Goal: Task Accomplishment & Management: Use online tool/utility

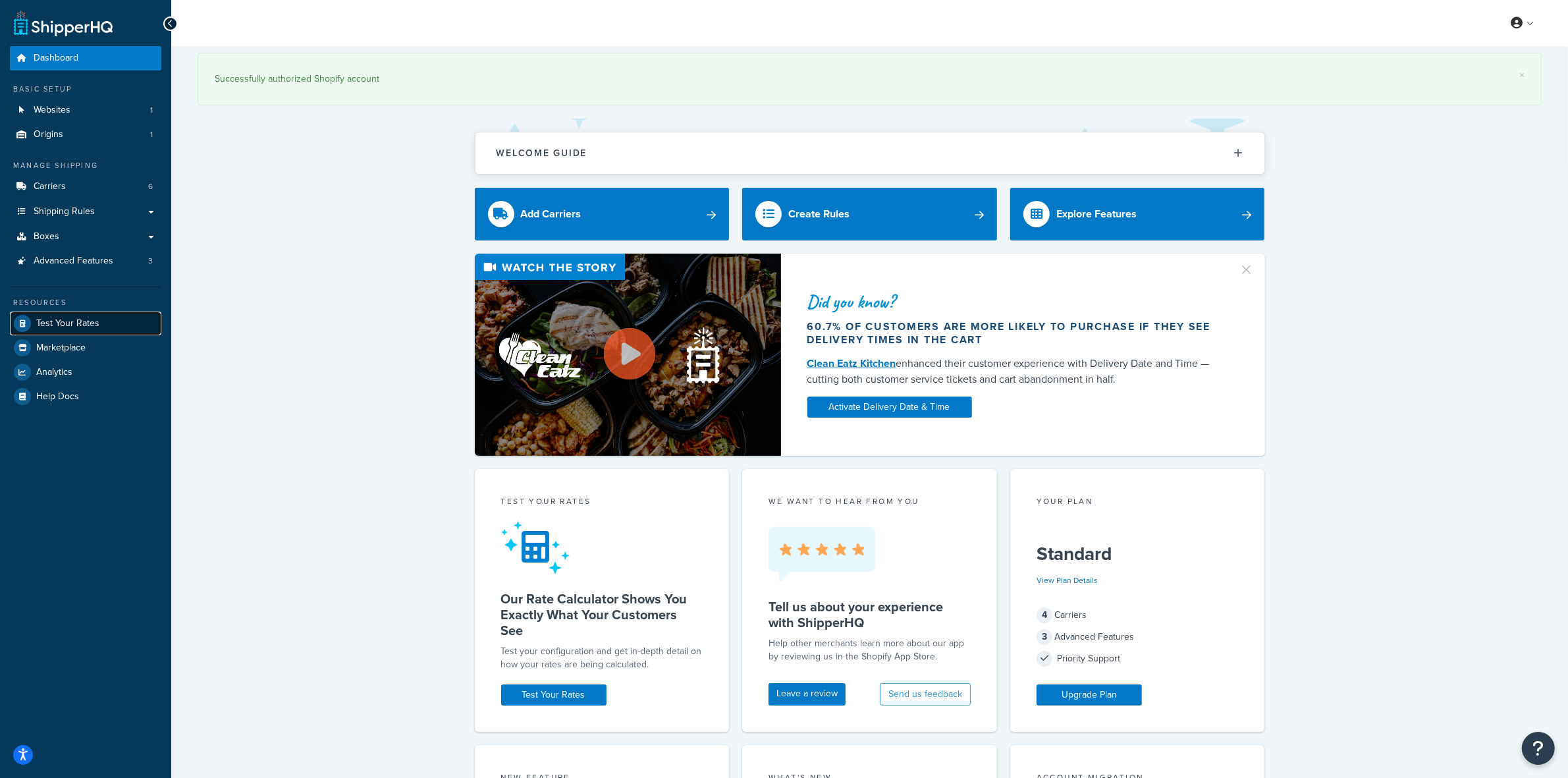
click at [53, 321] on span "Test Your Rates" at bounding box center [68, 324] width 63 height 11
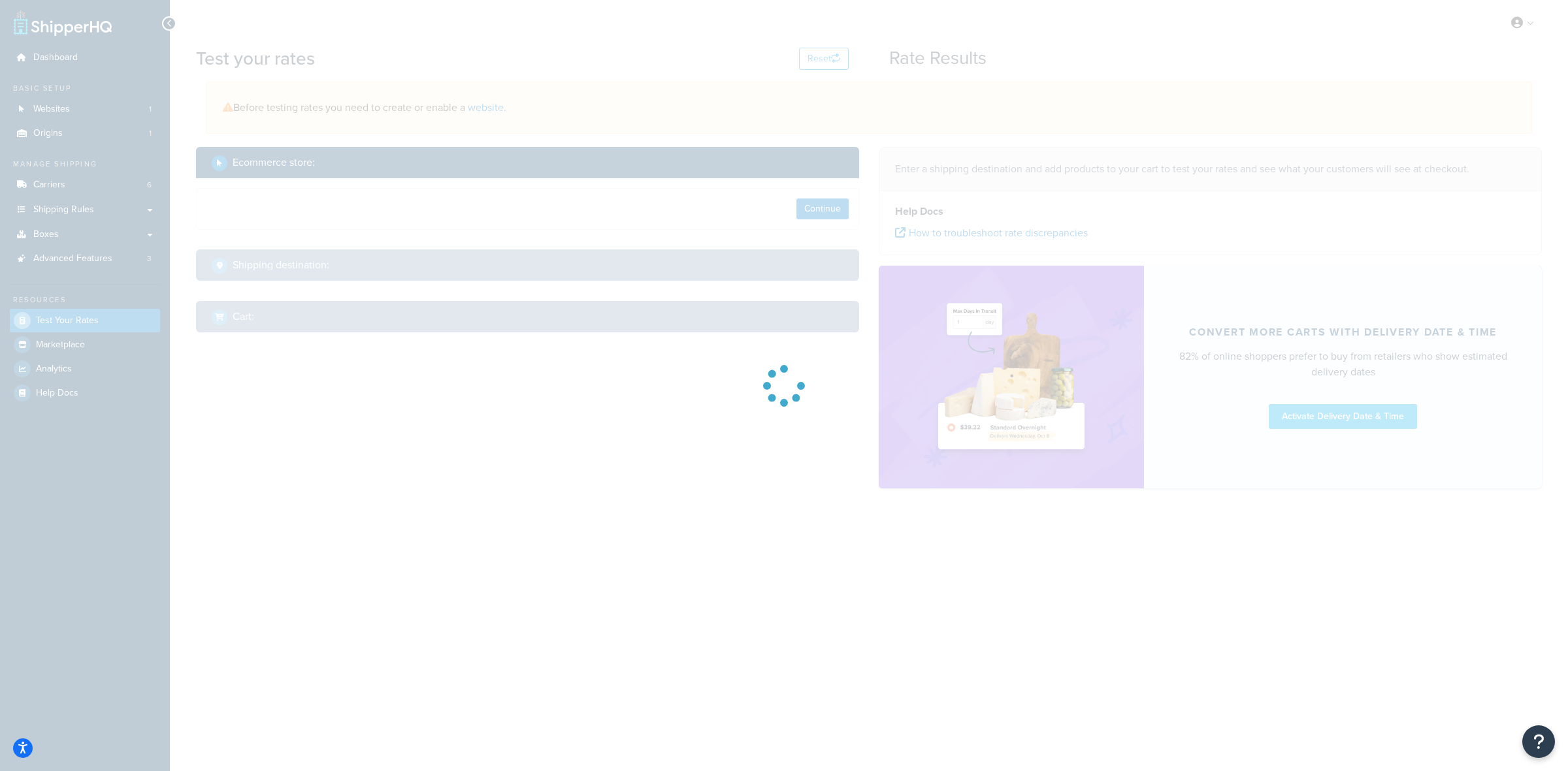
select select "TX"
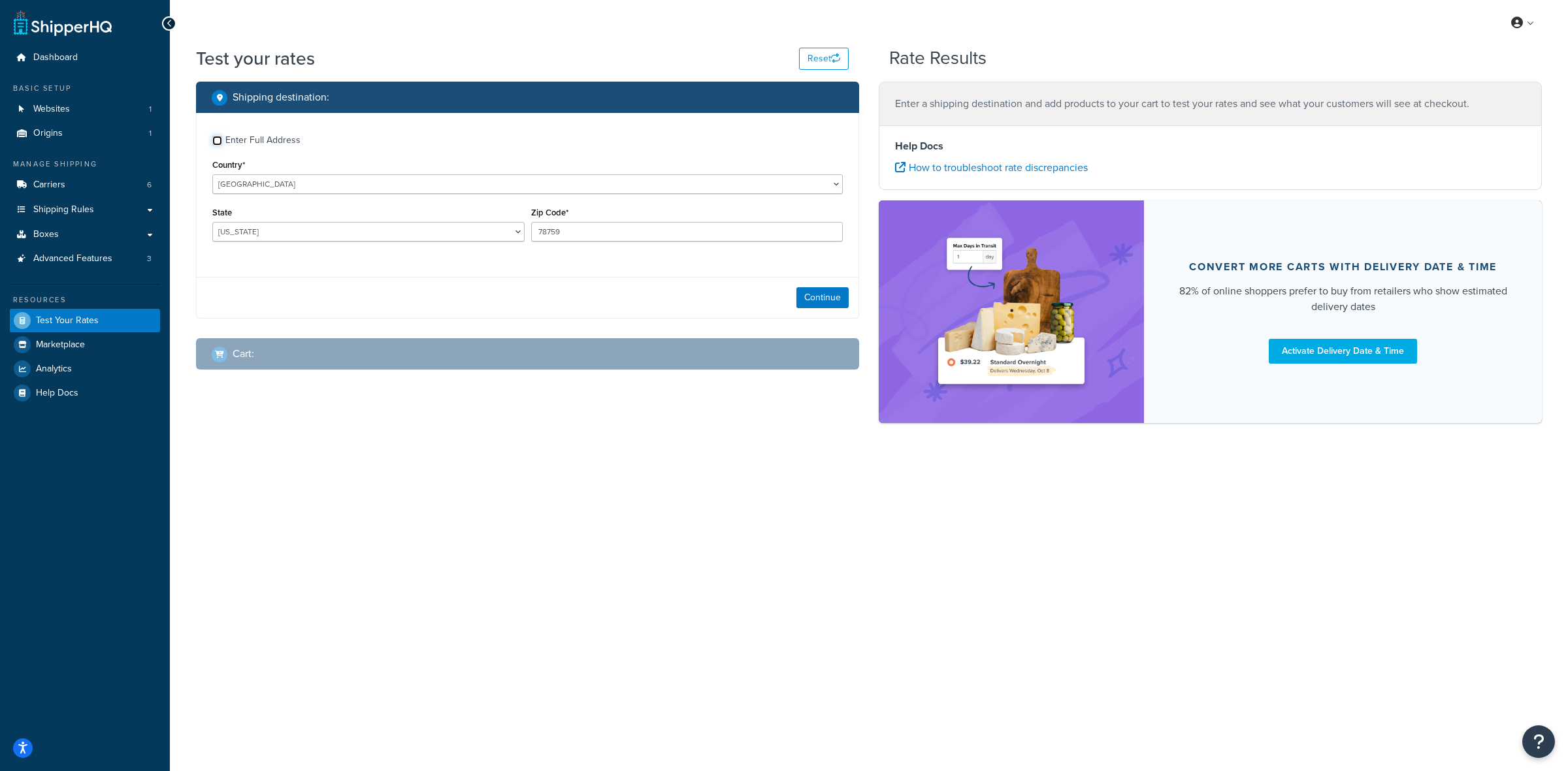
click at [216, 142] on input "Enter Full Address" at bounding box center [217, 140] width 9 height 9
checkbox input "true"
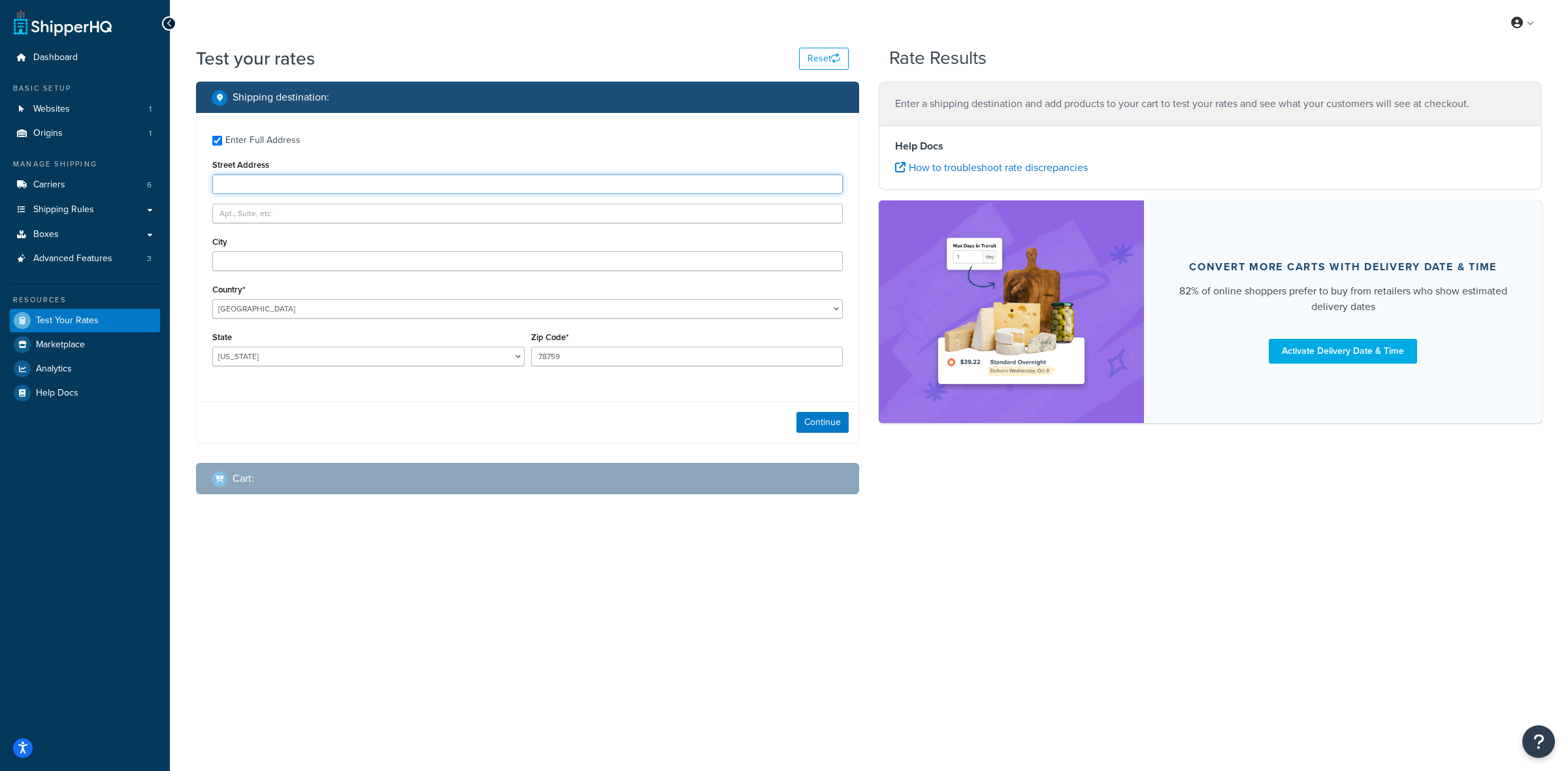
paste input "18425 Webster bldg 716"
type input "18425 Webster bldg 716"
paste input "Spring Hill"
type input "Spring Hill"
click at [379, 358] on select "Alabama Alaska American Samoa Arizona Arkansas Armed Forces Americas Armed Forc…" at bounding box center [368, 356] width 312 height 20
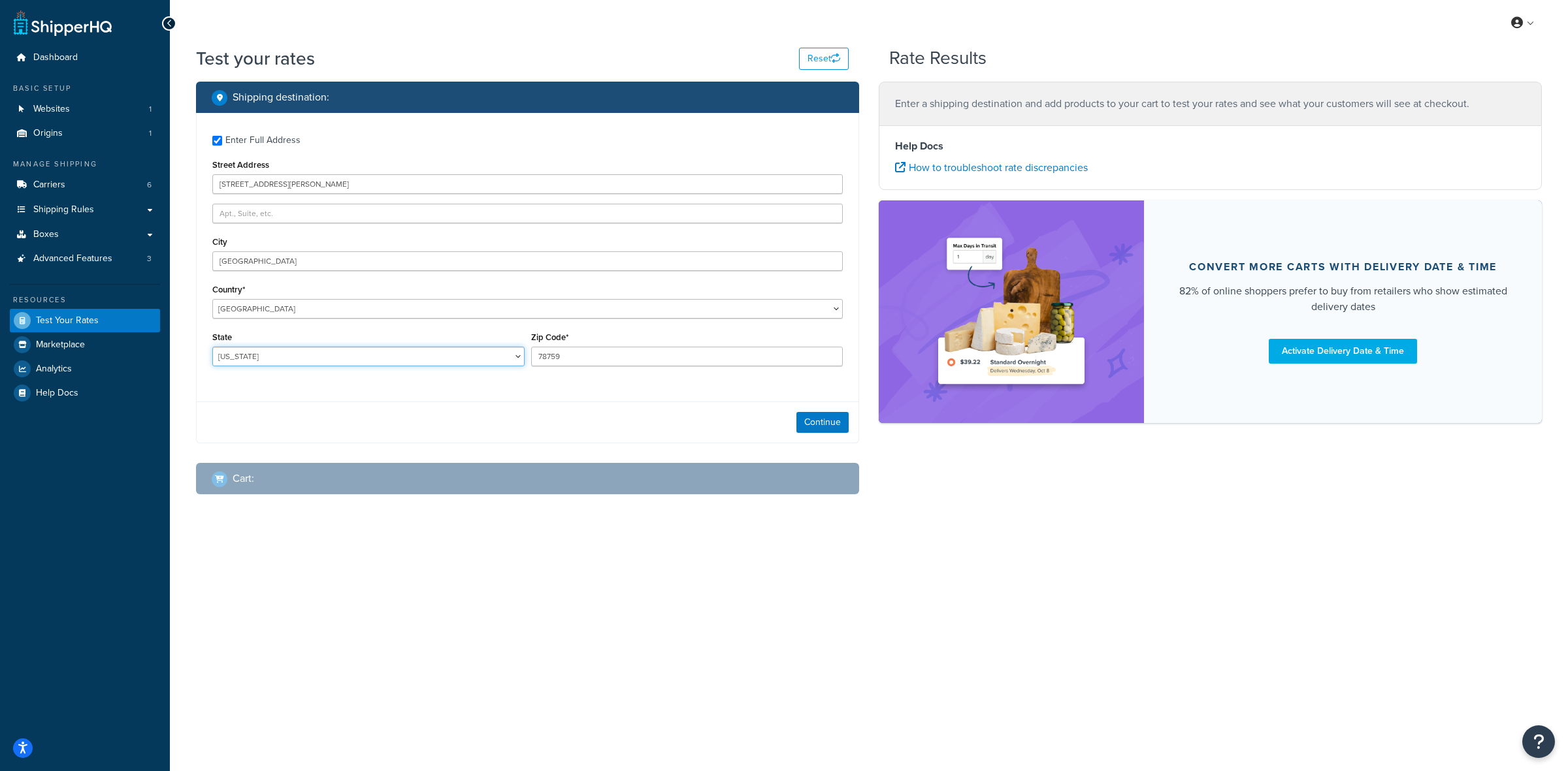
select select "KS"
click at [212, 347] on select "Alabama Alaska American Samoa Arizona Arkansas Armed Forces Americas Armed Forc…" at bounding box center [368, 356] width 312 height 20
click at [549, 357] on input "78759" at bounding box center [687, 356] width 312 height 20
paste input "66083"
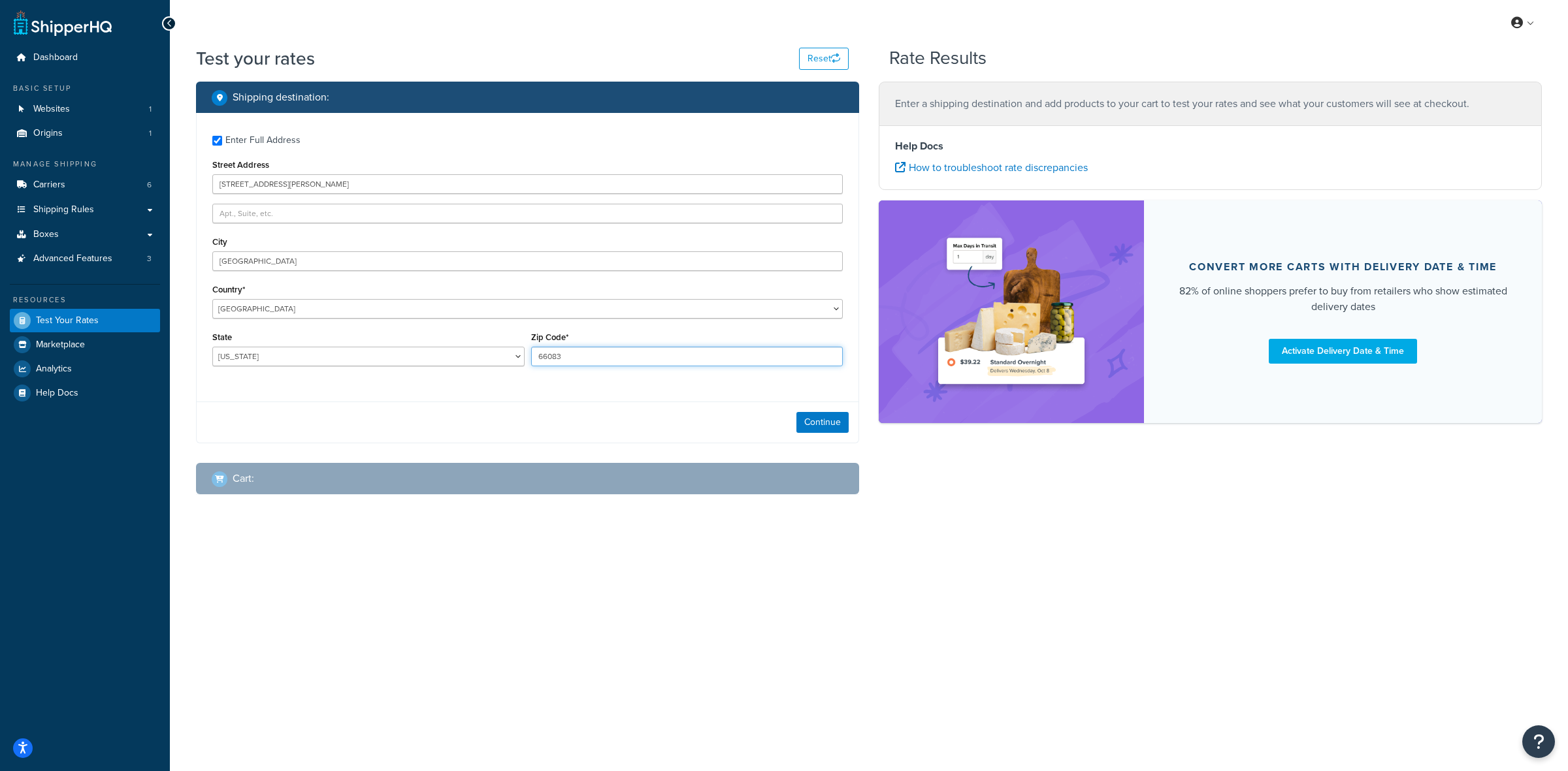
type input "66083"
click at [385, 391] on div "Enter Full Address Street Address 18425 Webster bldg 716 City Spring Hill Count…" at bounding box center [527, 252] width 662 height 279
click at [812, 418] on button "Continue" at bounding box center [822, 422] width 52 height 21
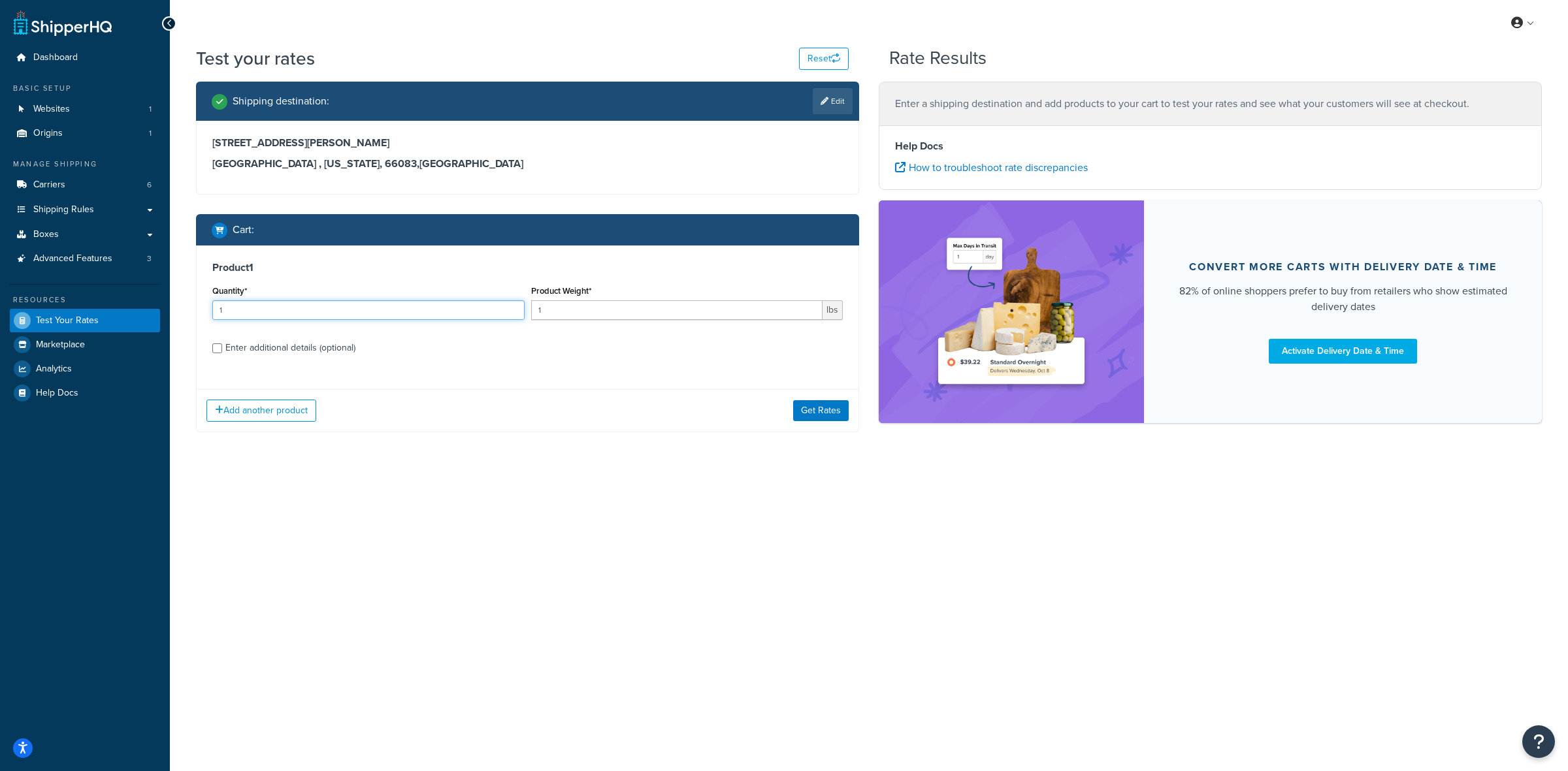
click at [492, 308] on input "1" at bounding box center [368, 310] width 312 height 20
type input "24"
type input "1.75"
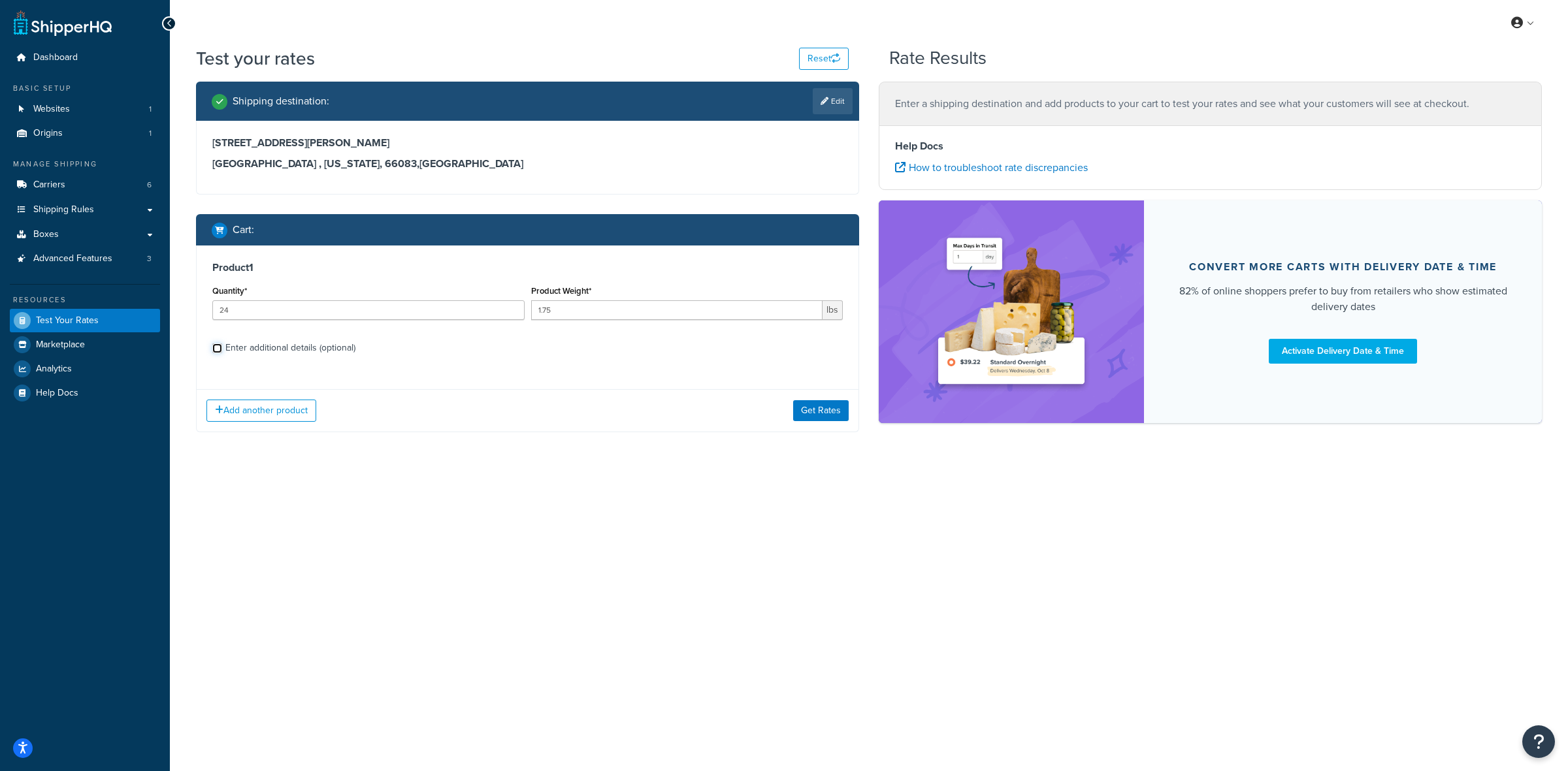
click at [216, 346] on input "Enter additional details (optional)" at bounding box center [217, 348] width 9 height 9
checkbox input "true"
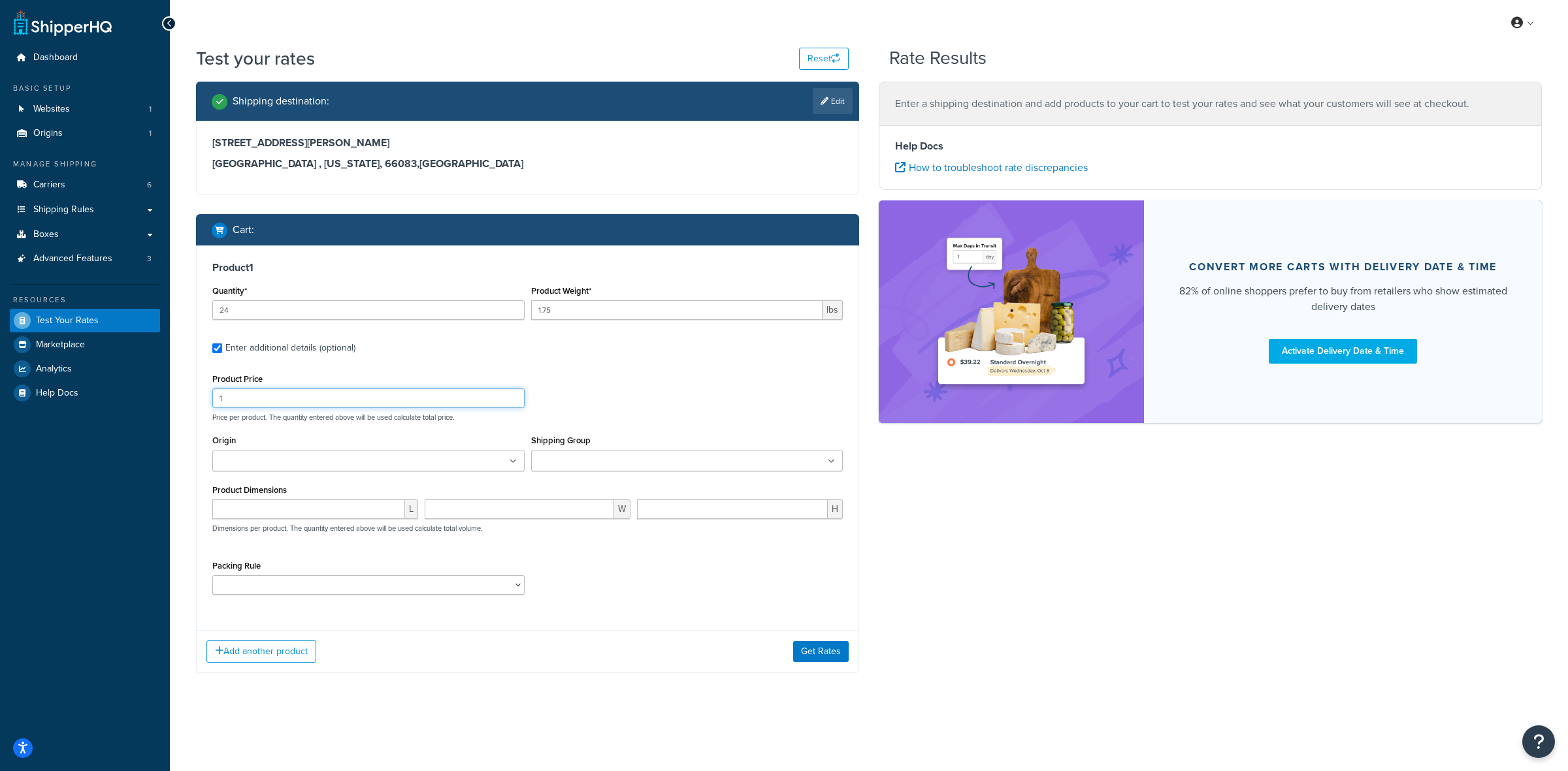
click at [275, 403] on input "1" at bounding box center [368, 398] width 312 height 20
type input "21.00"
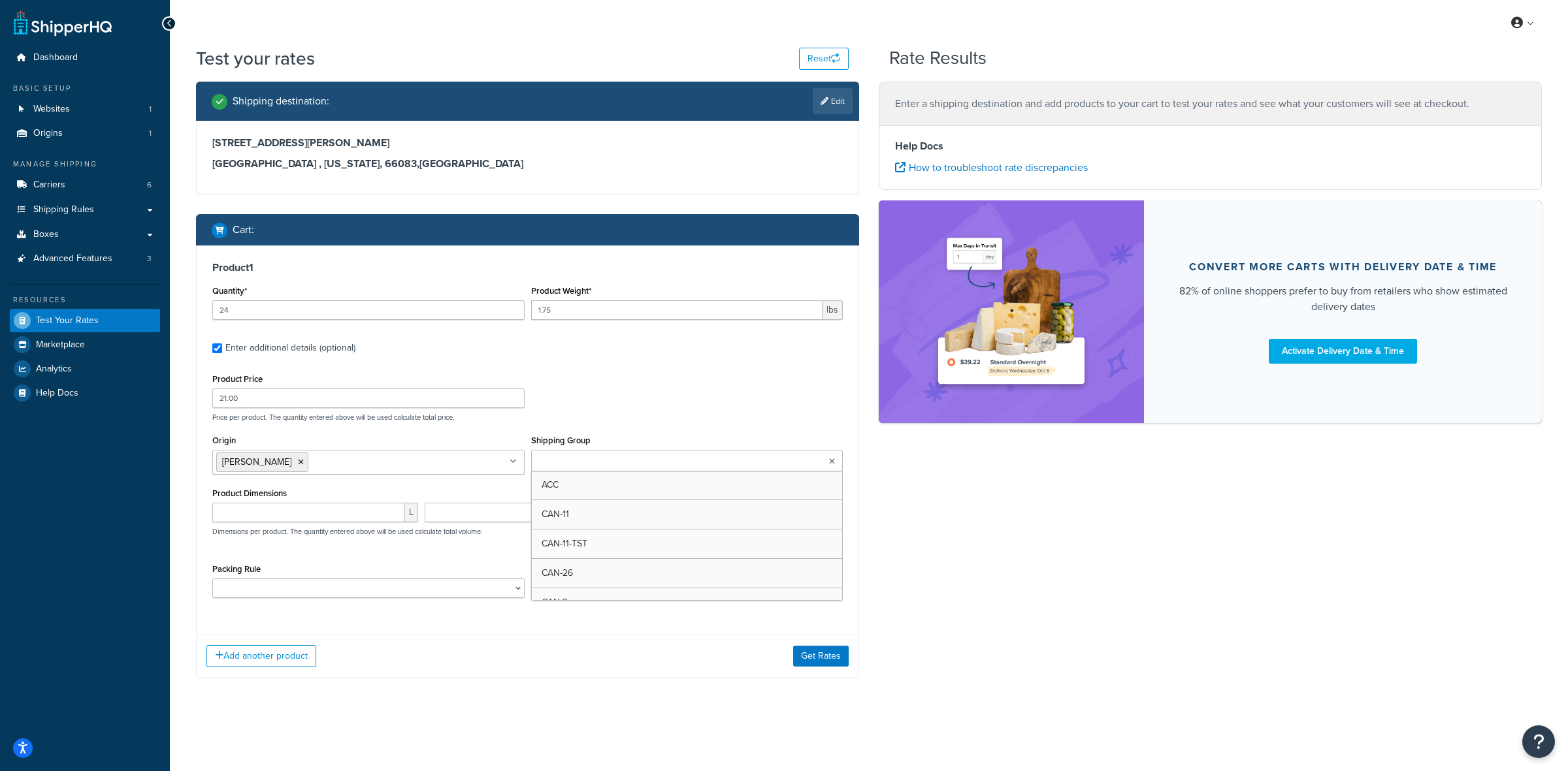
click at [578, 455] on input "Shipping Group" at bounding box center [593, 461] width 115 height 14
click at [455, 560] on div "Product Price 21.00 Price per product. The quantity entered above will be used …" at bounding box center [527, 489] width 630 height 237
click at [441, 594] on select "ACC-CCK ACC-LIN-CER/HANG ACC-NAIL BRUSH CAN-11 CAN-11-TST CAN-26 CAN-3 DIF-KIT …" at bounding box center [368, 588] width 312 height 20
select select "77343"
click at [212, 580] on select "ACC-CCK ACC-LIN-CER/HANG ACC-NAIL BRUSH CAN-11 CAN-11-TST CAN-26 CAN-3 DIF-KIT …" at bounding box center [368, 588] width 312 height 20
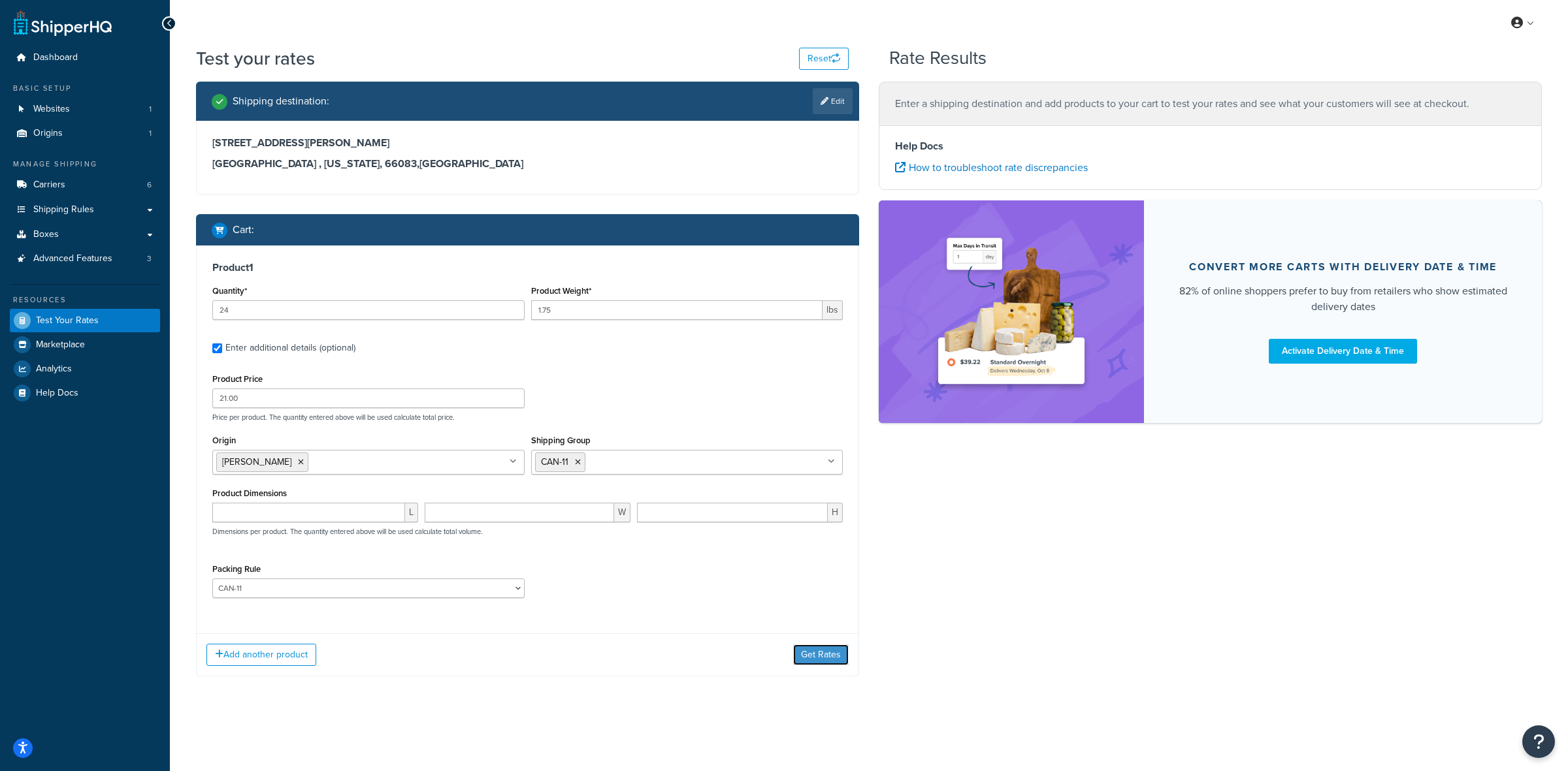
click at [825, 658] on button "Get Rates" at bounding box center [821, 654] width 56 height 21
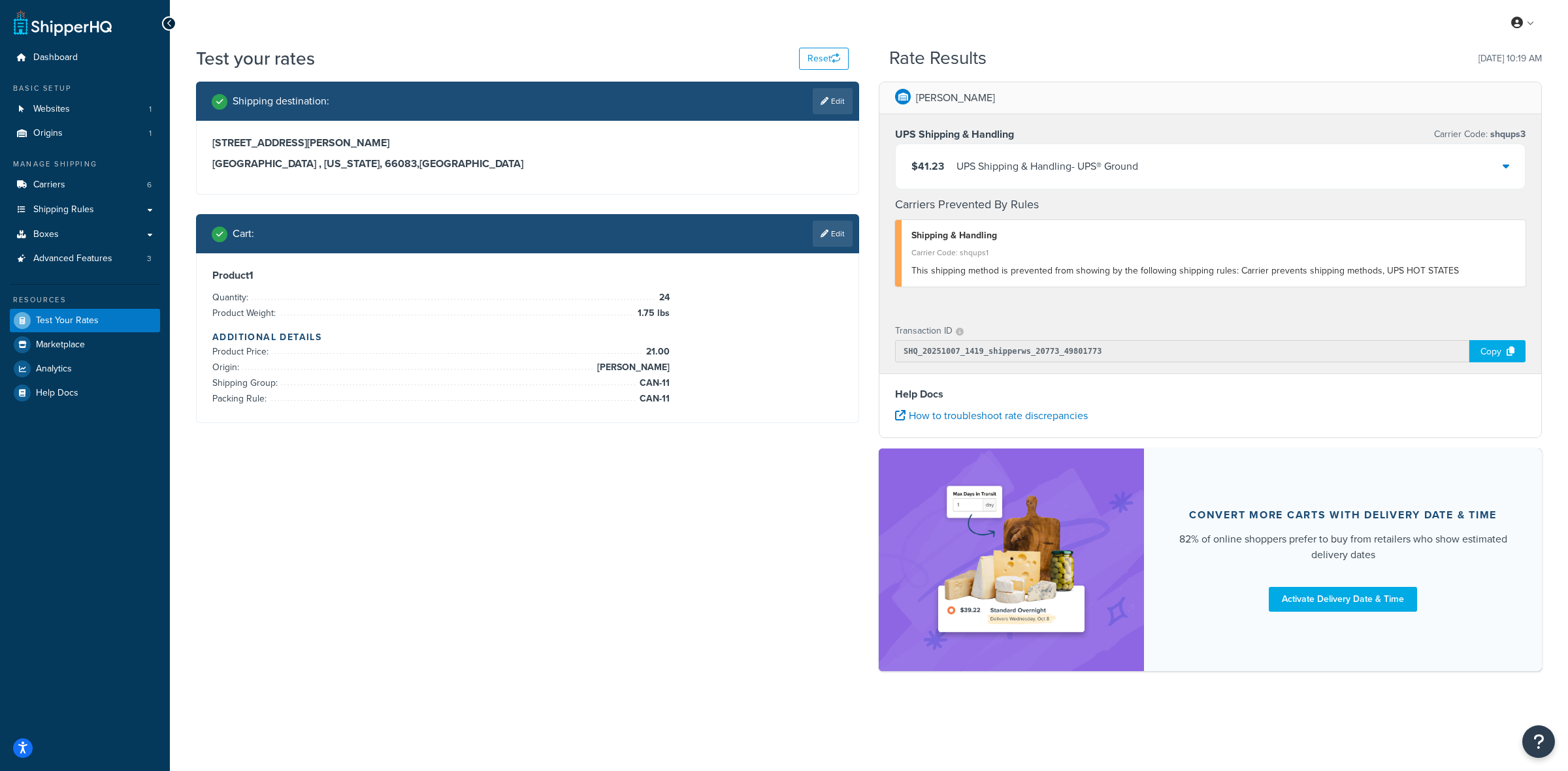
click at [324, 161] on h3 "Spring Hill , Kansas, 66083 , United States" at bounding box center [527, 163] width 630 height 13
copy h3 "66083"
click at [929, 165] on span "$41.23" at bounding box center [928, 166] width 33 height 15
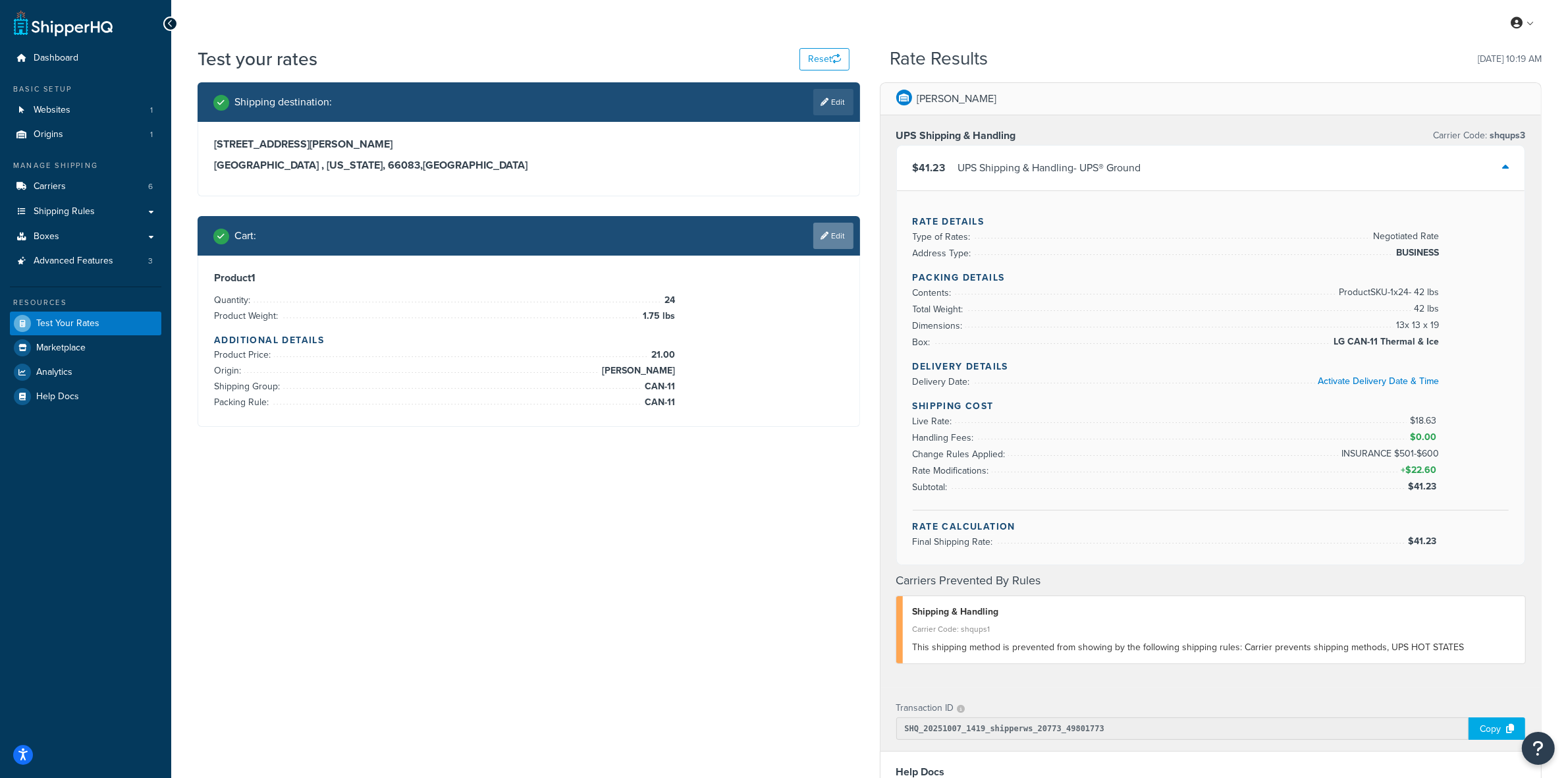
click at [833, 233] on link "Edit" at bounding box center [833, 235] width 40 height 27
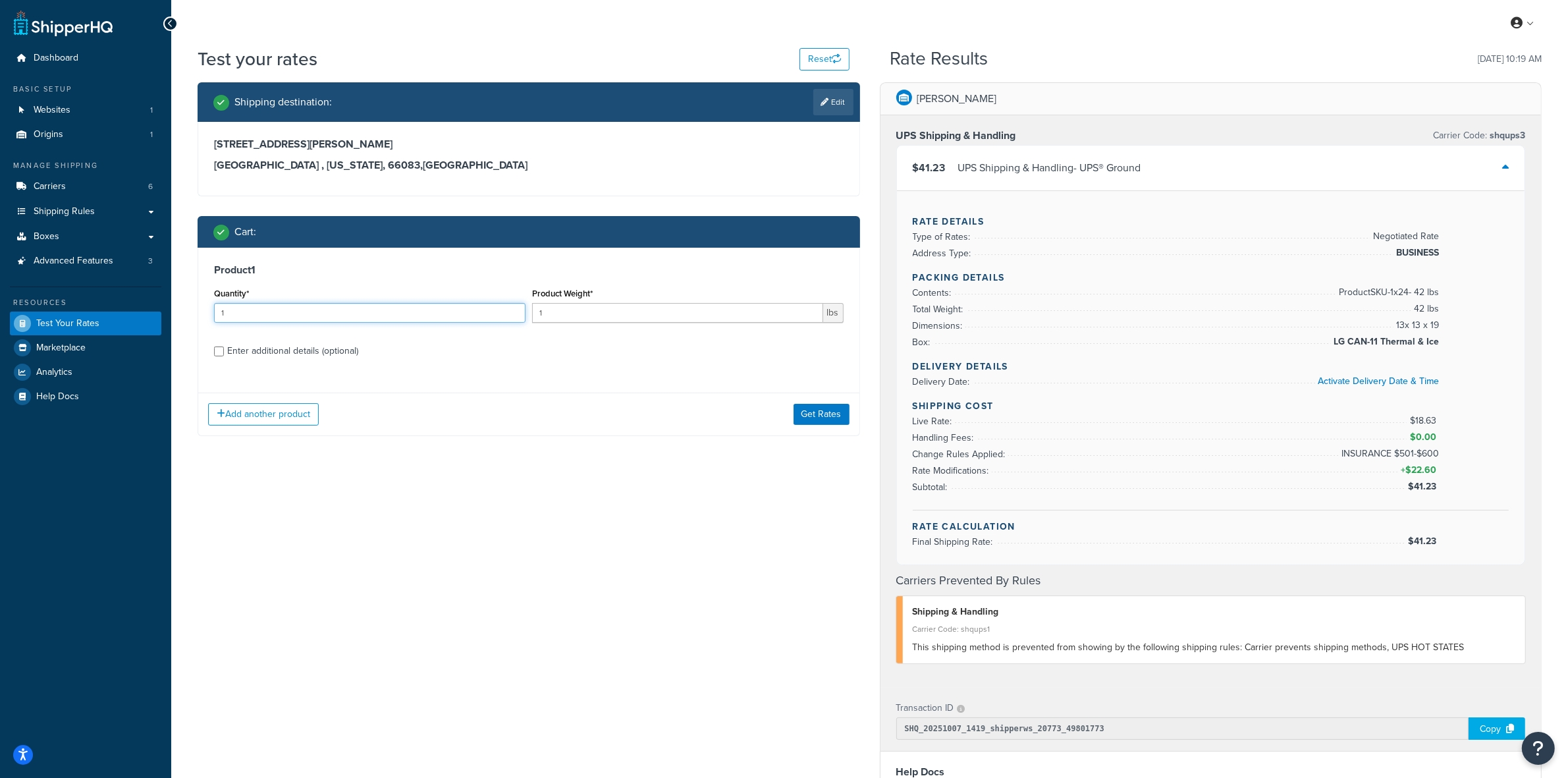
click at [336, 316] on input "1" at bounding box center [369, 313] width 311 height 20
click at [222, 352] on input "Enter additional details (optional)" at bounding box center [219, 351] width 10 height 10
checkbox input "true"
select select "77343"
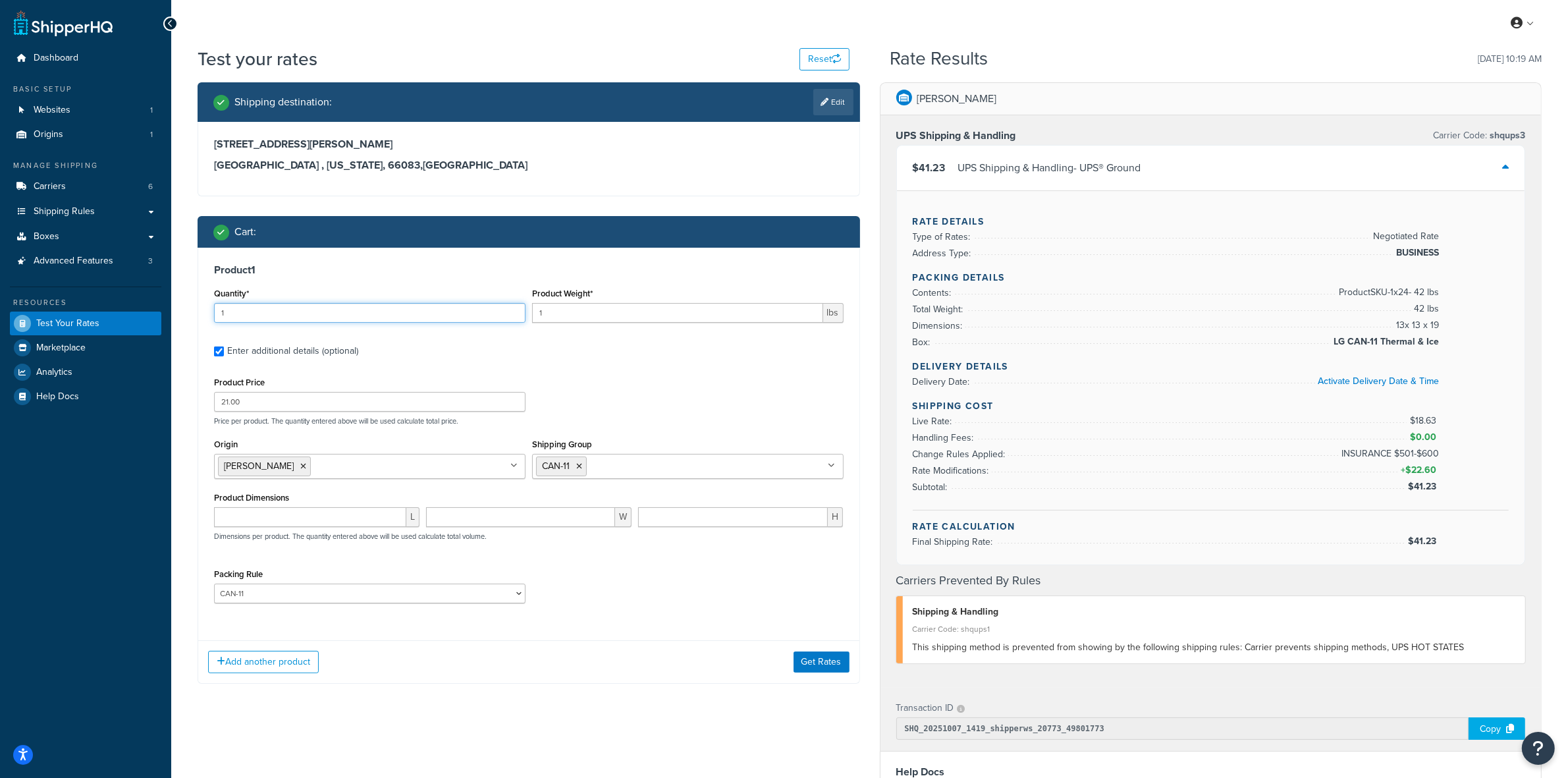
click at [255, 305] on input "1" at bounding box center [369, 313] width 311 height 20
click at [254, 304] on input "1" at bounding box center [369, 313] width 311 height 20
type input "24"
type input "1.75"
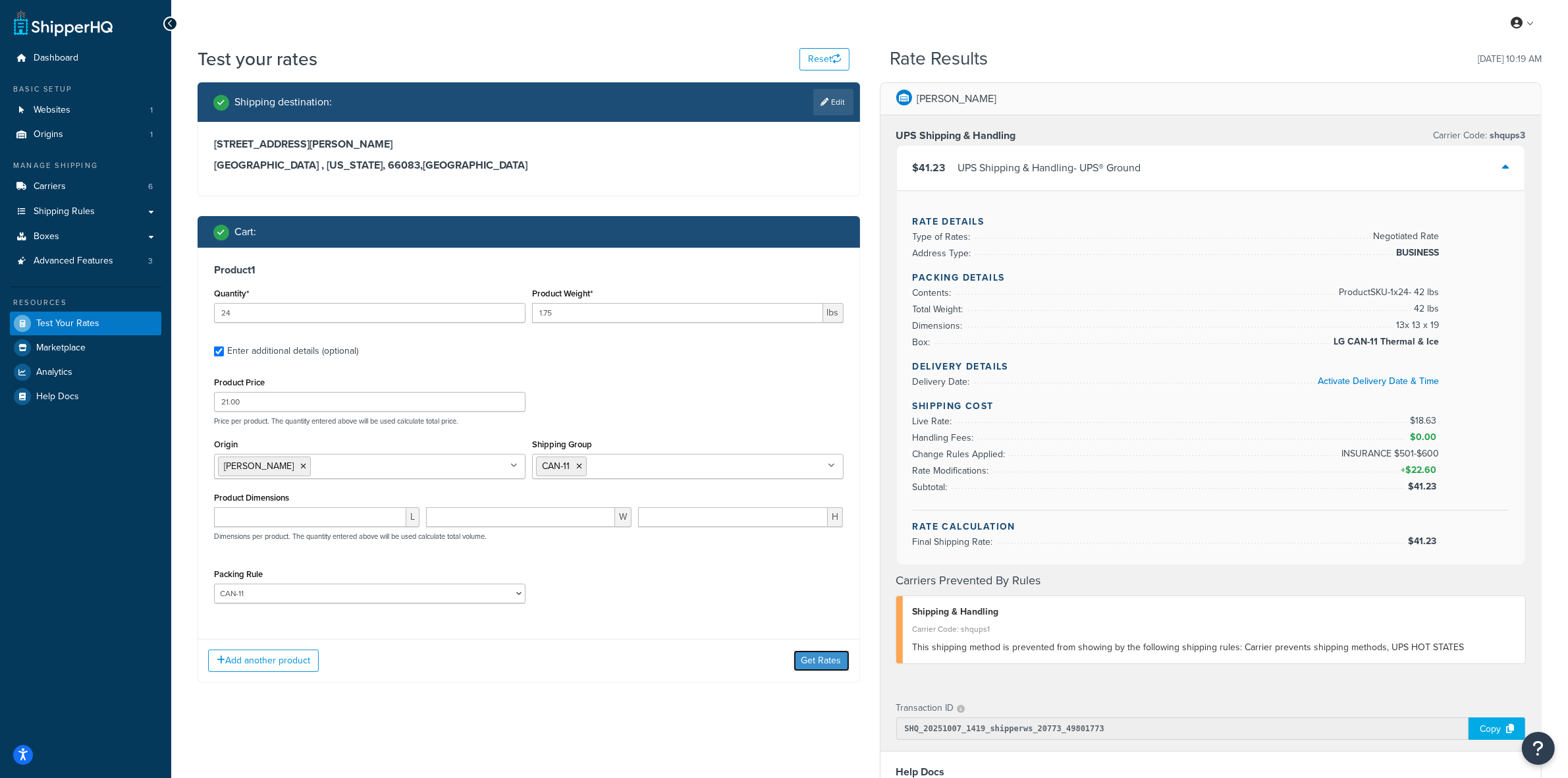
click at [828, 662] on button "Get Rates" at bounding box center [822, 660] width 56 height 21
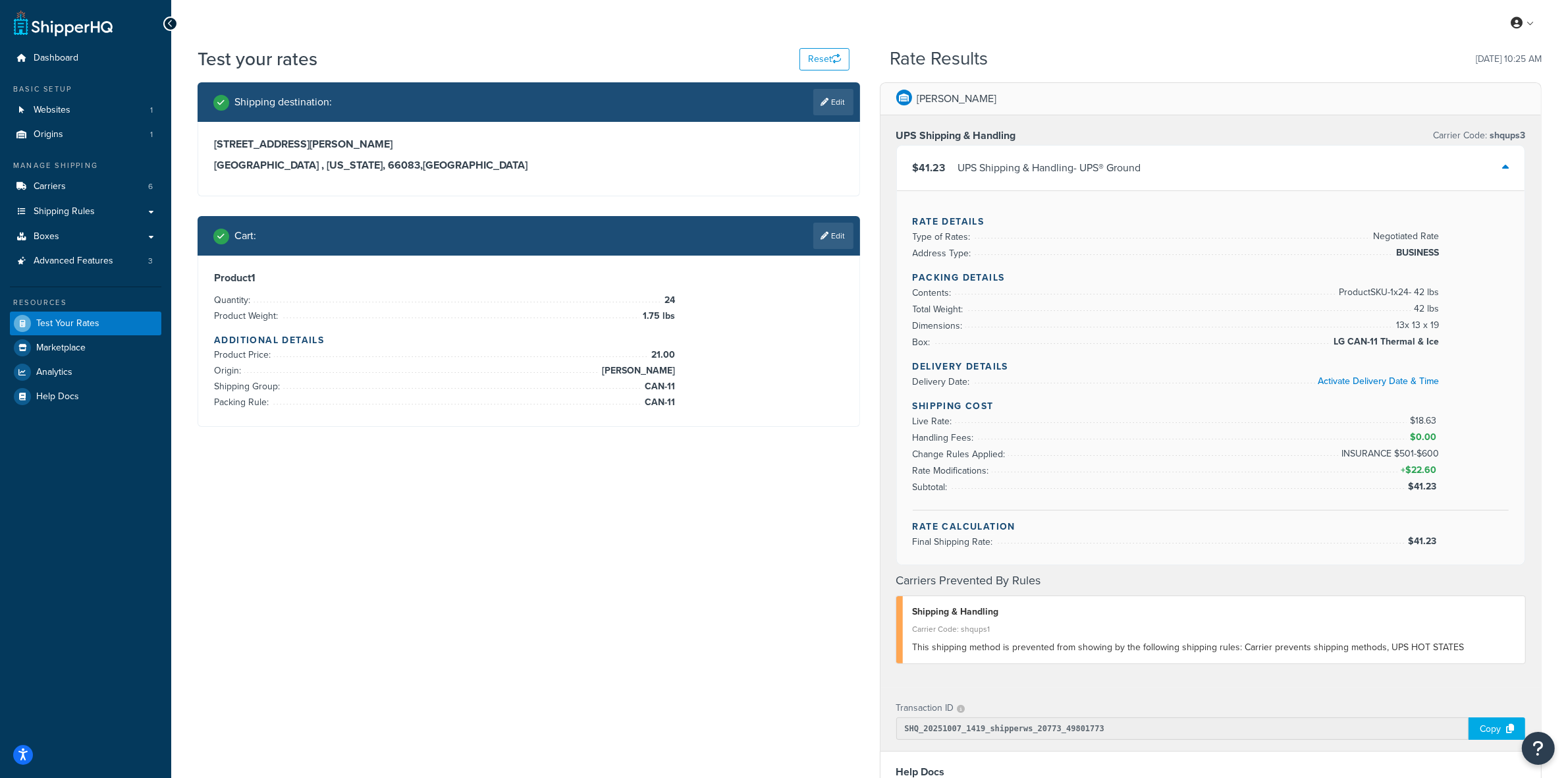
click at [1438, 542] on span "$41.23" at bounding box center [1424, 541] width 31 height 14
click at [1426, 548] on span "$41.23" at bounding box center [1424, 541] width 31 height 14
copy span "$41.23"
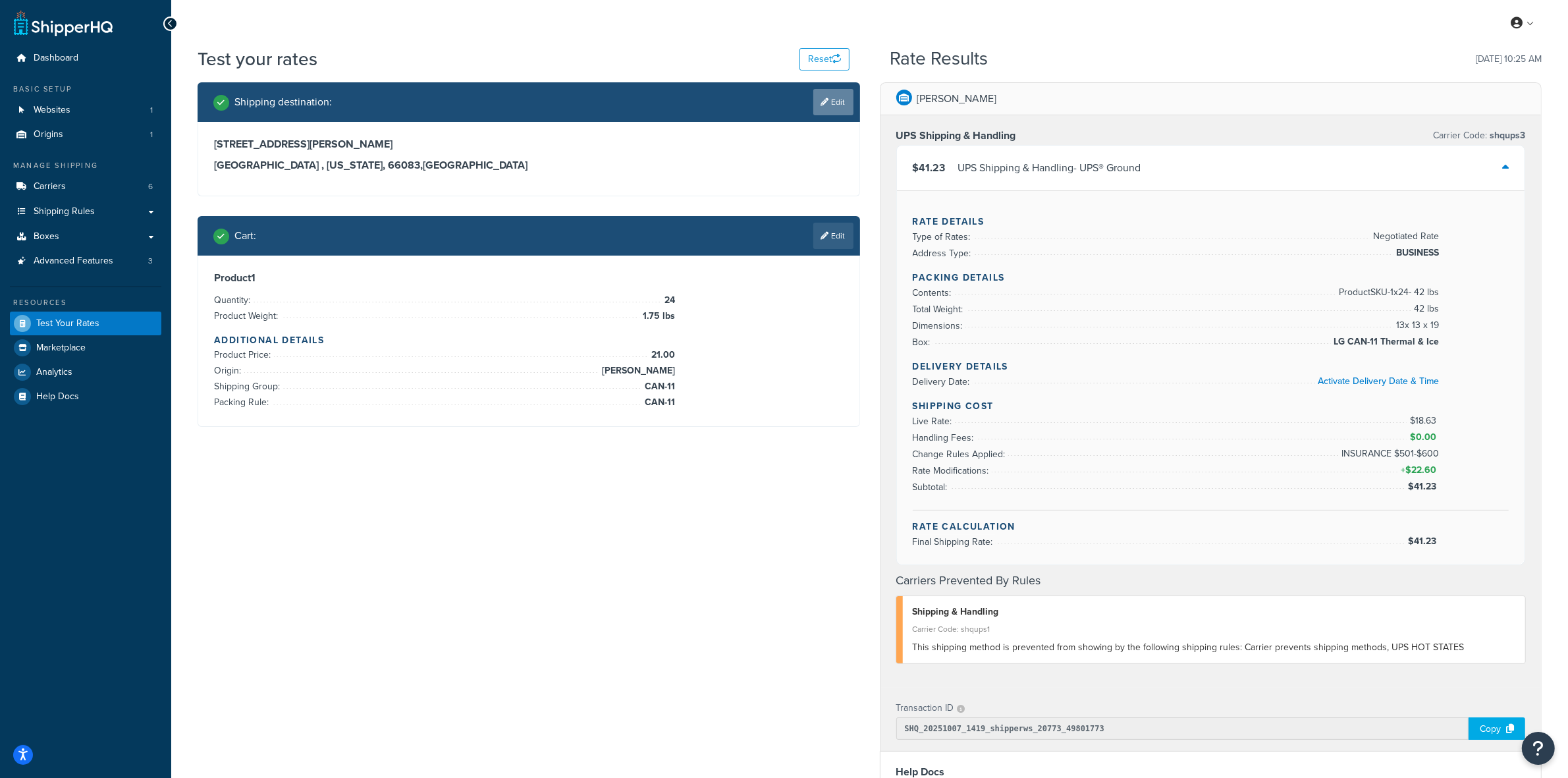
click at [840, 104] on link "Edit" at bounding box center [833, 102] width 40 height 27
select select "KS"
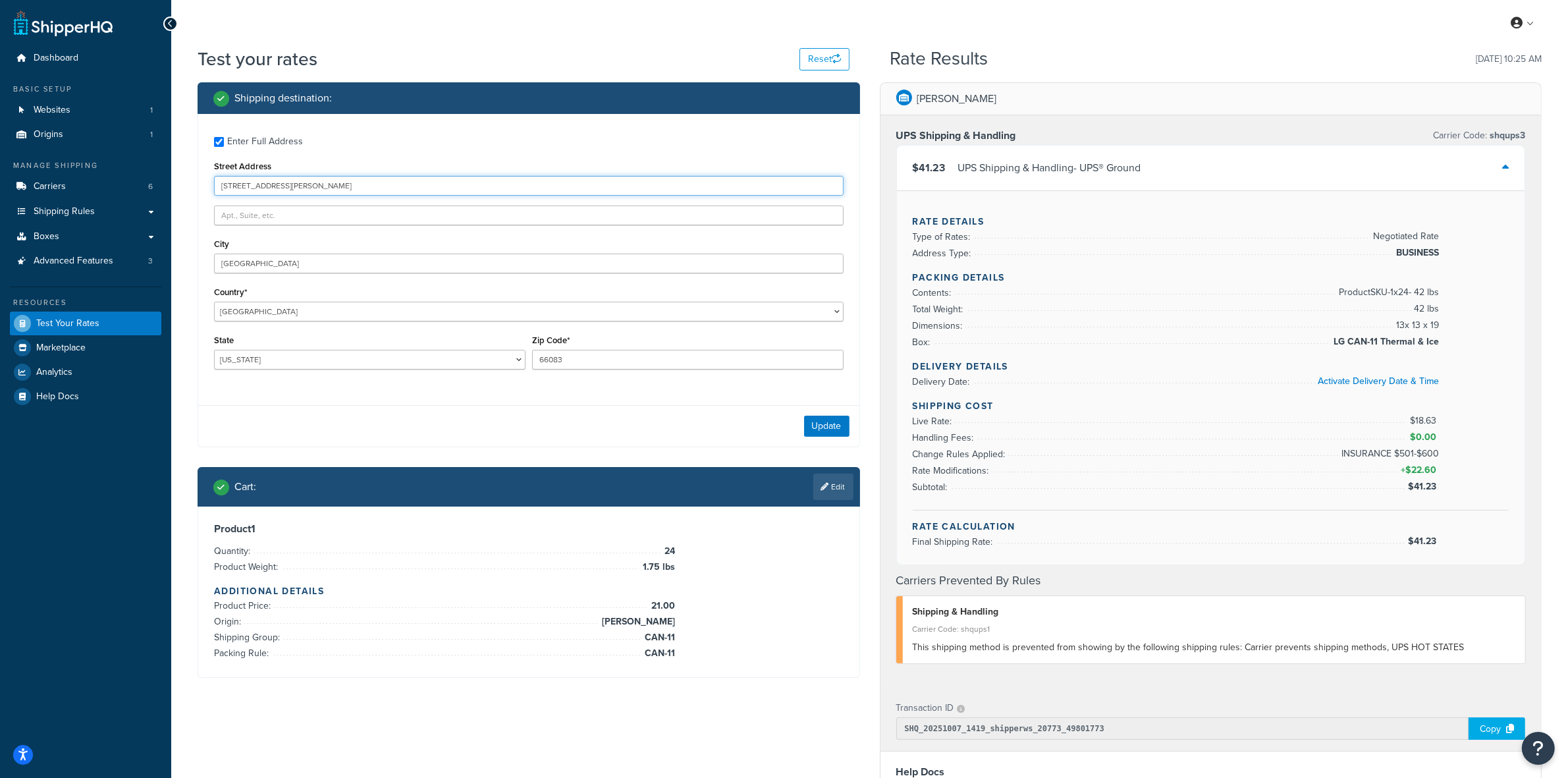
click at [251, 187] on input "18425 Webster bldg 716" at bounding box center [529, 185] width 629 height 20
paste input "250 12th Avenue"
type input "250 12th Avenue"
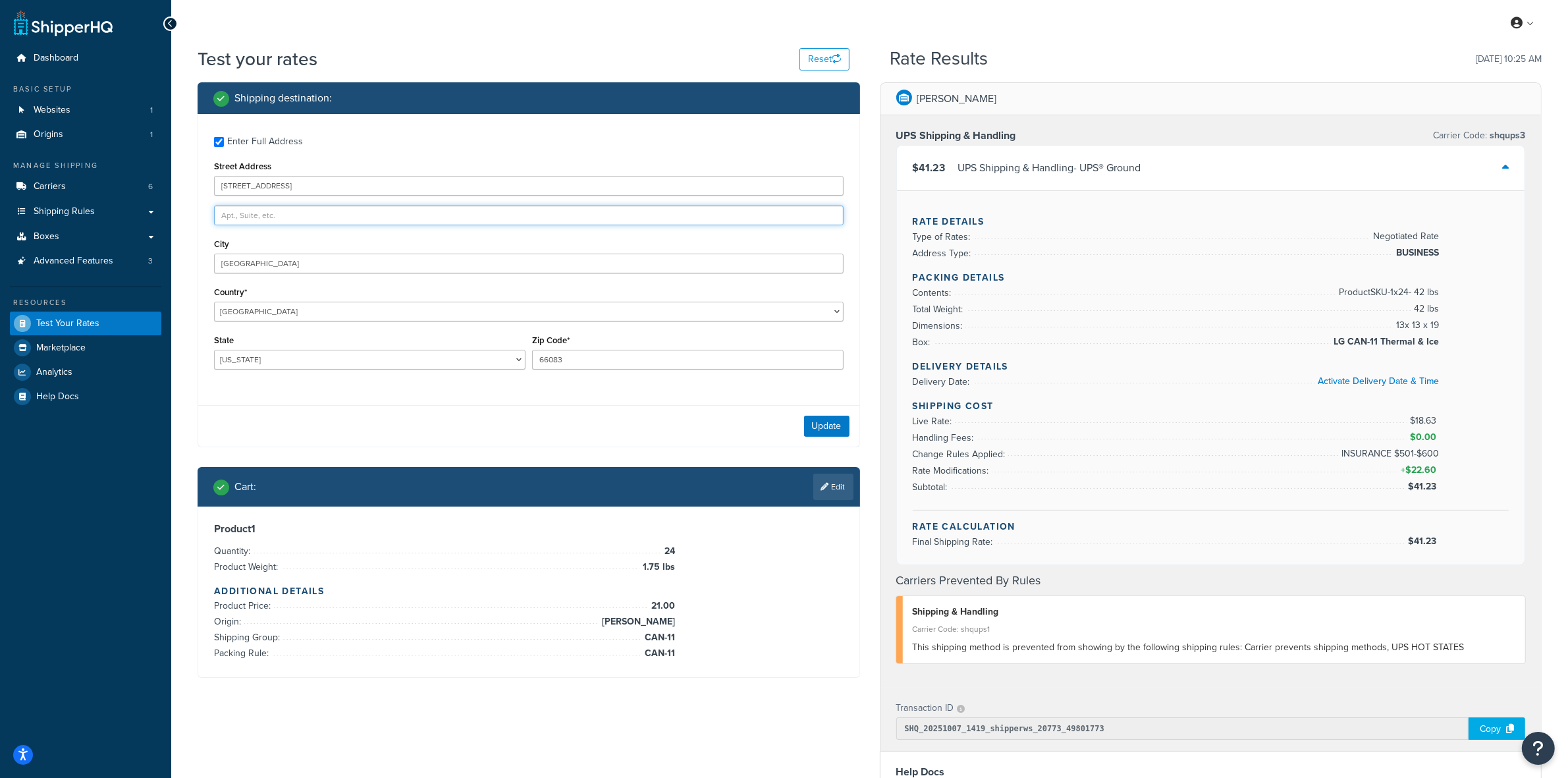
click at [241, 213] on input "text" at bounding box center [529, 215] width 629 height 20
paste input "Ste. 100"
type input "Ste. 100"
click at [242, 267] on input "Spring Hill" at bounding box center [529, 263] width 629 height 20
click at [241, 267] on input "Spring Hill" at bounding box center [529, 263] width 629 height 20
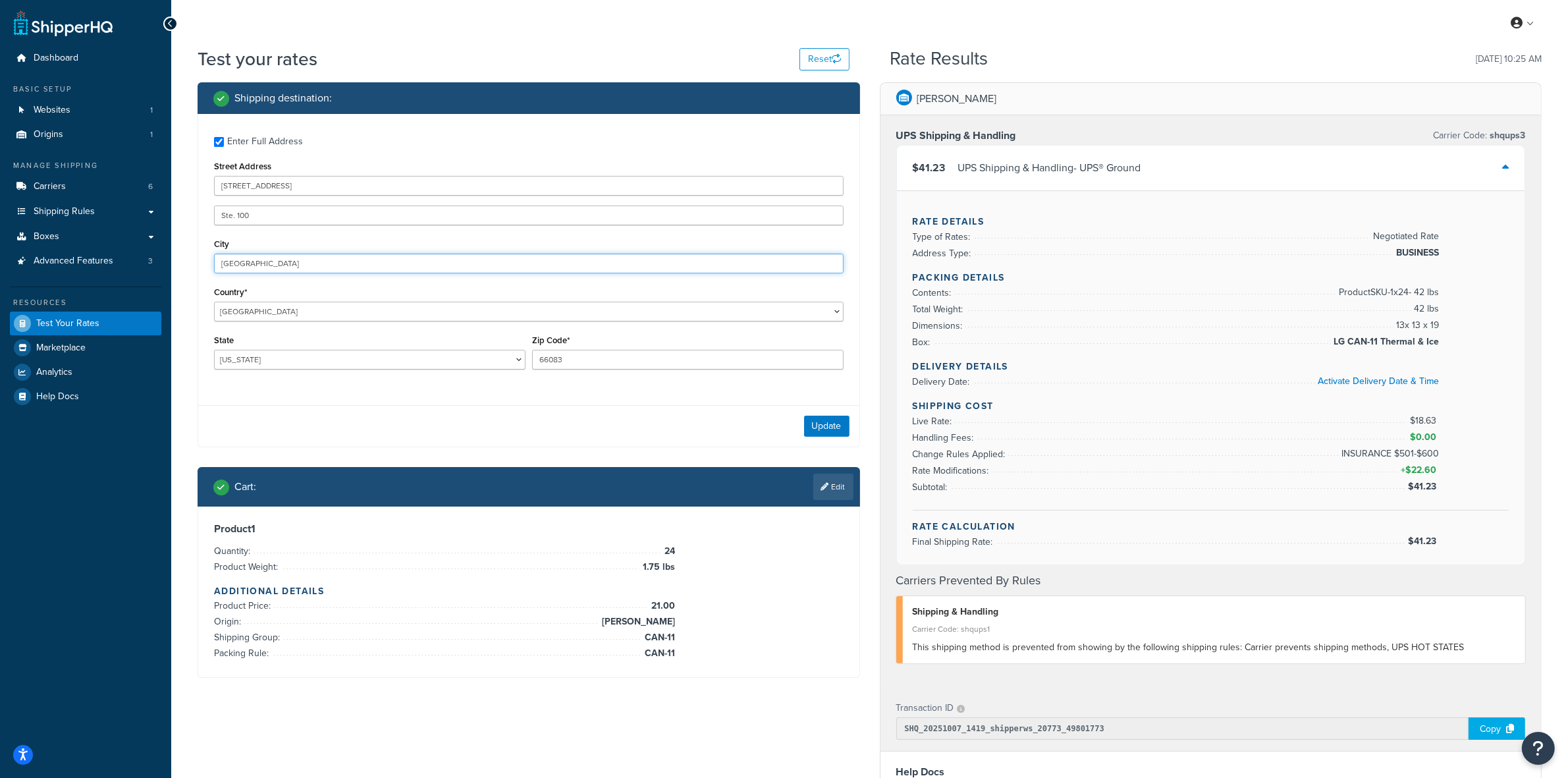
click at [241, 267] on input "Spring Hill" at bounding box center [529, 263] width 629 height 20
paste input "Coralville"
type input "Coralville"
click at [287, 358] on select "Alabama Alaska American Samoa Arizona Arkansas Armed Forces Americas Armed Forc…" at bounding box center [369, 359] width 311 height 20
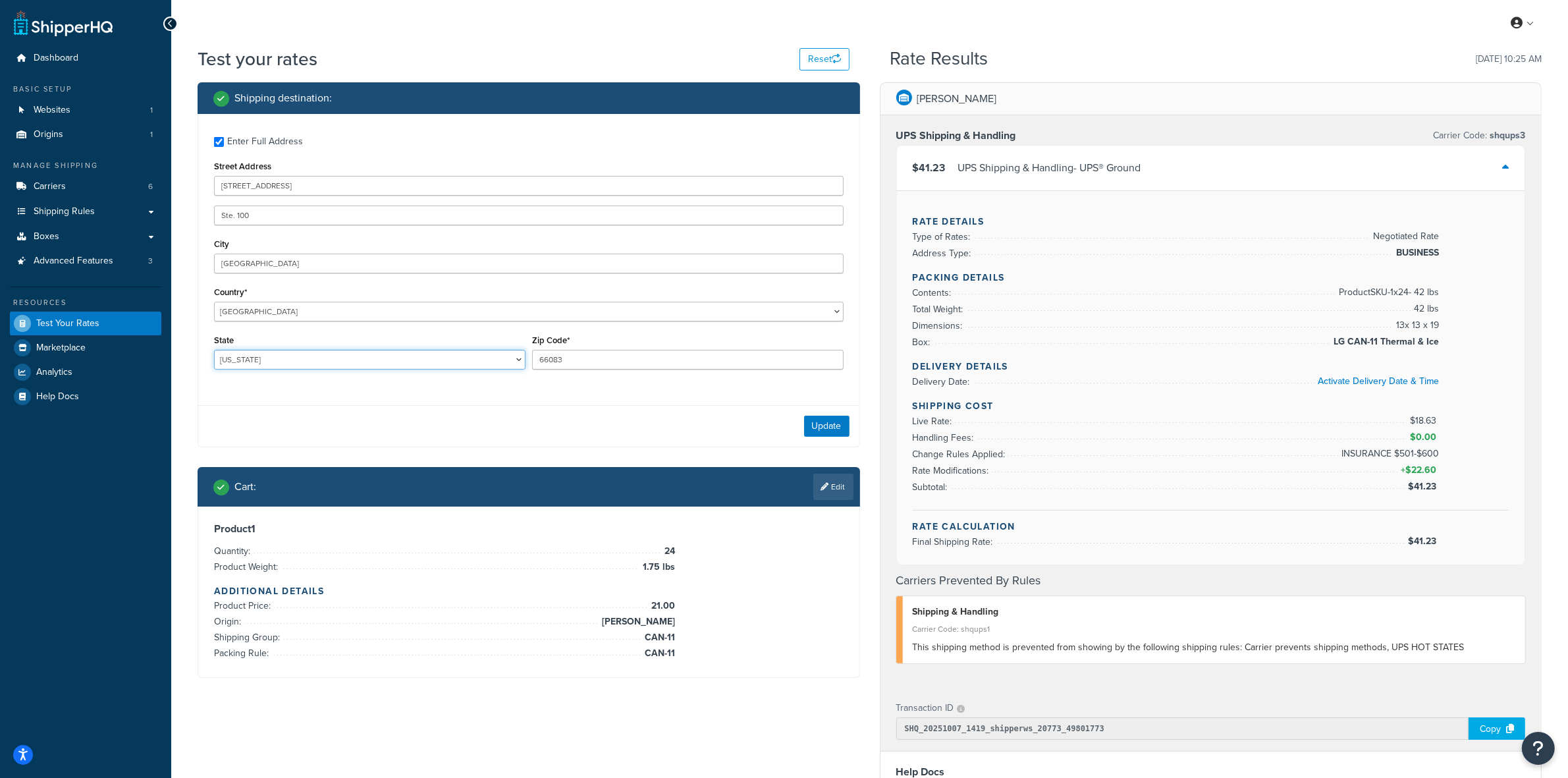
select select "IA"
click at [214, 350] on select "Alabama Alaska American Samoa Arizona Arkansas Armed Forces Americas Armed Forc…" at bounding box center [369, 359] width 311 height 20
click at [552, 359] on input "66083" at bounding box center [688, 359] width 311 height 20
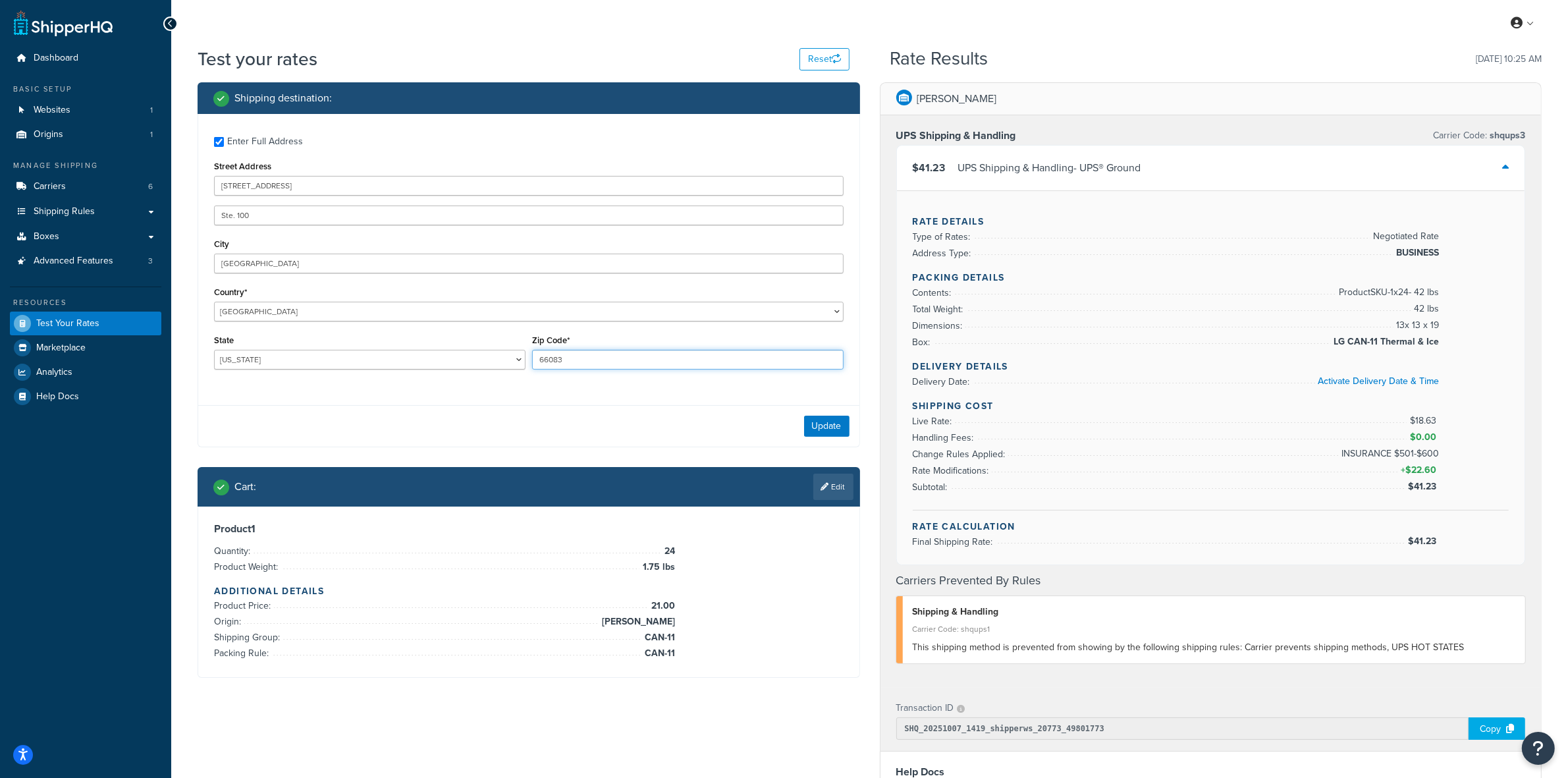
paste input "52241"
type input "52241"
click at [818, 422] on button "Update" at bounding box center [827, 426] width 45 height 21
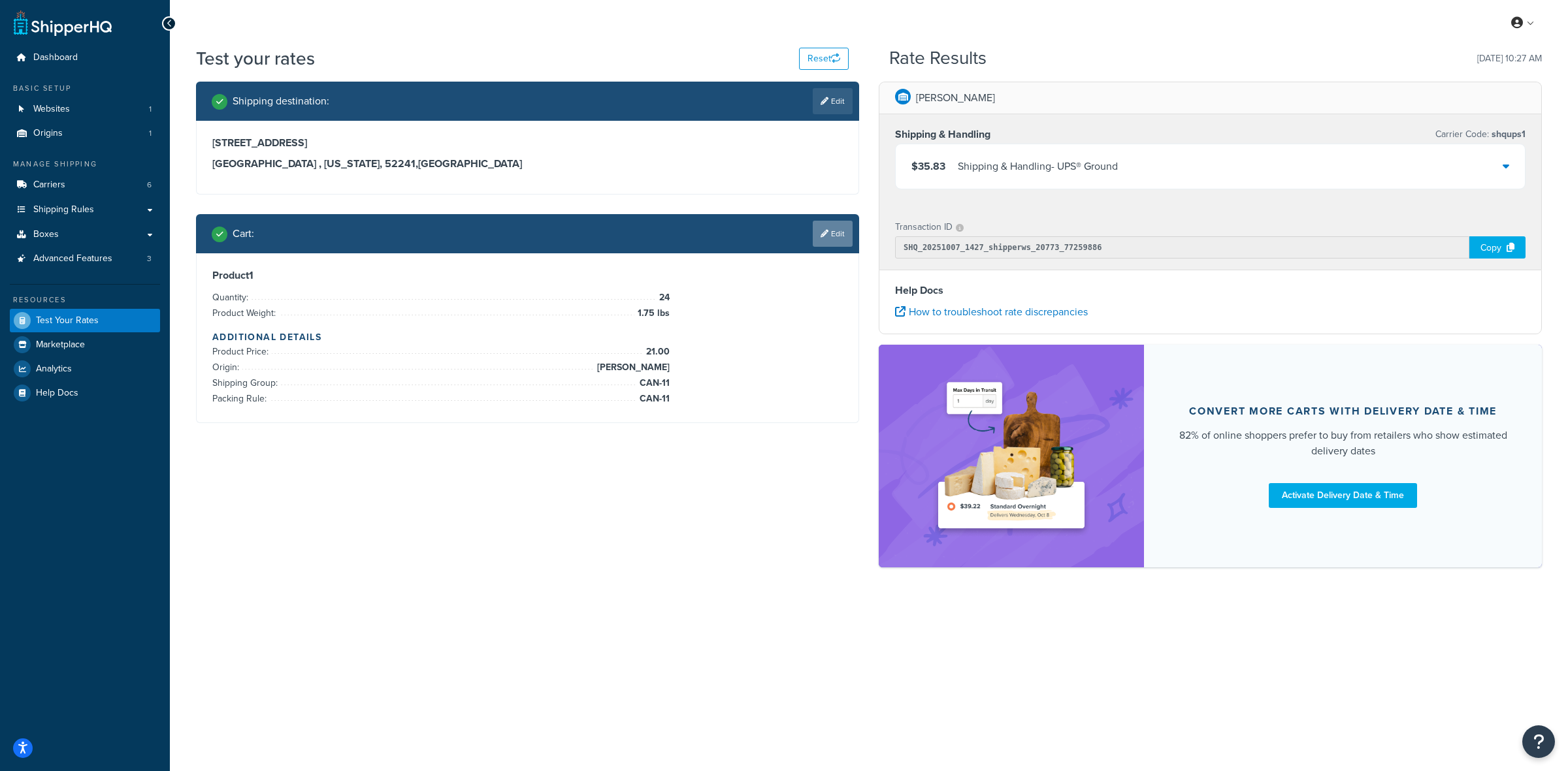
click at [824, 239] on link "Edit" at bounding box center [833, 233] width 40 height 26
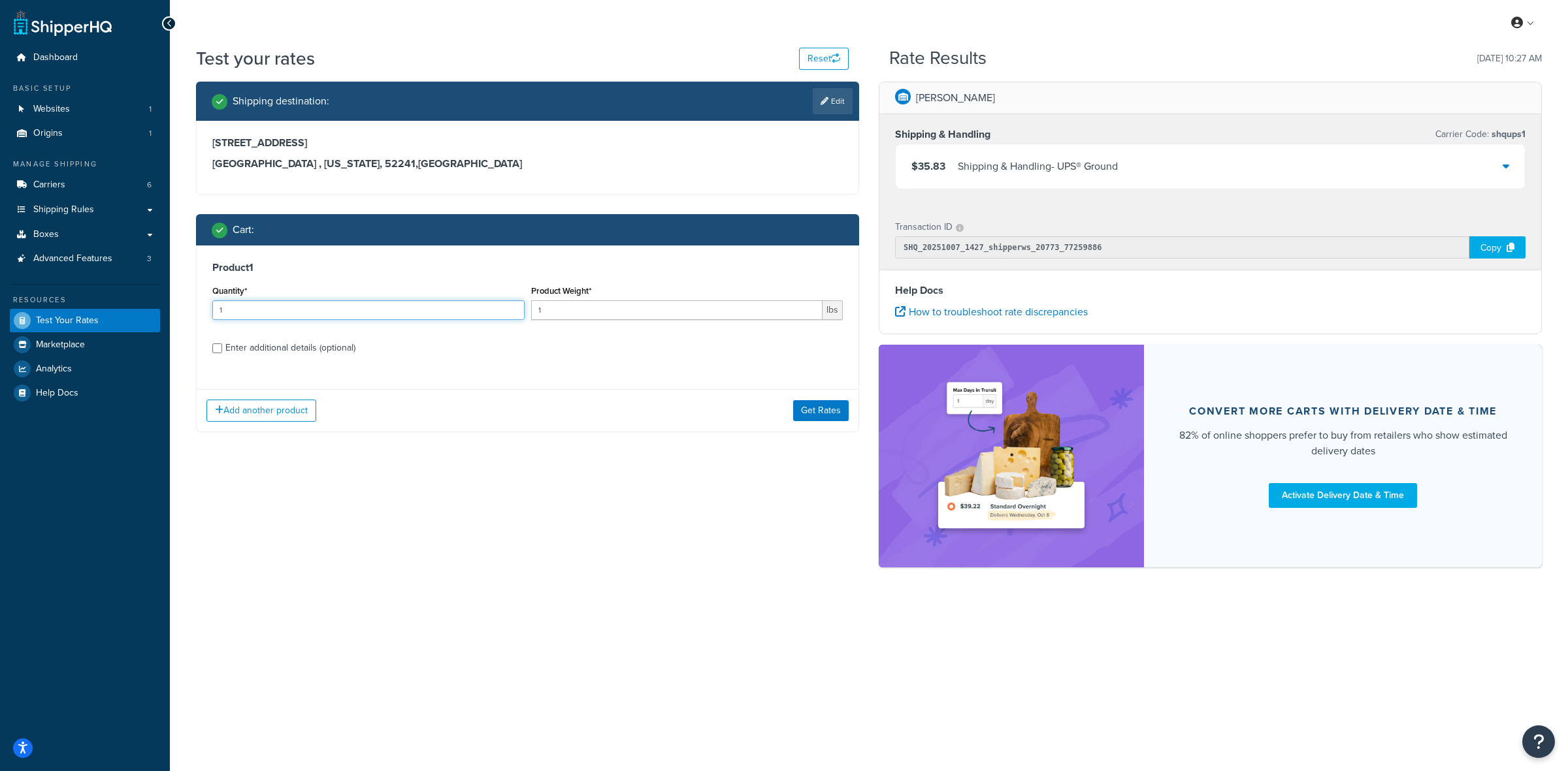
click at [379, 306] on input "1" at bounding box center [368, 310] width 312 height 20
type input "24"
type input "1.75"
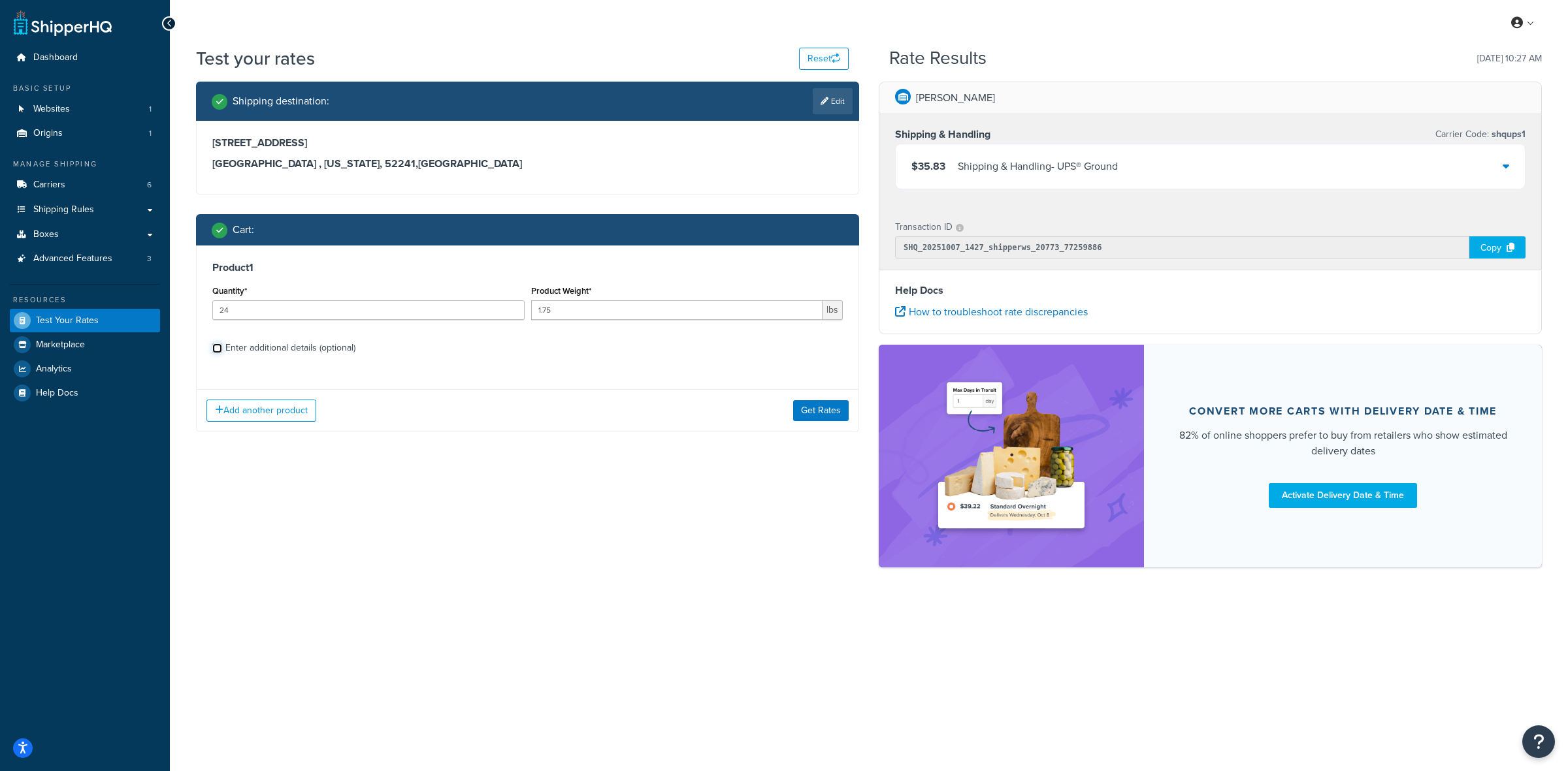
click at [216, 351] on input "Enter additional details (optional)" at bounding box center [217, 348] width 9 height 9
checkbox input "true"
select select "77343"
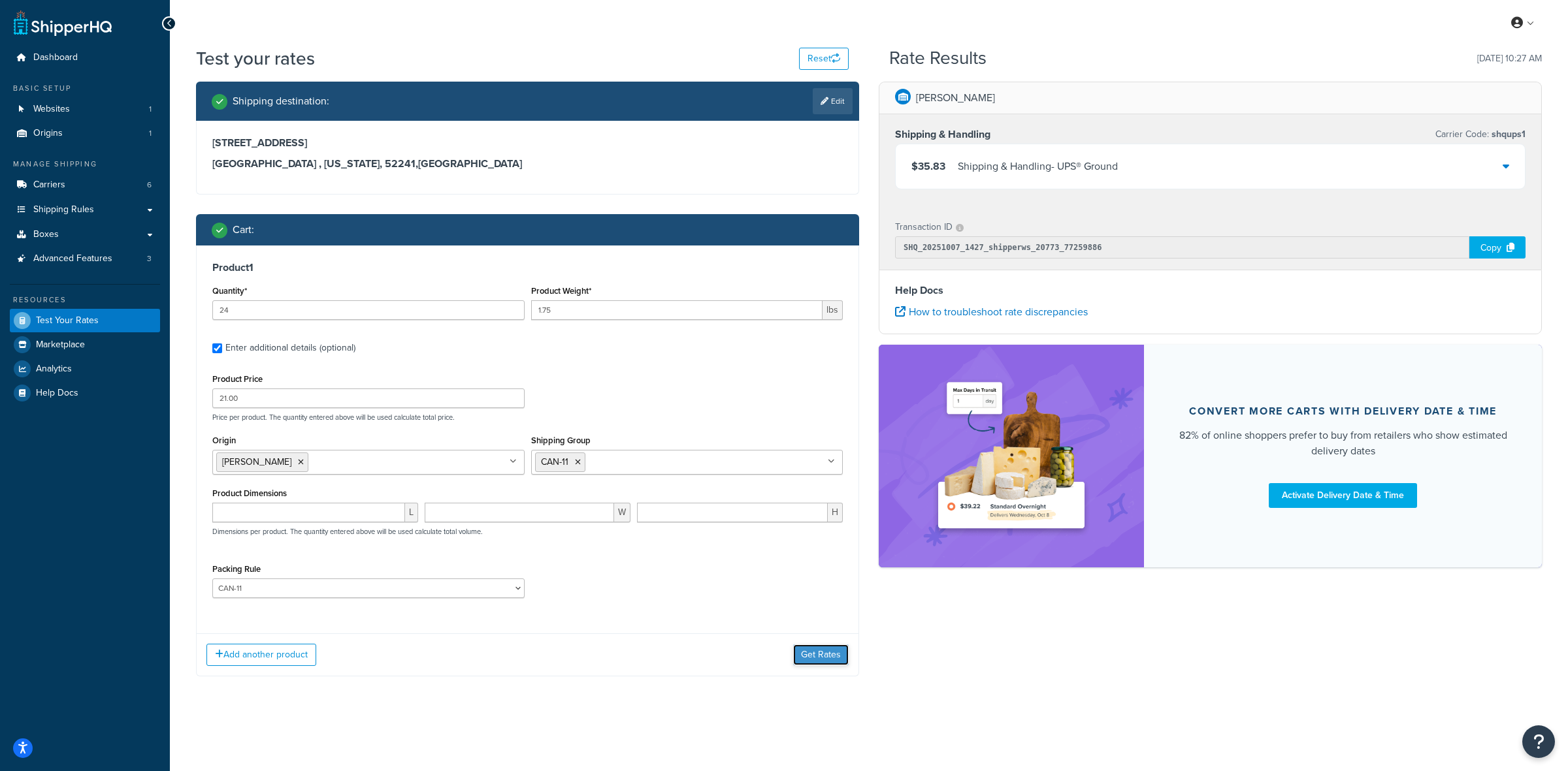
click at [804, 661] on button "Get Rates" at bounding box center [821, 654] width 56 height 21
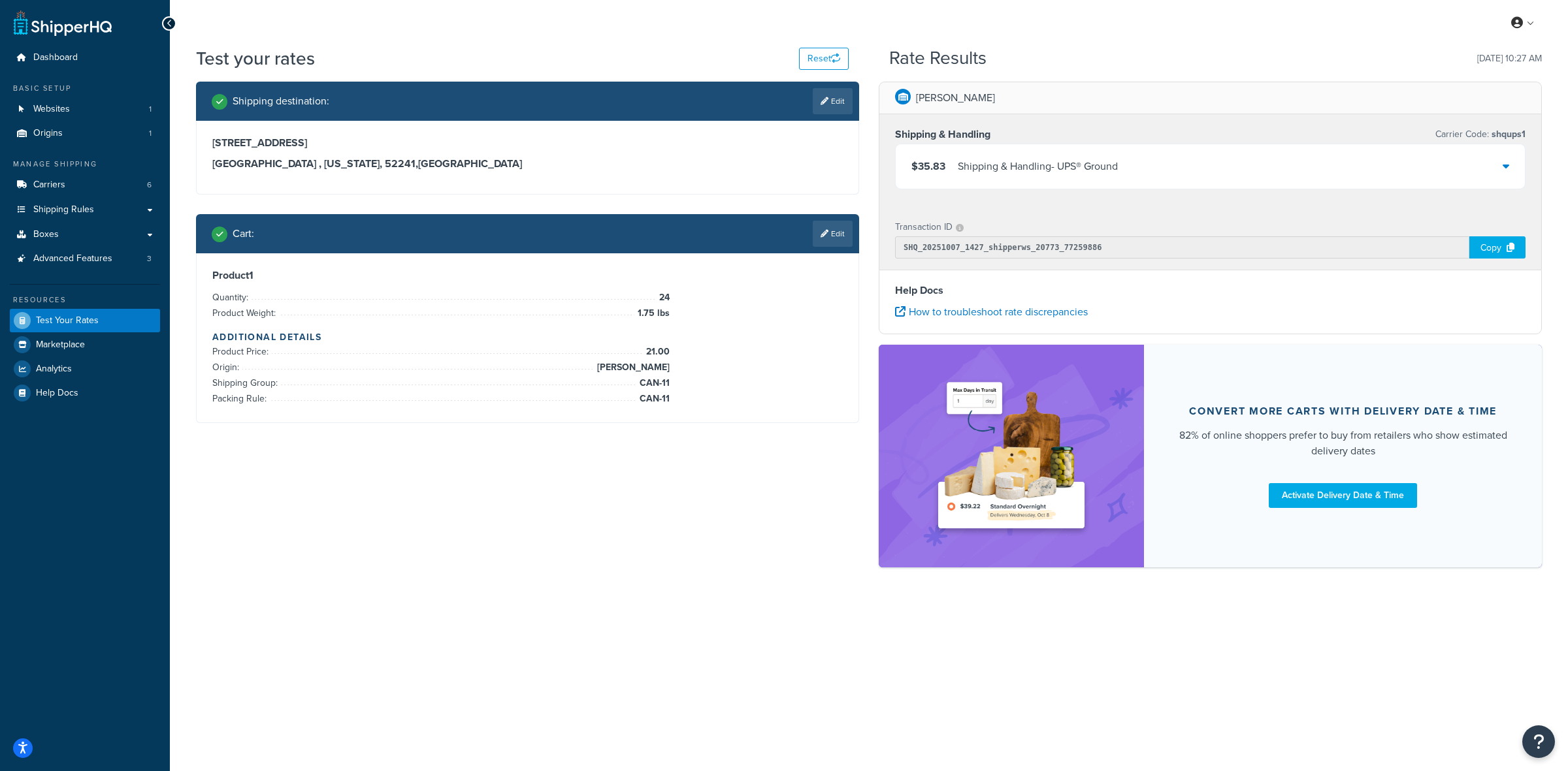
click at [935, 162] on span "$35.83" at bounding box center [928, 166] width 34 height 15
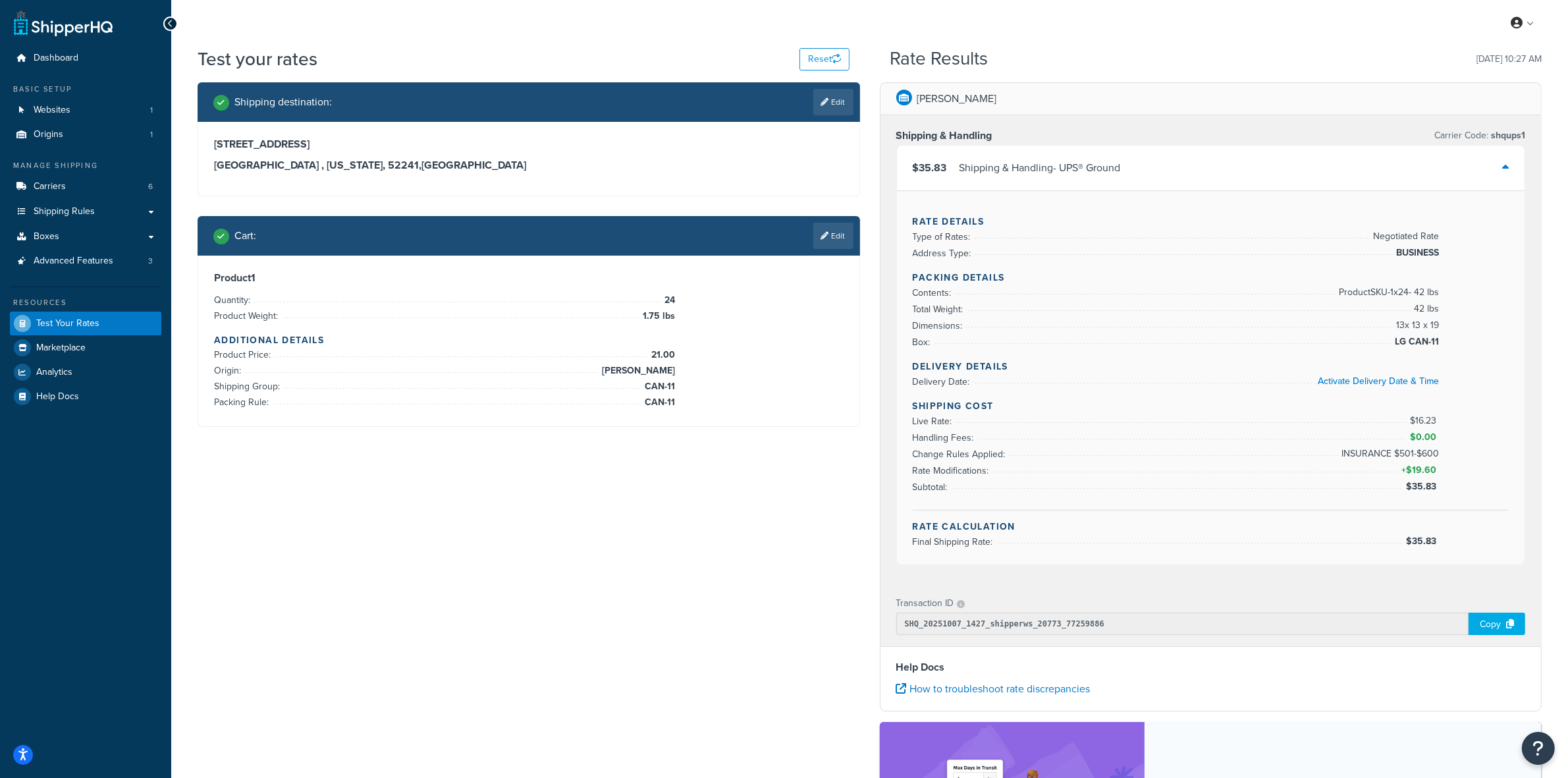
click at [1420, 547] on span "$35.83" at bounding box center [1423, 541] width 34 height 14
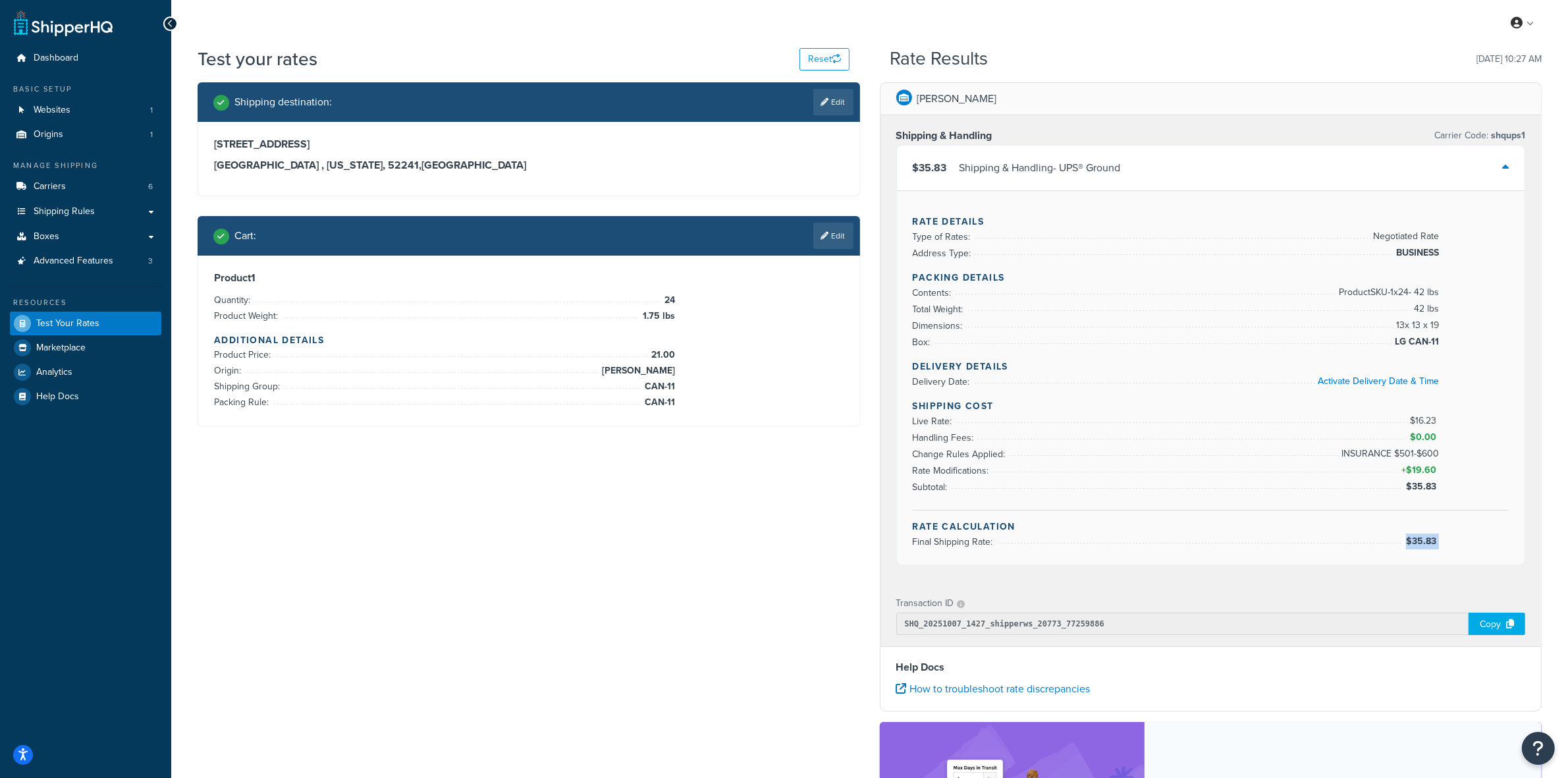
click at [1420, 547] on span "$35.83" at bounding box center [1423, 541] width 34 height 14
click at [822, 96] on link "Edit" at bounding box center [833, 102] width 40 height 27
select select "IA"
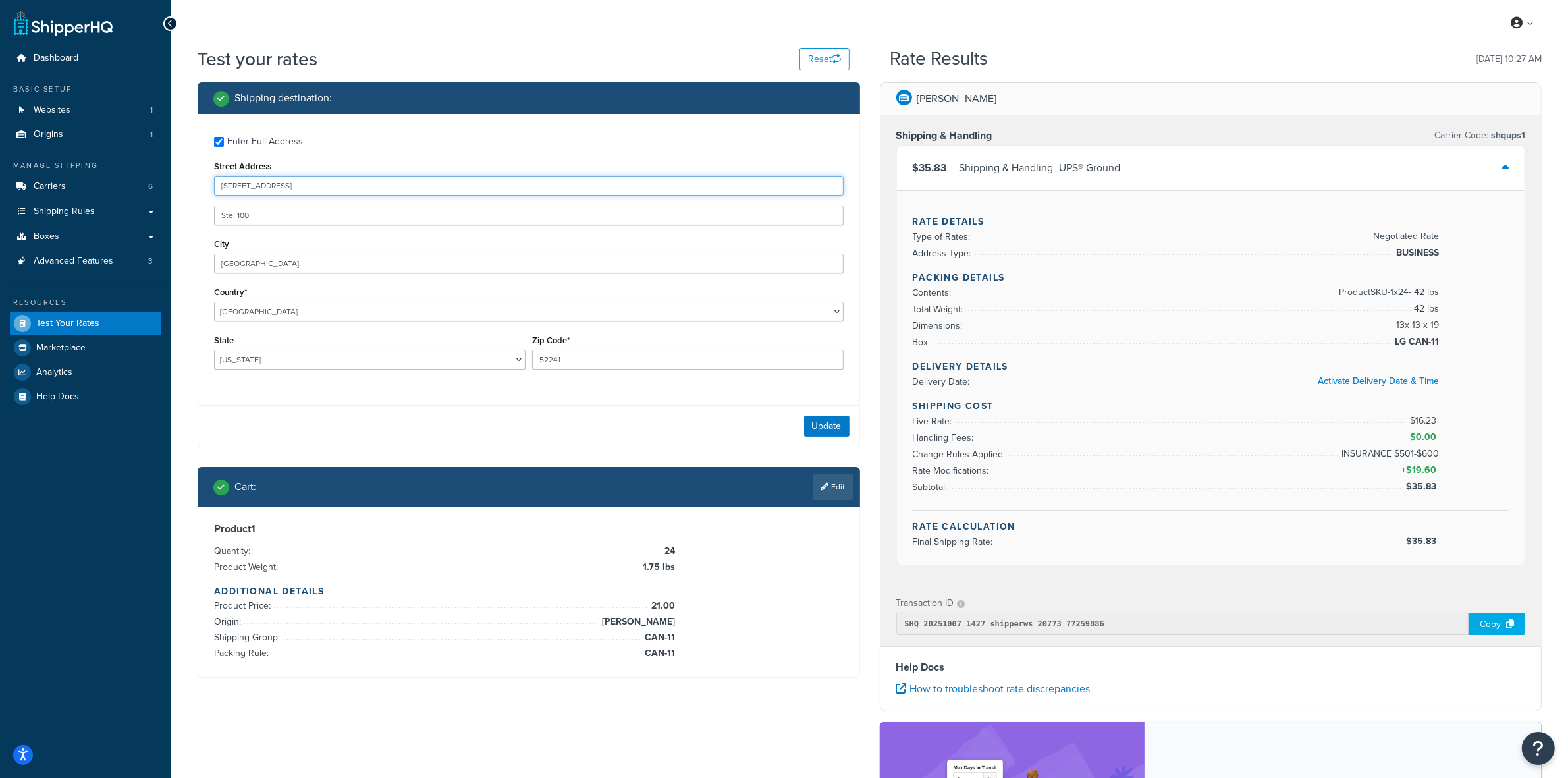
click at [242, 192] on input "250 12th Avenue" at bounding box center [529, 185] width 629 height 20
click at [242, 191] on input "250 12th Avenue" at bounding box center [529, 185] width 629 height 20
paste input "92 Bay Street"
type input "92 Bay Street"
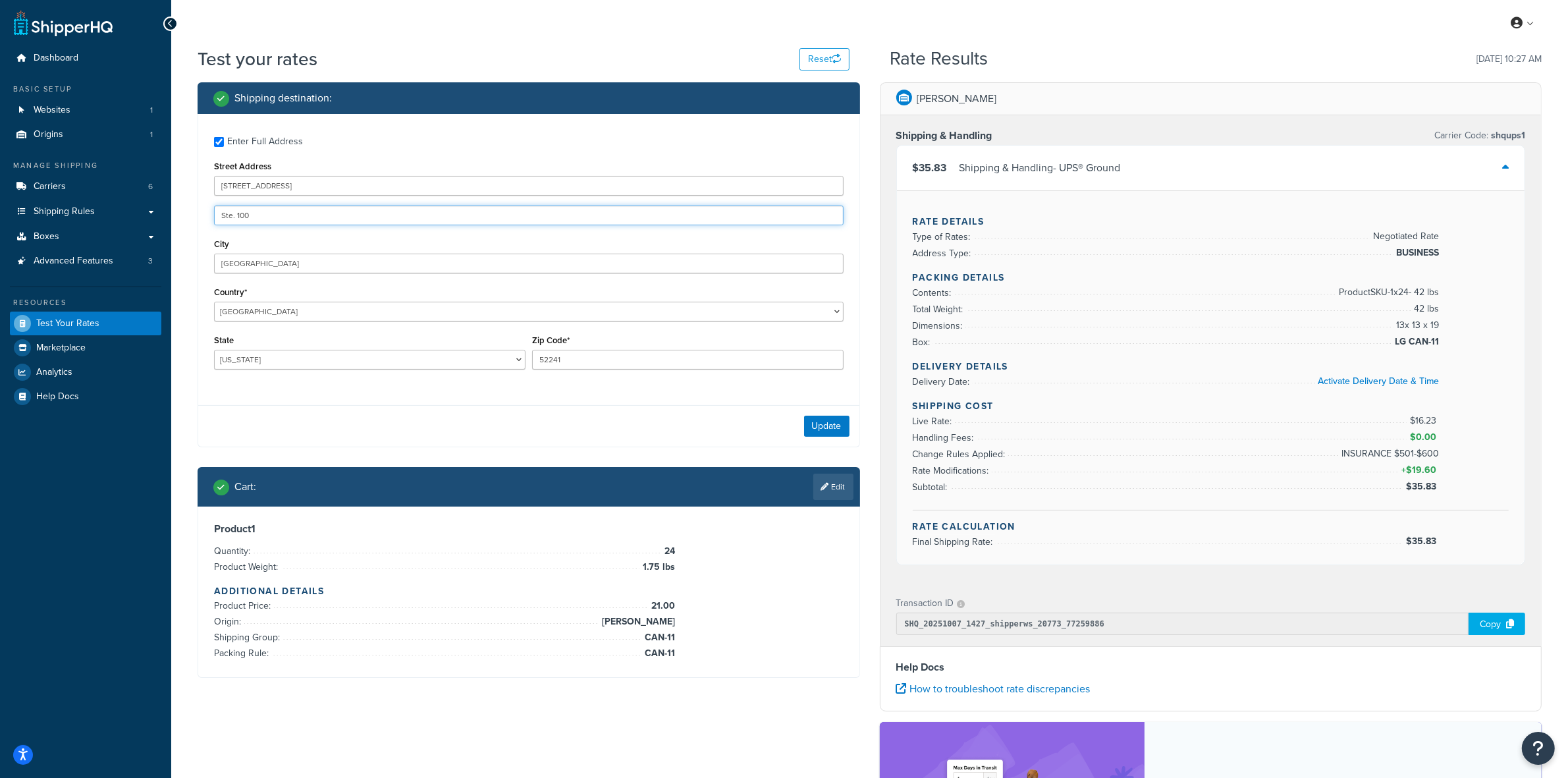
click at [237, 212] on input "Ste. 100" at bounding box center [529, 215] width 629 height 20
click at [235, 262] on input "Coralville" at bounding box center [529, 263] width 629 height 20
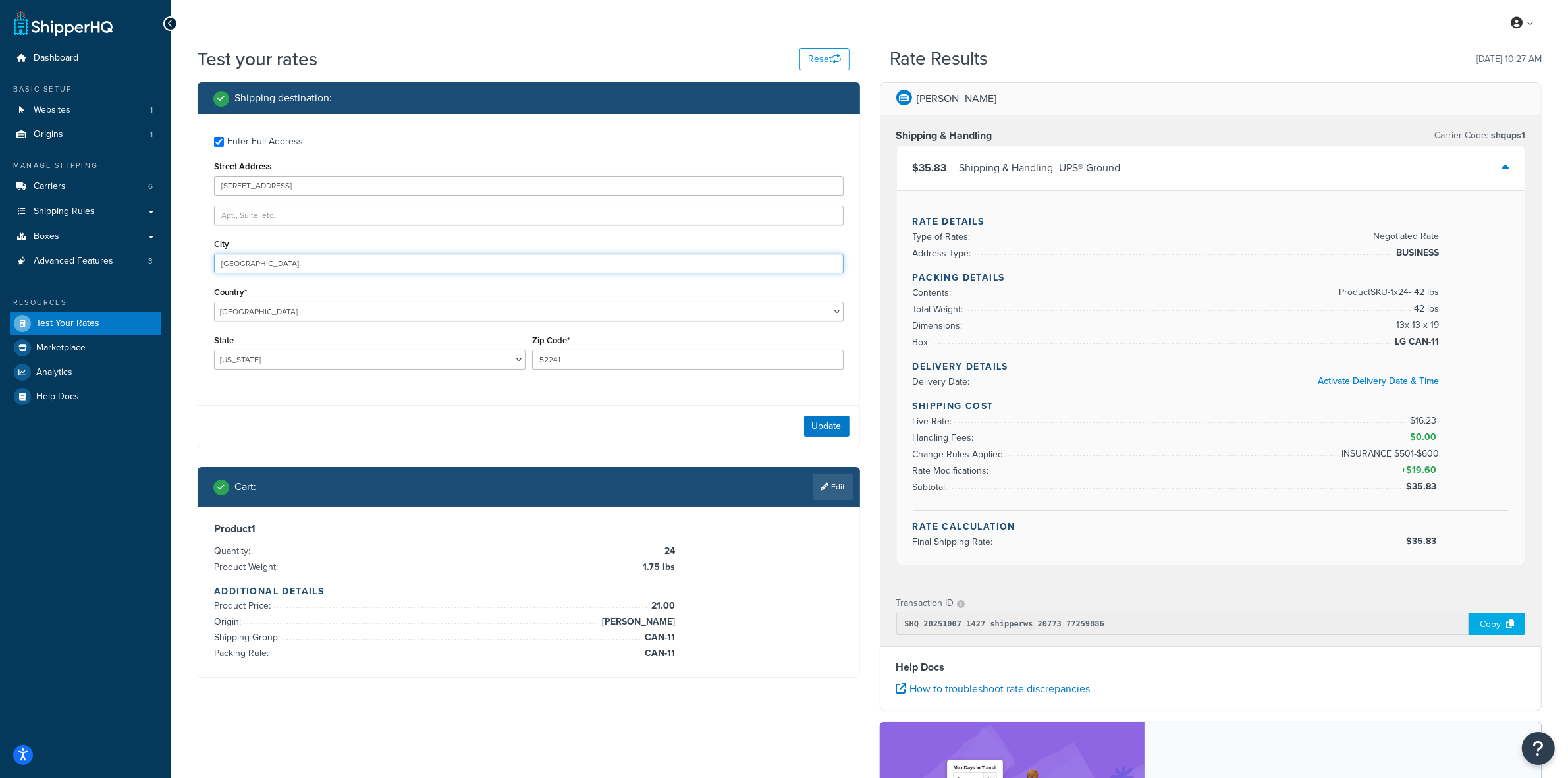
click at [235, 262] on input "Coralville" at bounding box center [529, 263] width 629 height 20
paste input "Westerly"
type input "Westerly"
click at [287, 357] on select "Alabama Alaska American Samoa Arizona Arkansas Armed Forces Americas Armed Forc…" at bounding box center [369, 359] width 311 height 20
select select "RI"
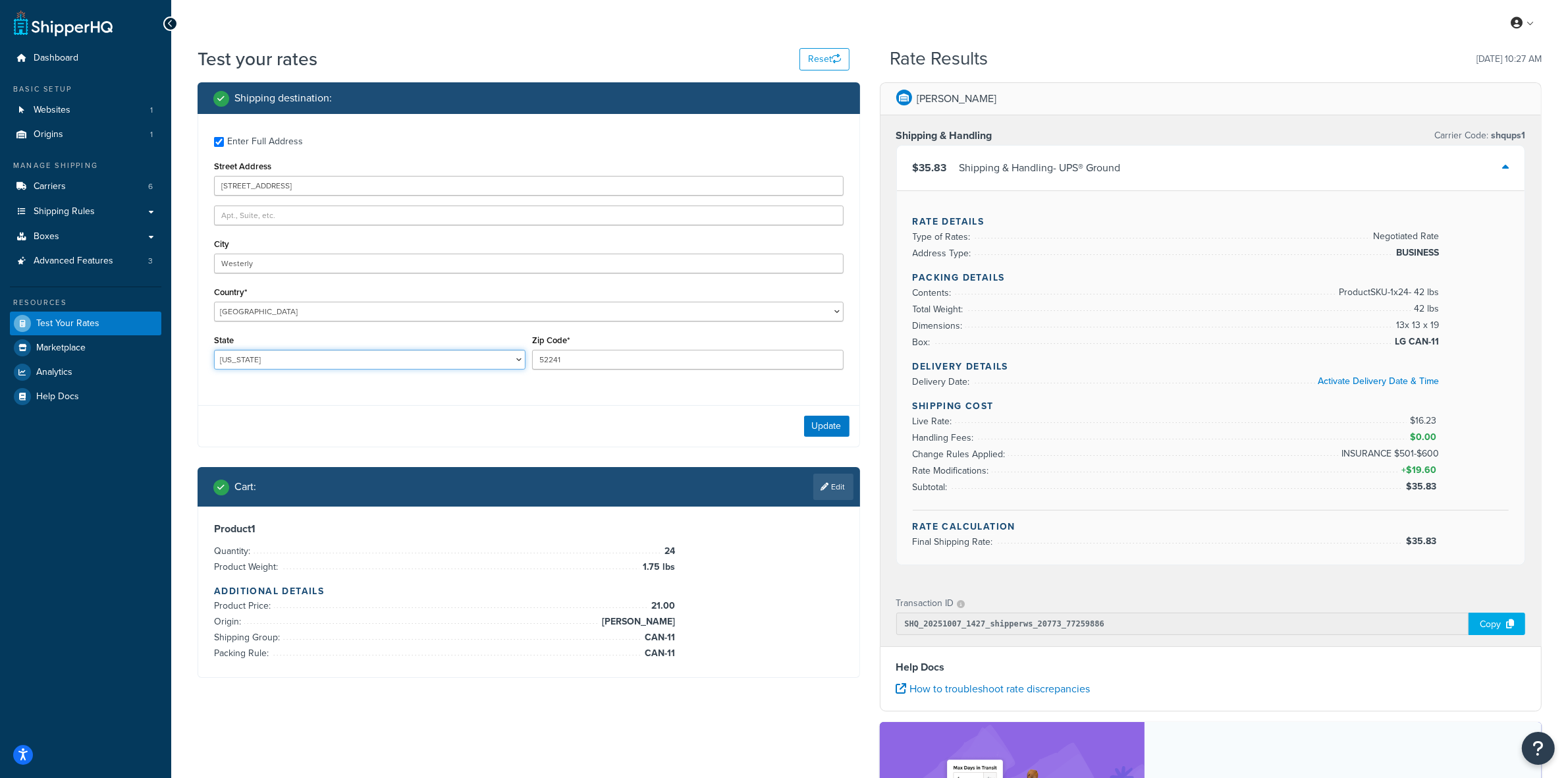
click at [214, 350] on select "Alabama Alaska American Samoa Arizona Arkansas Armed Forces Americas Armed Forc…" at bounding box center [369, 359] width 311 height 20
click at [549, 363] on input "52241" at bounding box center [688, 359] width 311 height 20
paste input "0289"
type input "02891"
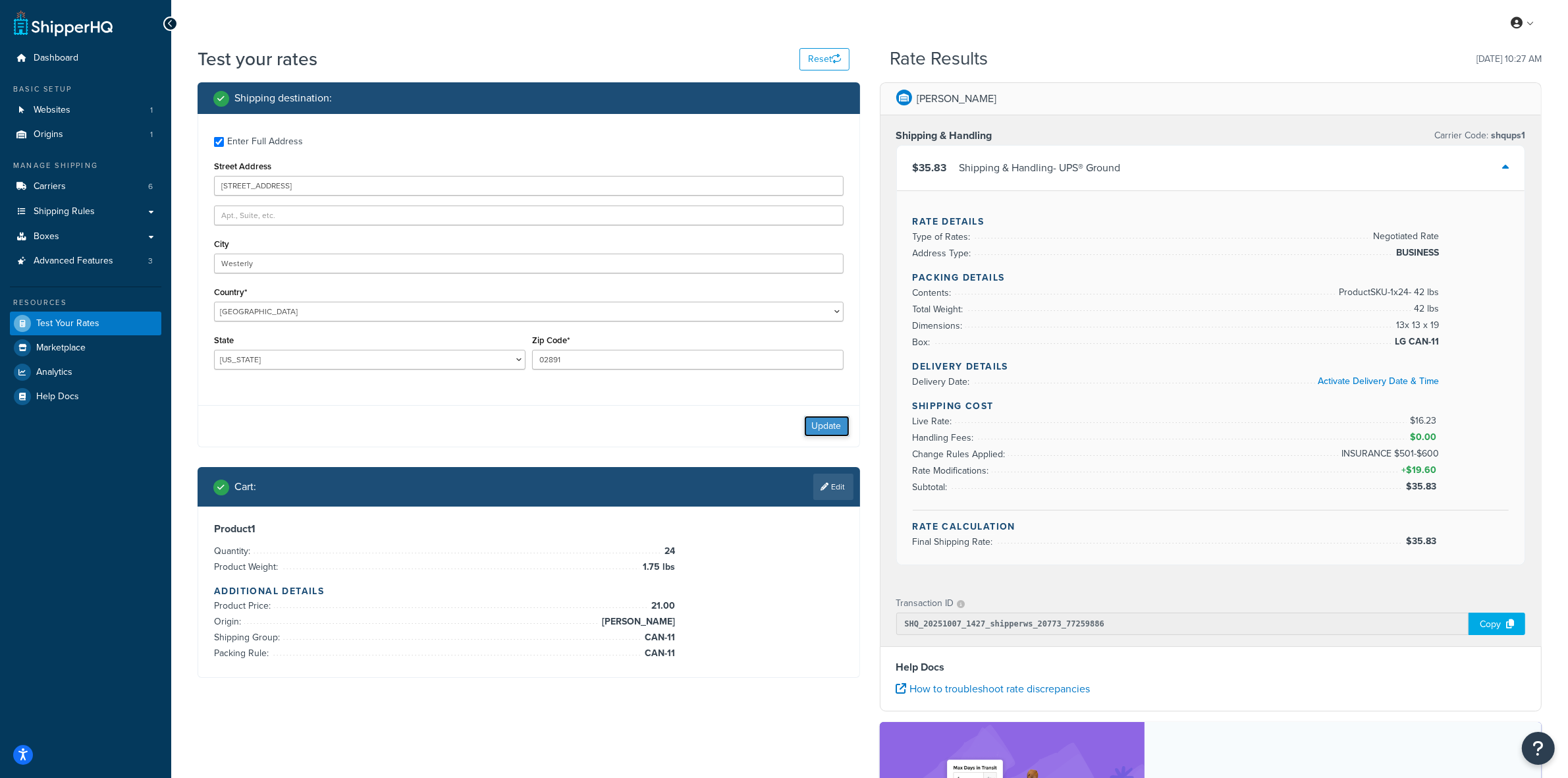
click at [821, 422] on button "Update" at bounding box center [827, 426] width 45 height 21
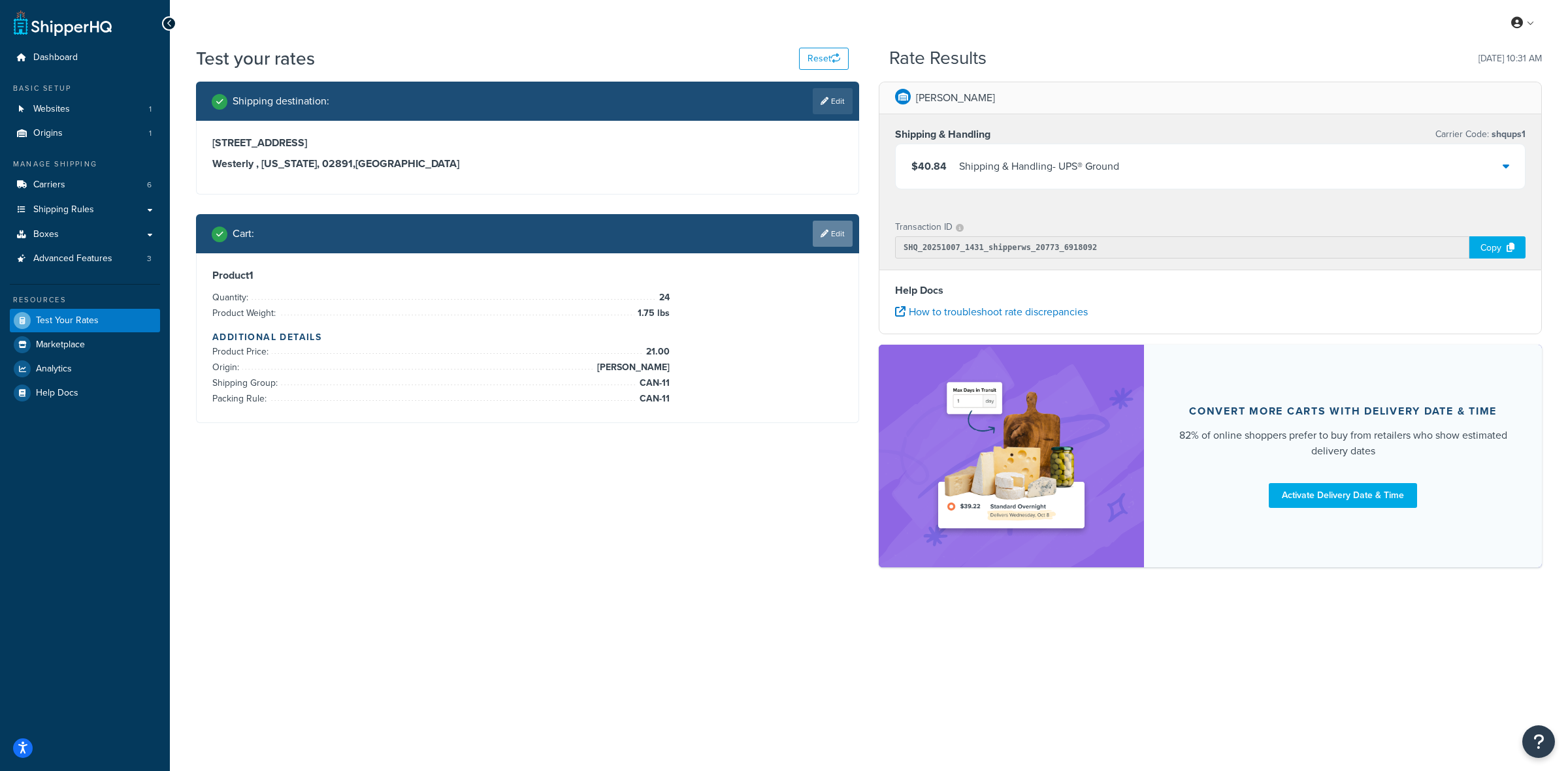
click at [833, 226] on link "Edit" at bounding box center [833, 233] width 40 height 26
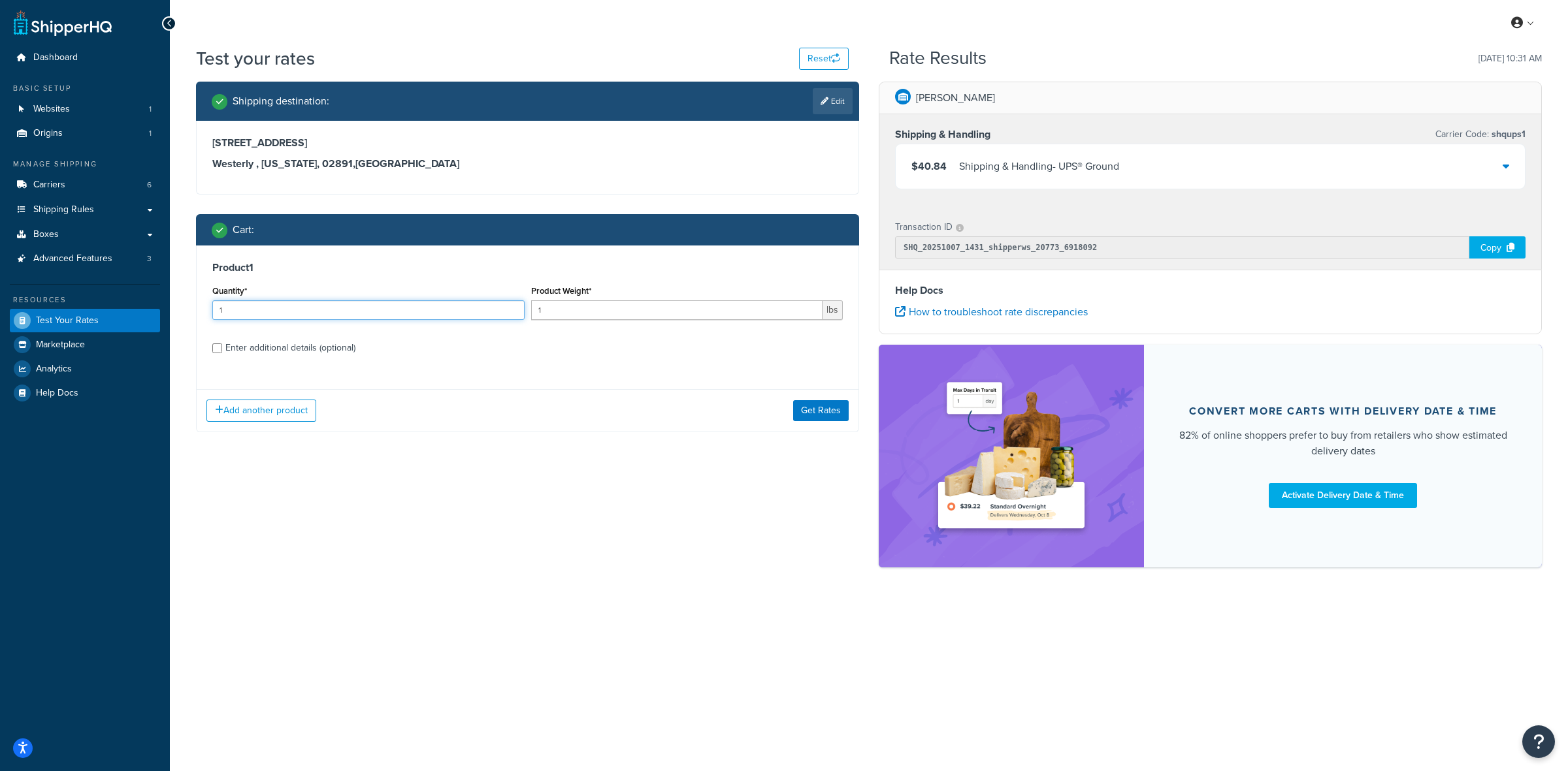
click at [294, 312] on input "1" at bounding box center [368, 310] width 312 height 20
type input "48"
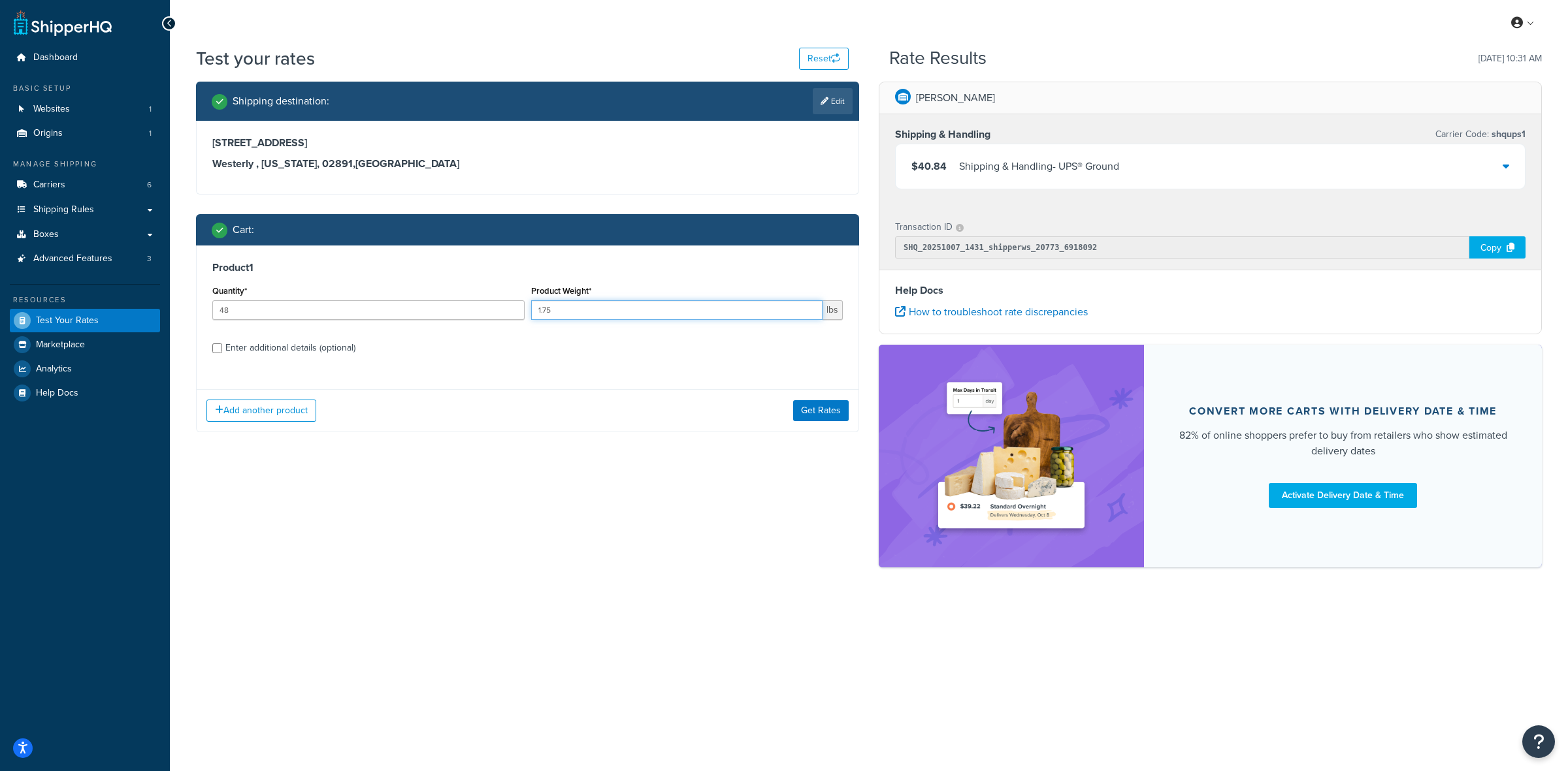
type input "1.75"
click at [230, 346] on div "Enter additional details (optional)" at bounding box center [290, 348] width 130 height 18
click at [222, 346] on input "Enter additional details (optional)" at bounding box center [217, 348] width 9 height 9
checkbox input "true"
select select "77343"
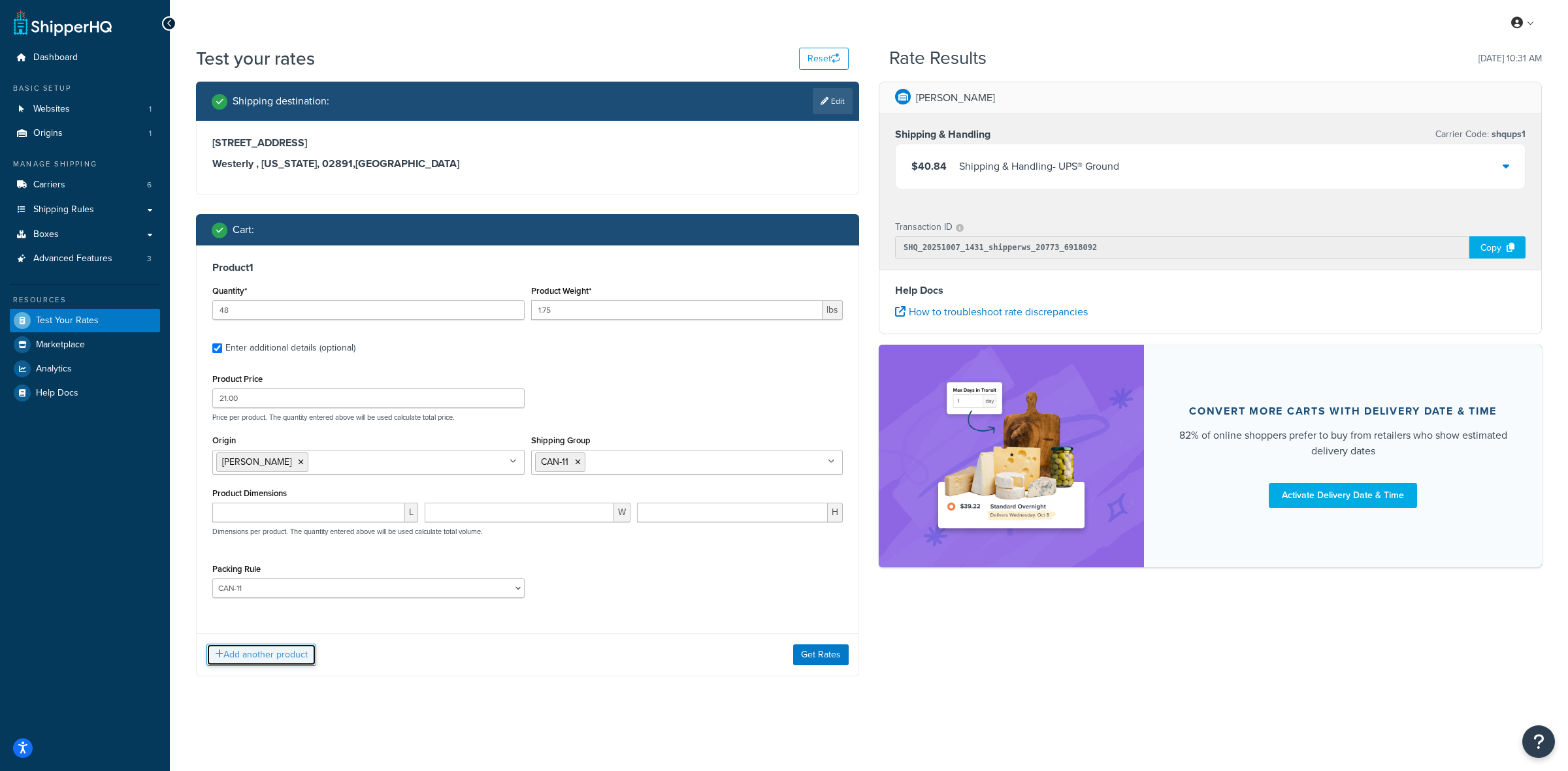
click at [282, 651] on button "Add another product" at bounding box center [261, 654] width 110 height 22
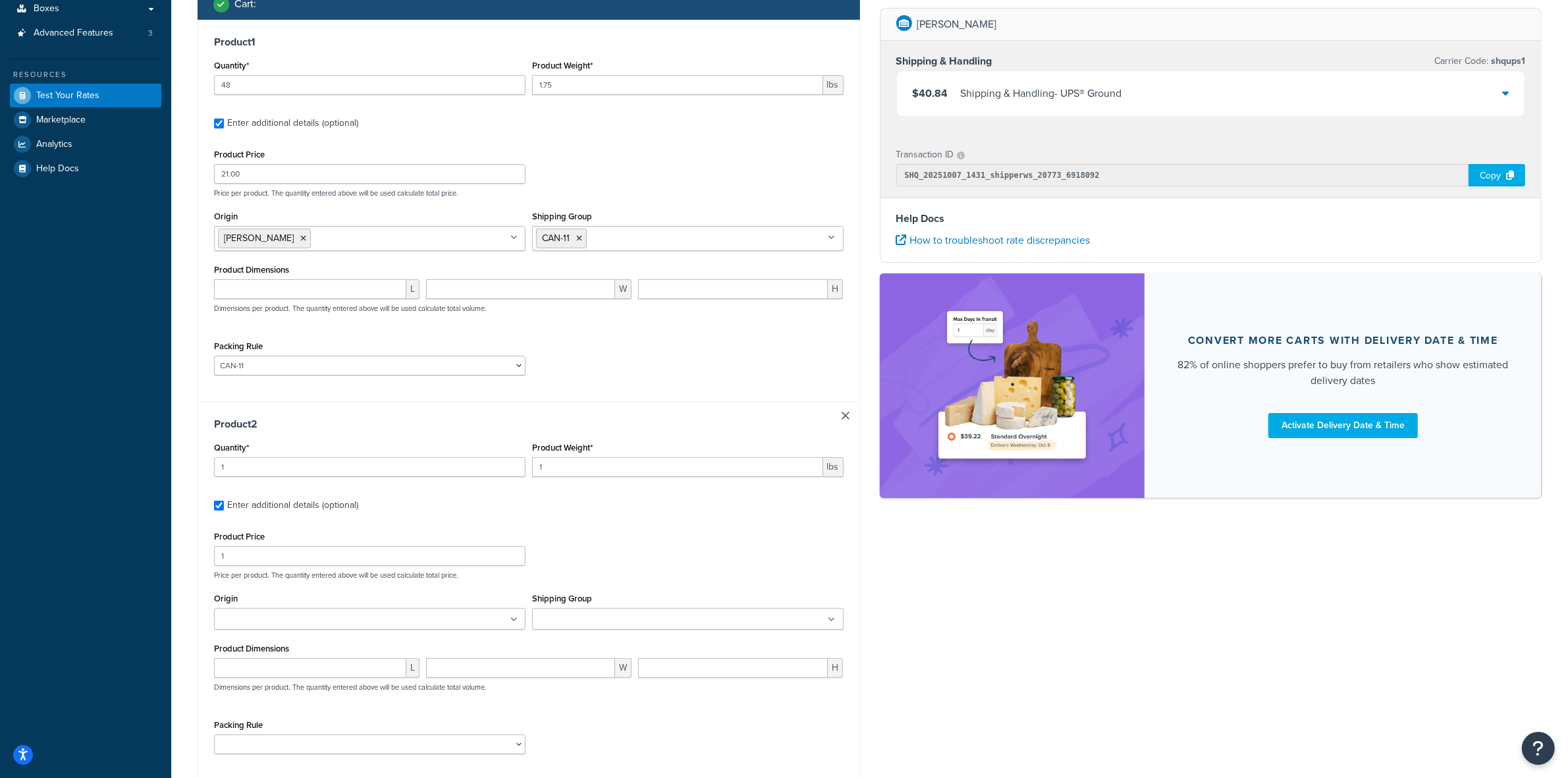
scroll to position [247, 0]
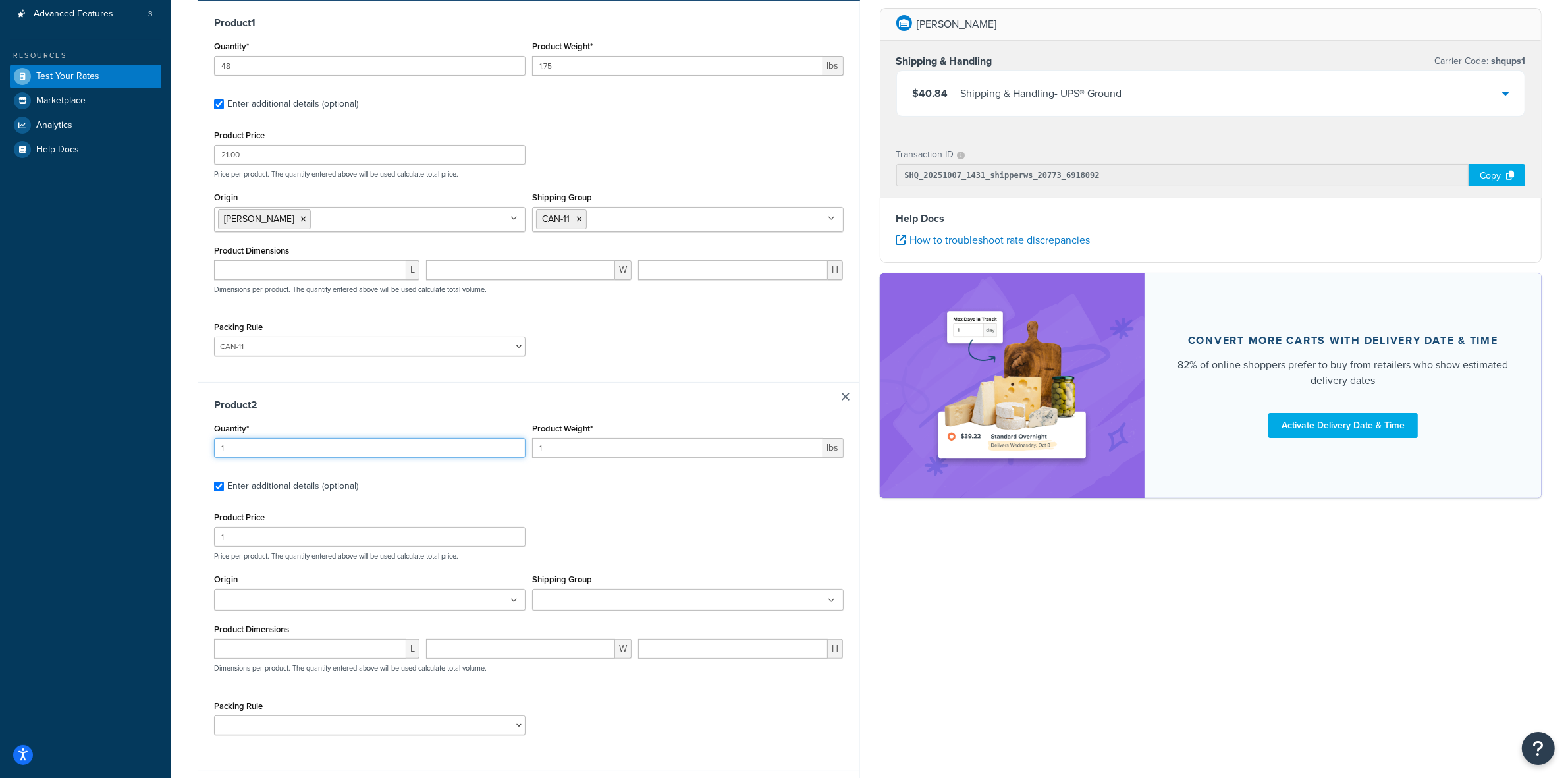
click at [300, 446] on input "1" at bounding box center [369, 448] width 311 height 20
click at [563, 452] on input "1" at bounding box center [678, 448] width 291 height 20
click at [594, 453] on input "14.70" at bounding box center [678, 448] width 291 height 20
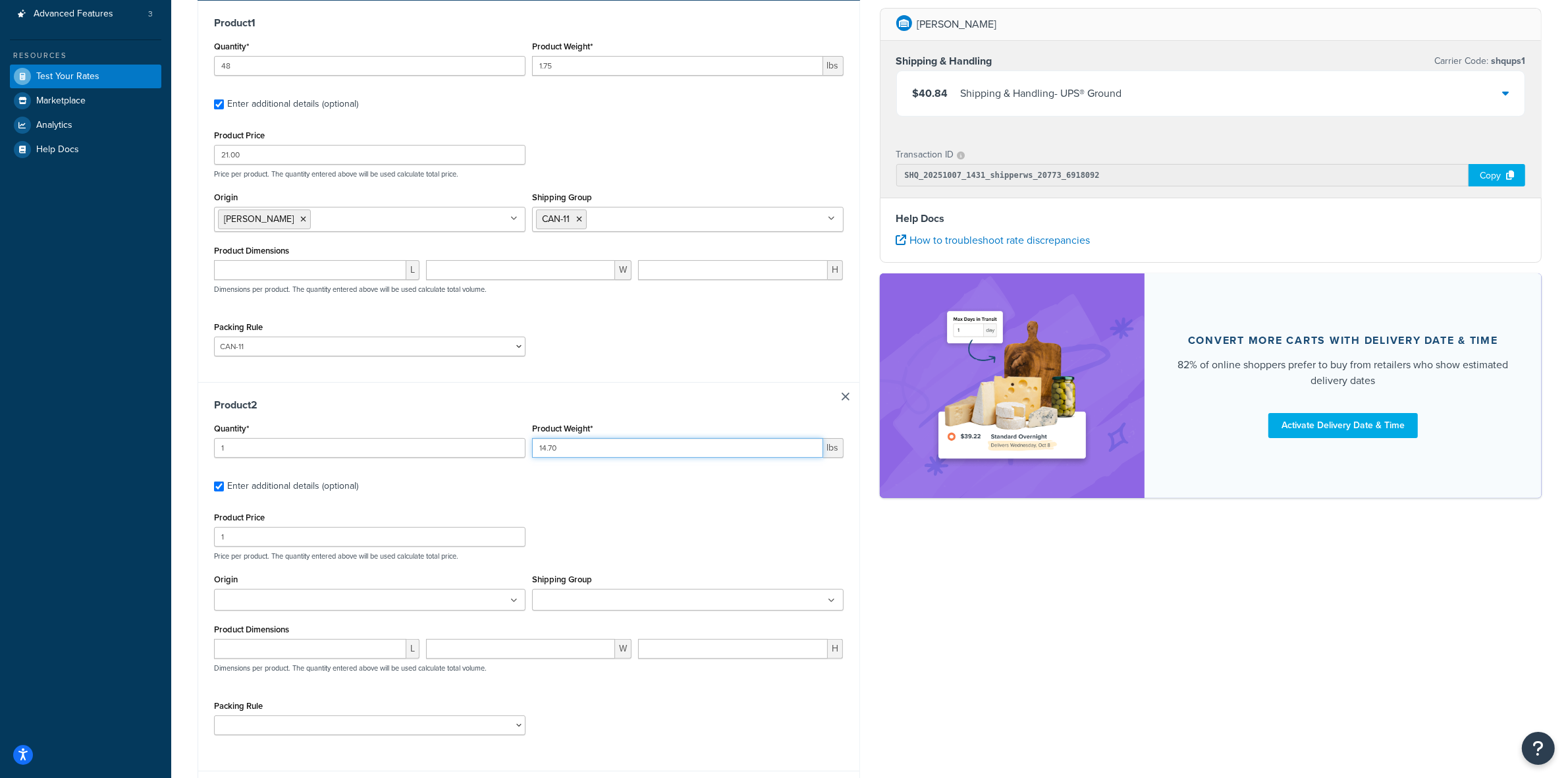
click at [594, 453] on input "14.70" at bounding box center [678, 448] width 291 height 20
type input "1.5"
type input "14.70"
click at [577, 599] on input "Shipping Group" at bounding box center [594, 601] width 116 height 14
click at [438, 681] on div "L W H Dimensions per product. The quantity entered above will be used calculate…" at bounding box center [529, 666] width 636 height 48
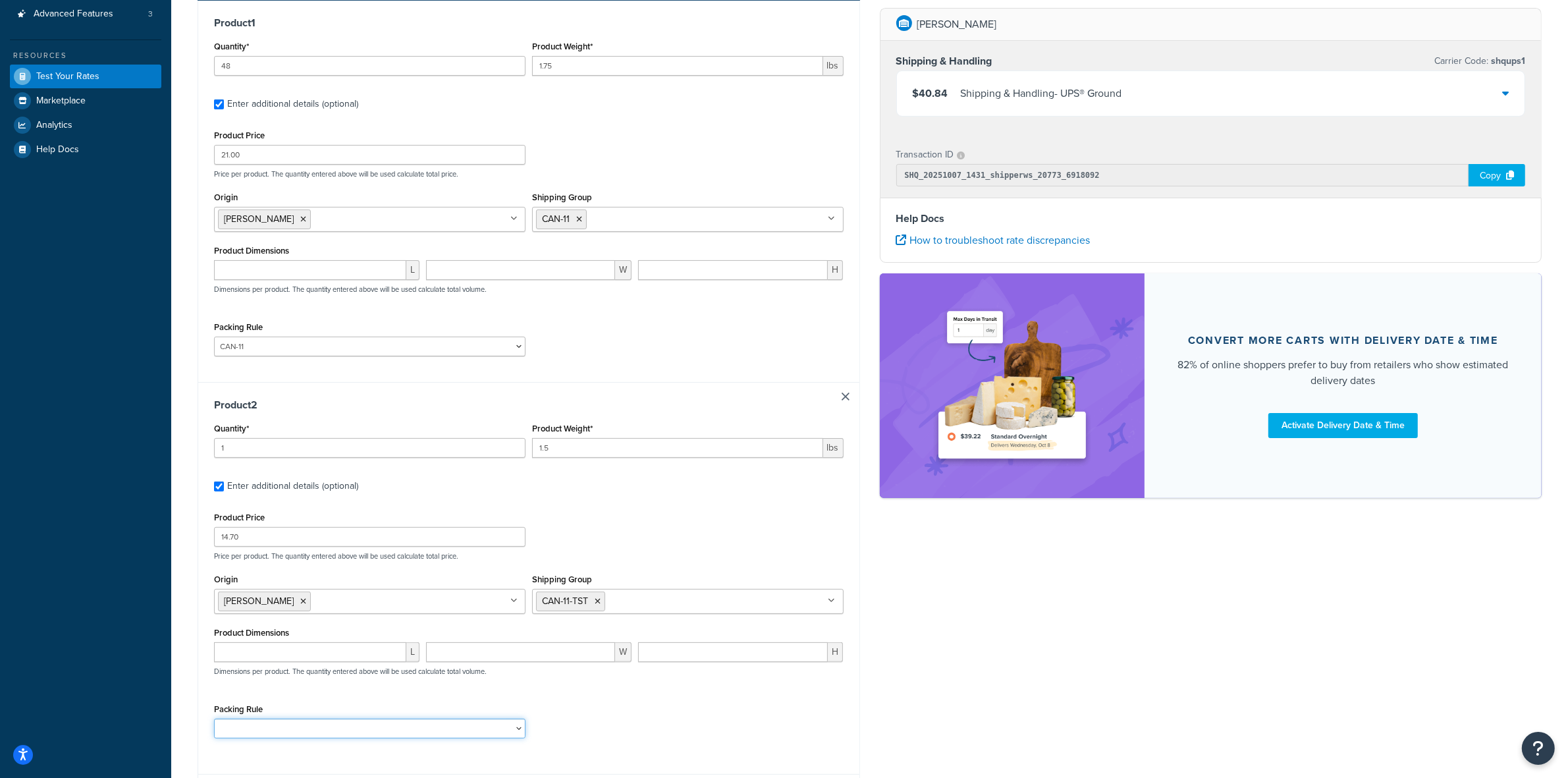
click at [441, 727] on select "ACC-CCK ACC-LIN-CER/HANG ACC-NAIL BRUSH CAN-11 CAN-11-TST CAN-26 CAN-3 DIF-KIT …" at bounding box center [369, 728] width 311 height 20
select select "81543"
click at [214, 721] on select "ACC-CCK ACC-LIN-CER/HANG ACC-NAIL BRUSH CAN-11 CAN-11-TST CAN-26 CAN-3 DIF-KIT …" at bounding box center [369, 728] width 311 height 20
click at [718, 731] on div "Packing Rule ACC-CCK ACC-LIN-CER/HANG ACC-NAIL BRUSH CAN-11 CAN-11-TST CAN-26 C…" at bounding box center [529, 724] width 636 height 48
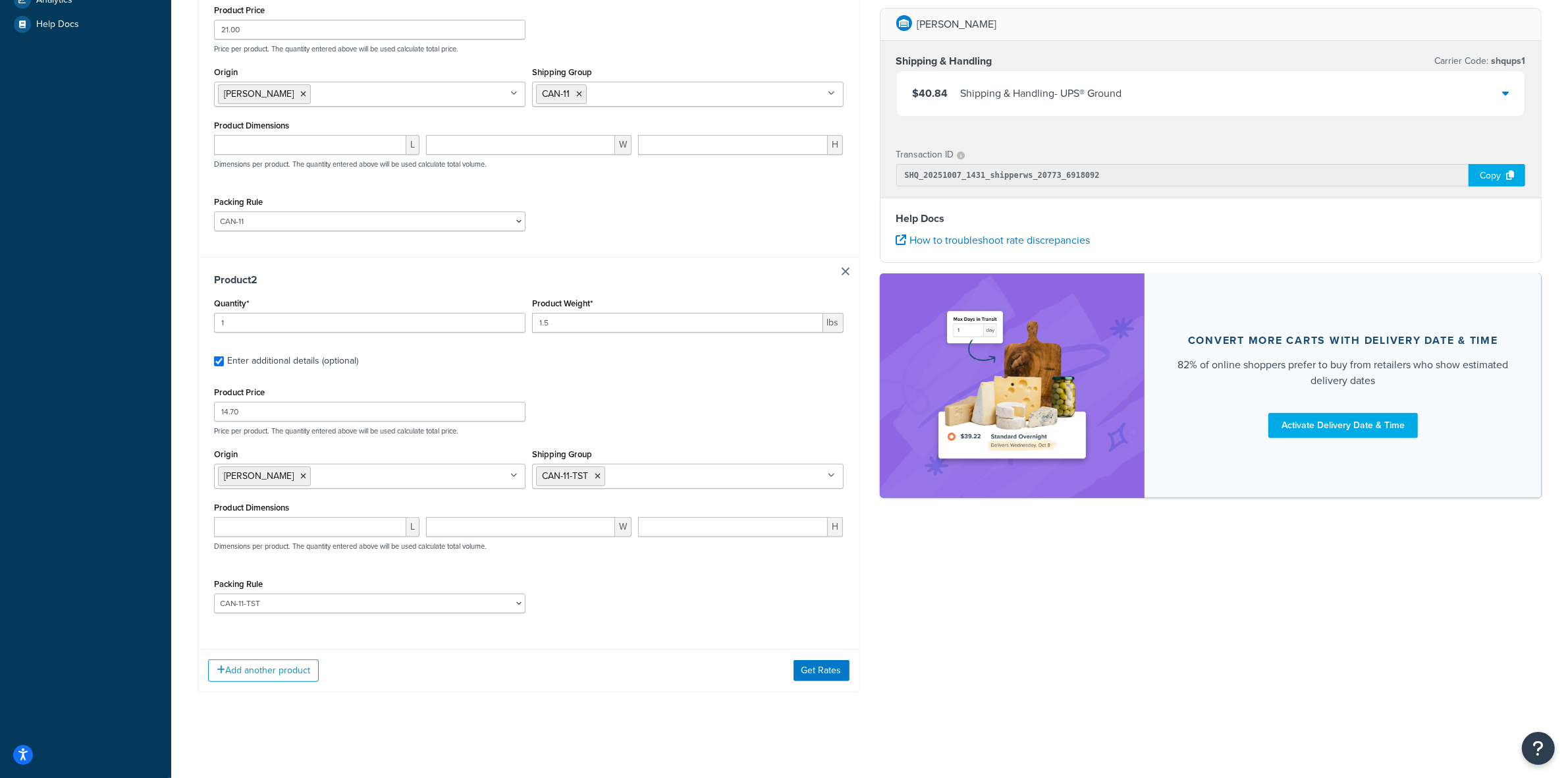
scroll to position [376, 0]
click at [822, 673] on button "Get Rates" at bounding box center [822, 671] width 56 height 21
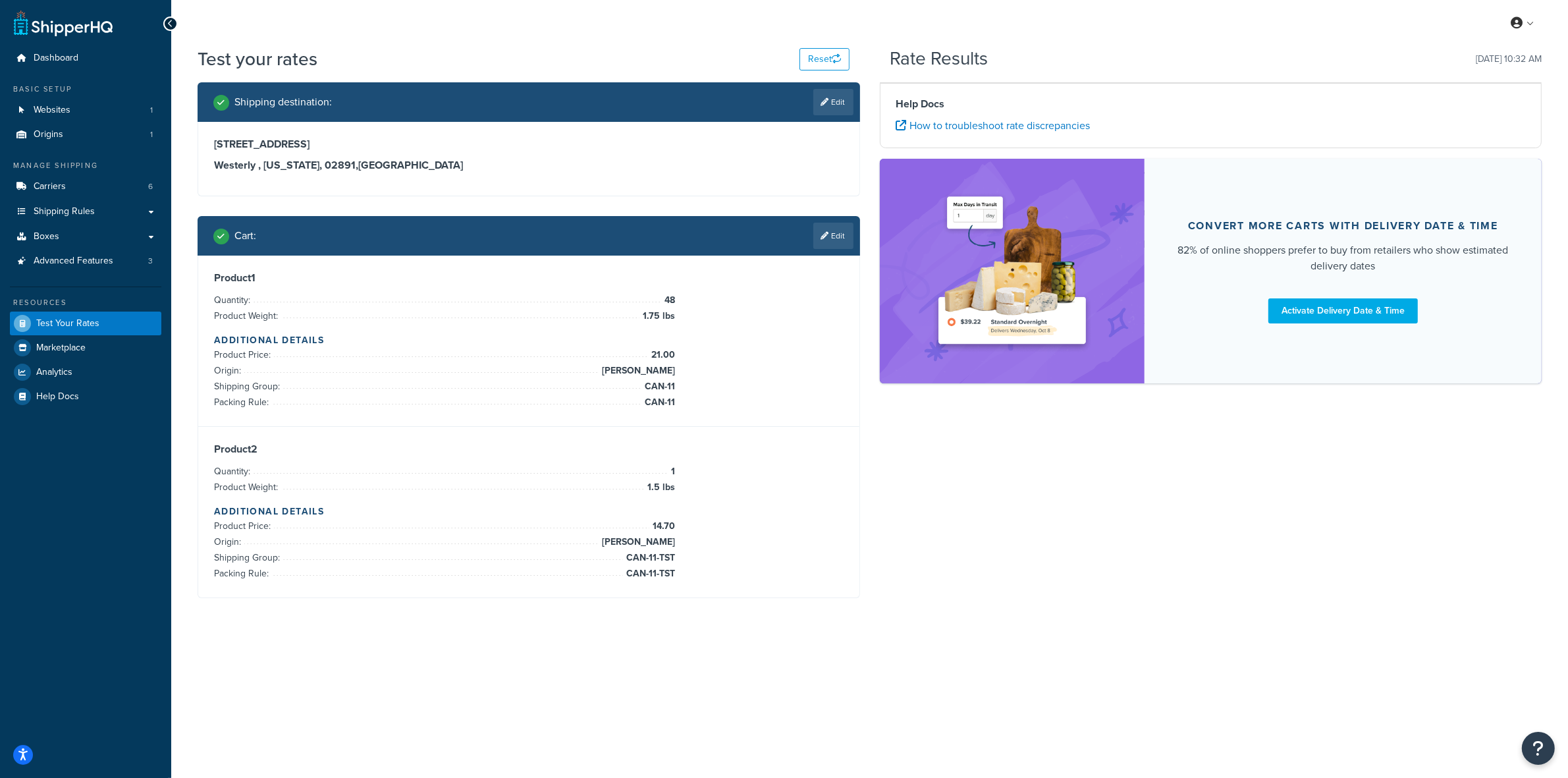
scroll to position [0, 0]
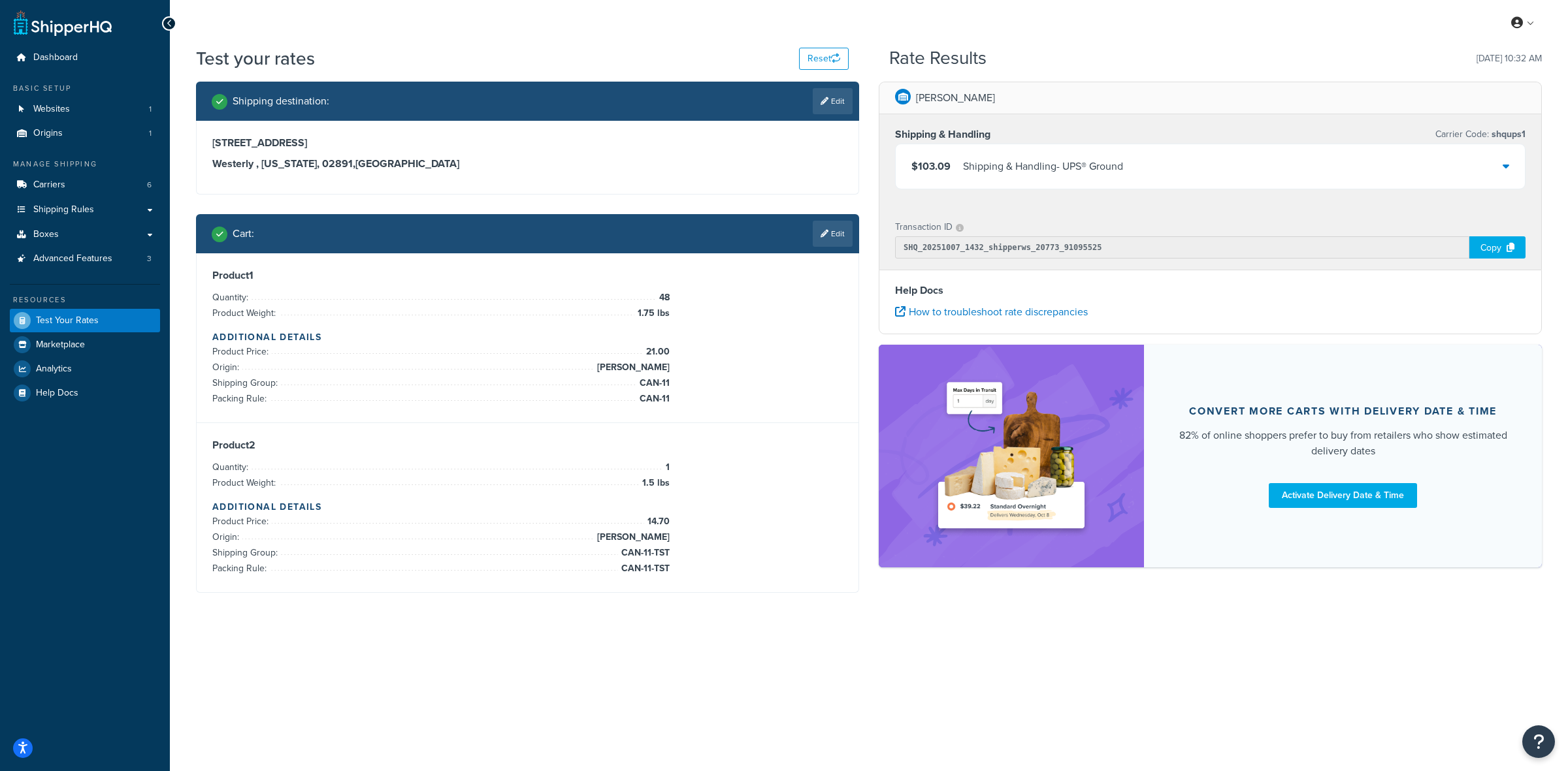
click at [1048, 173] on div "Shipping & Handling - UPS® Ground" at bounding box center [1043, 166] width 160 height 18
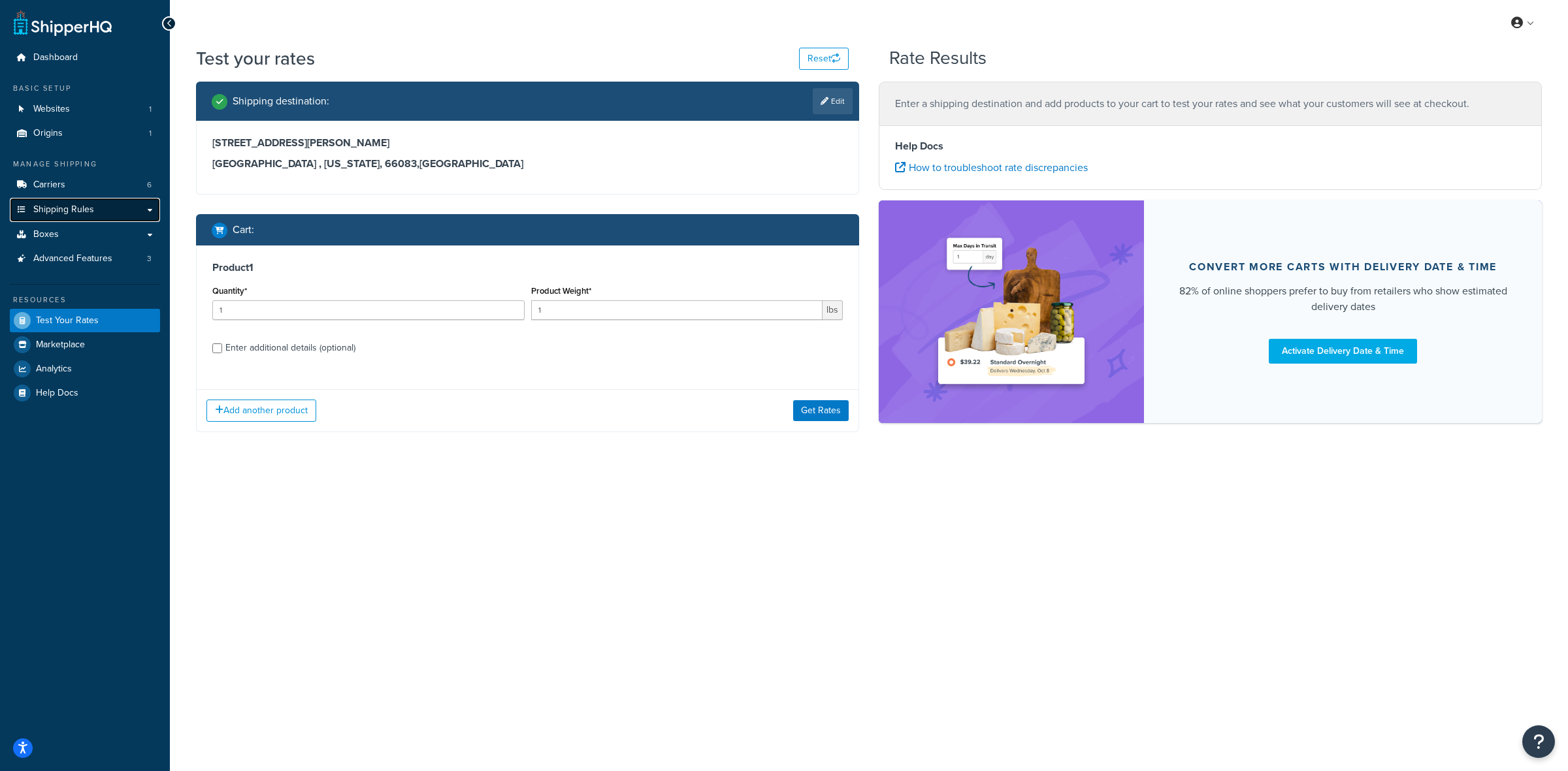
click at [60, 211] on span "Shipping Rules" at bounding box center [64, 210] width 61 height 11
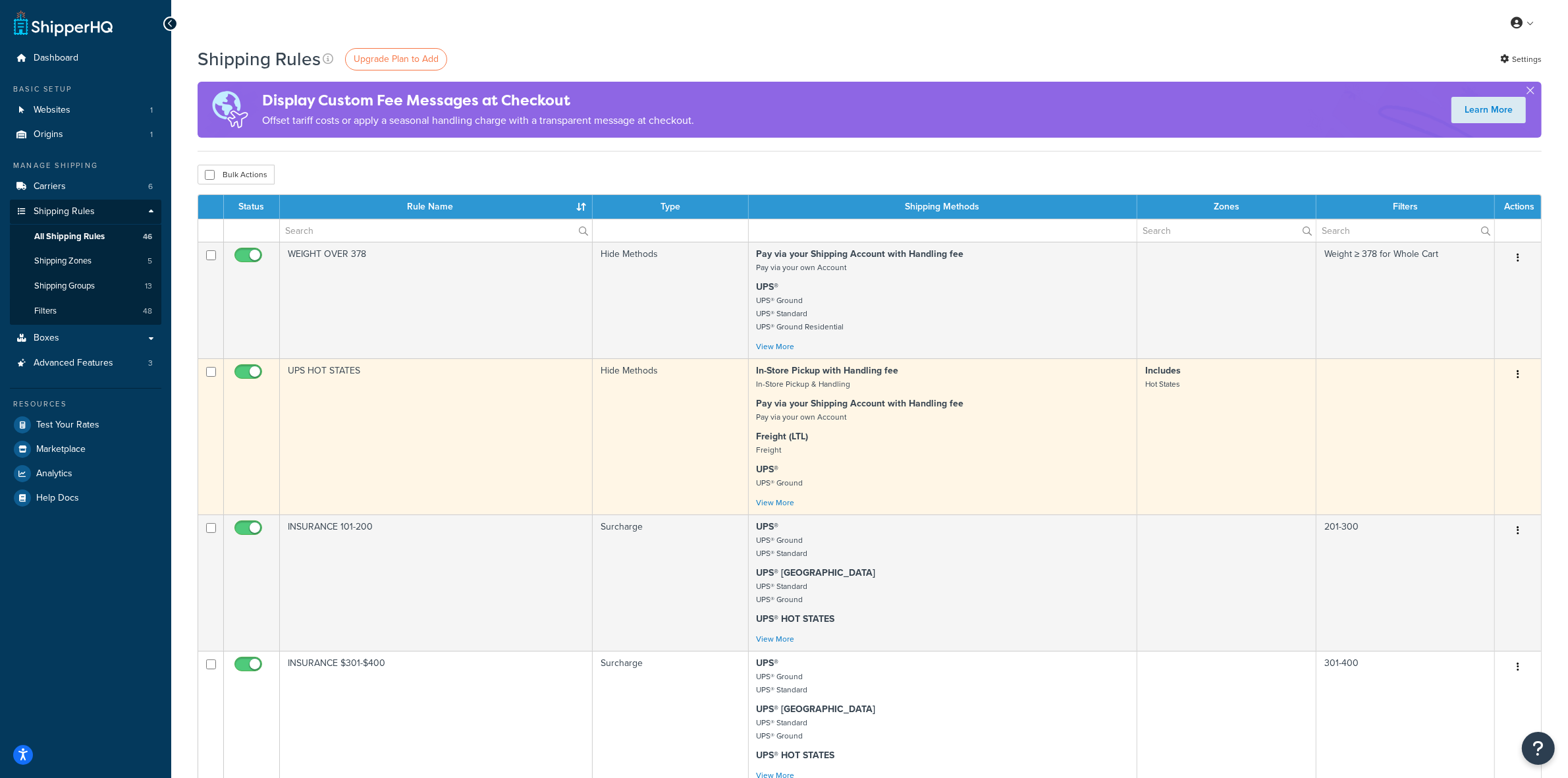
click at [1518, 373] on icon "button" at bounding box center [1518, 374] width 3 height 9
click at [1452, 397] on link "Edit" at bounding box center [1475, 399] width 104 height 27
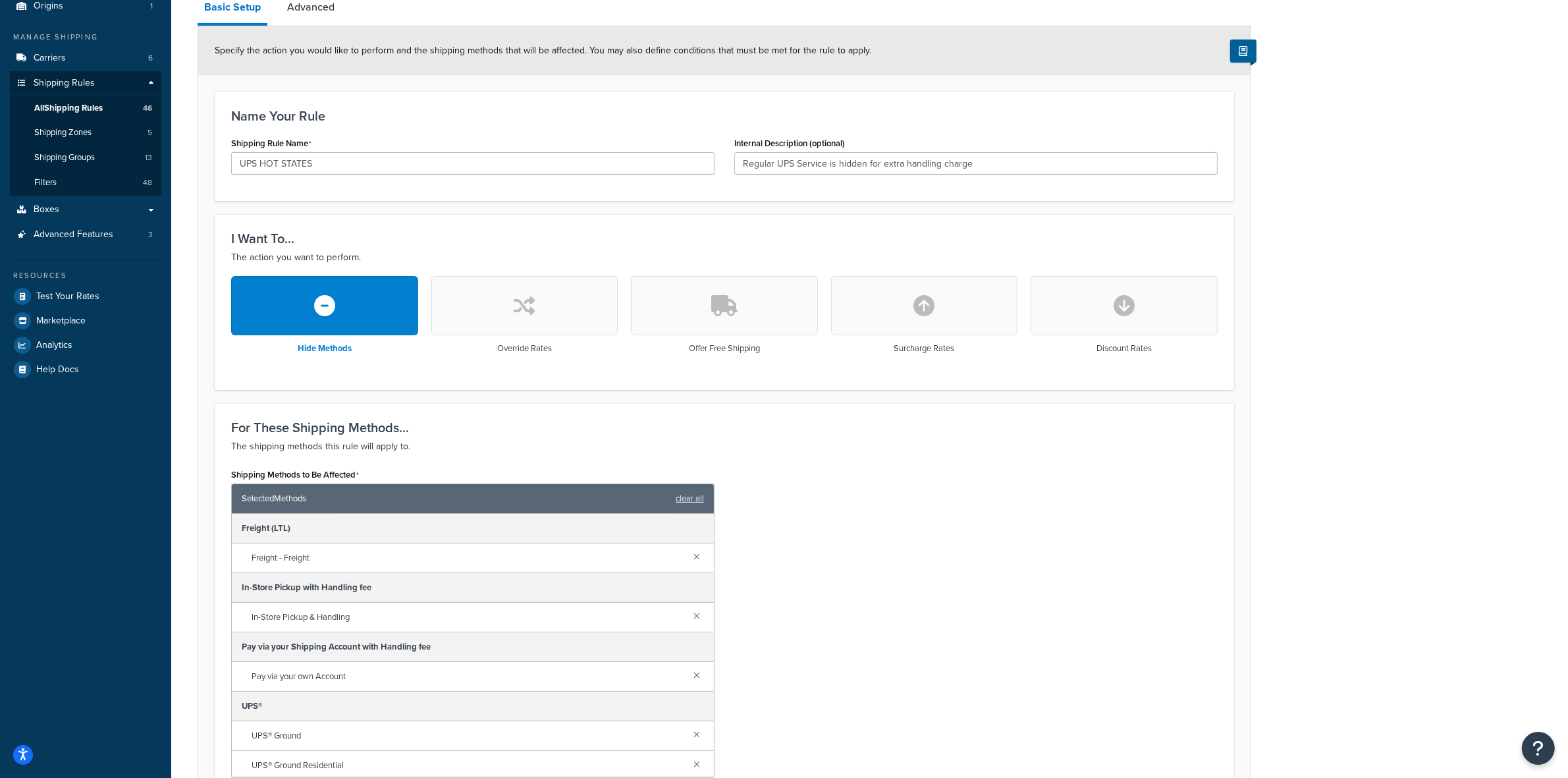
scroll to position [124, 0]
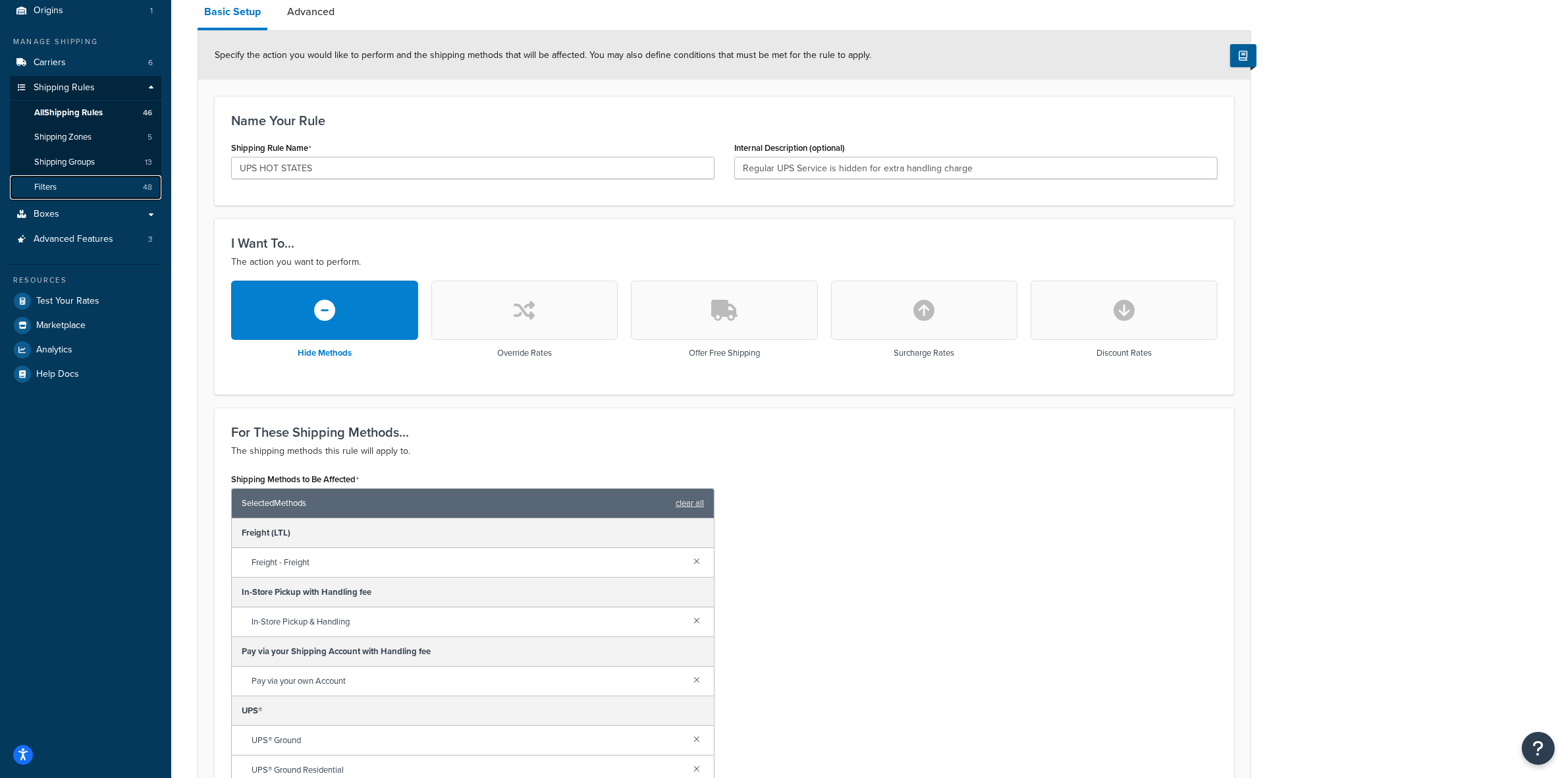
click at [44, 179] on link "Filters 48" at bounding box center [85, 187] width 151 height 25
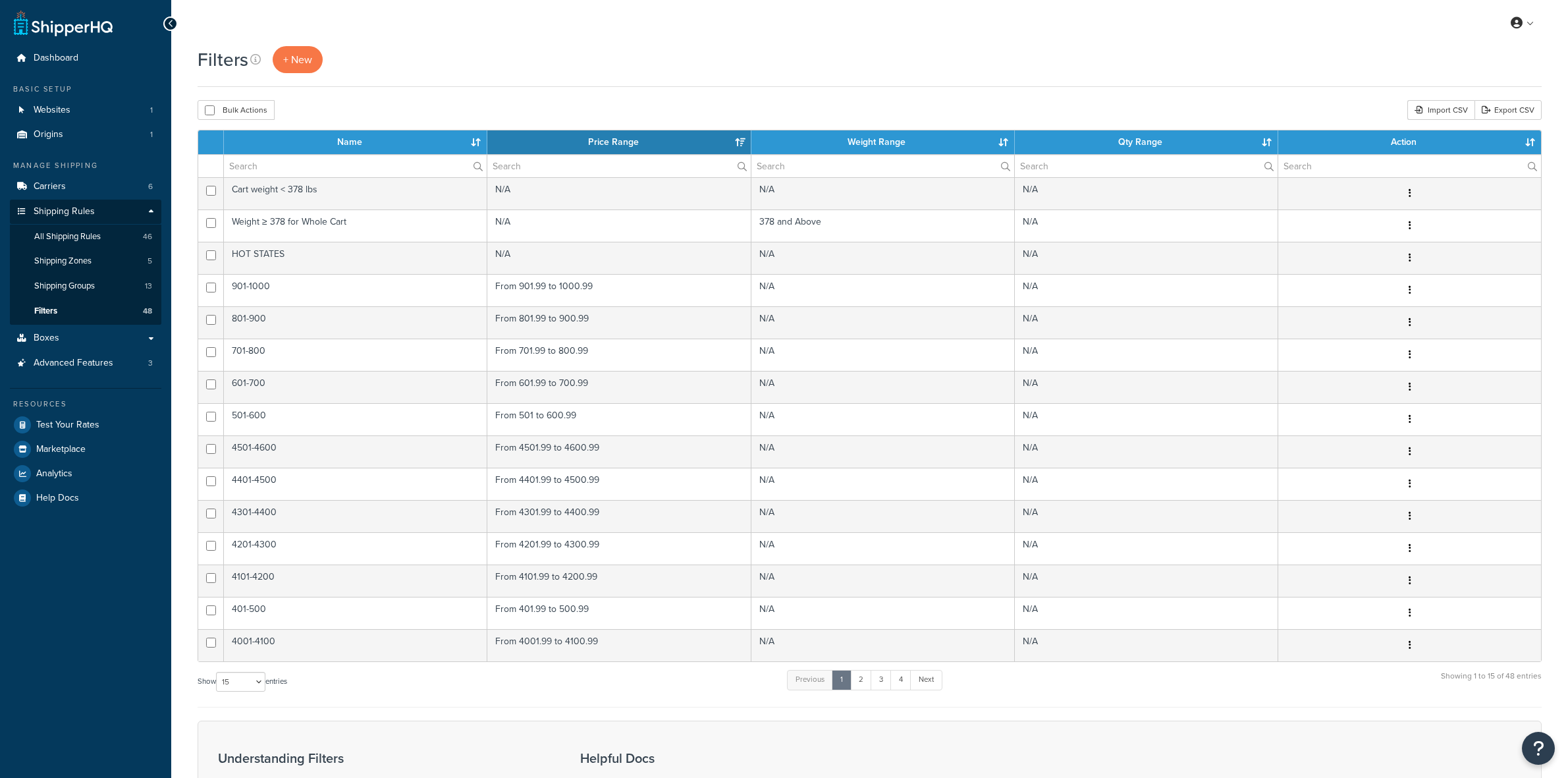
select select "15"
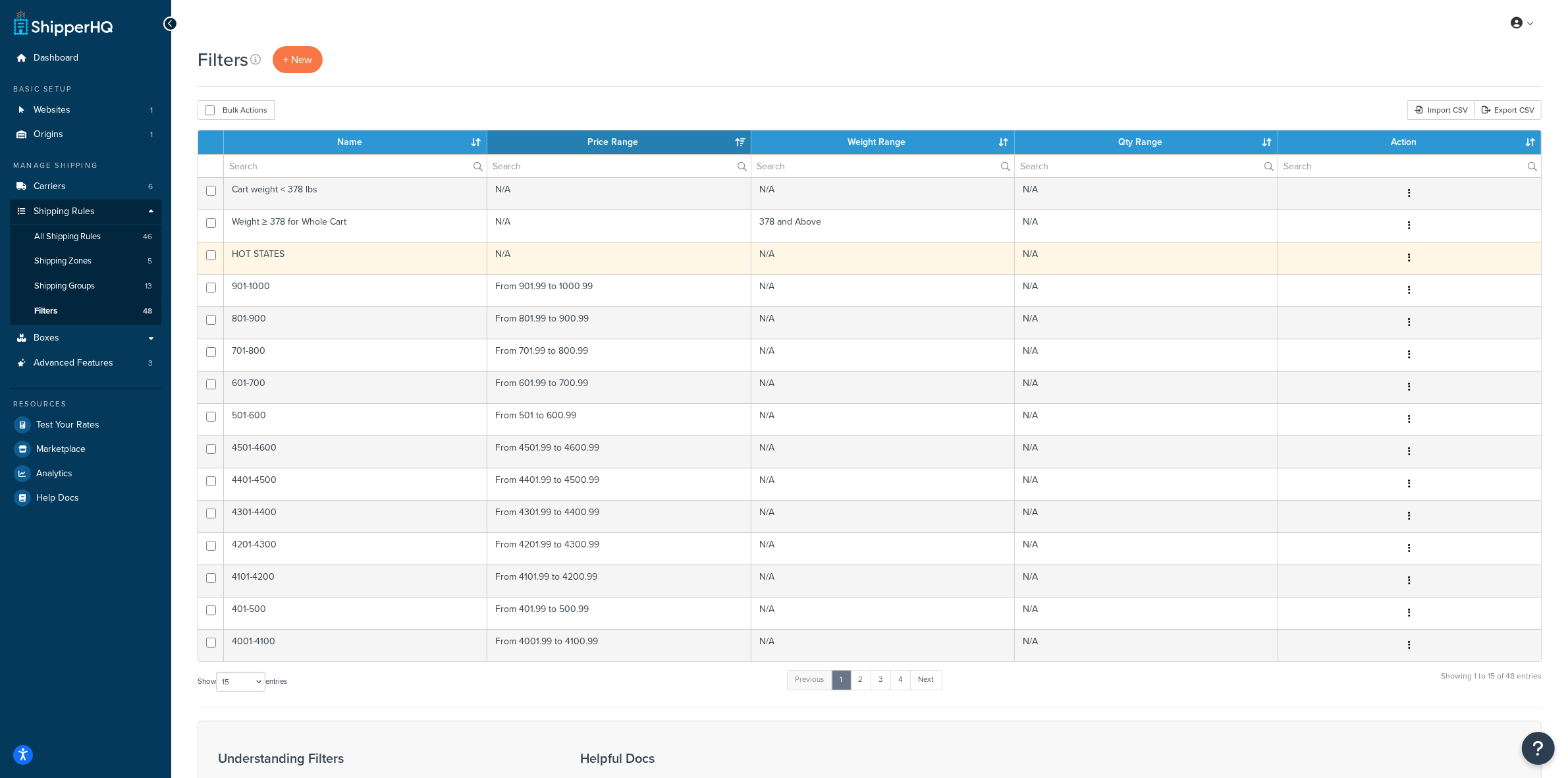
click at [1407, 260] on button "button" at bounding box center [1410, 258] width 18 height 21
click at [1180, 287] on link "Edit" at bounding box center [1179, 286] width 104 height 27
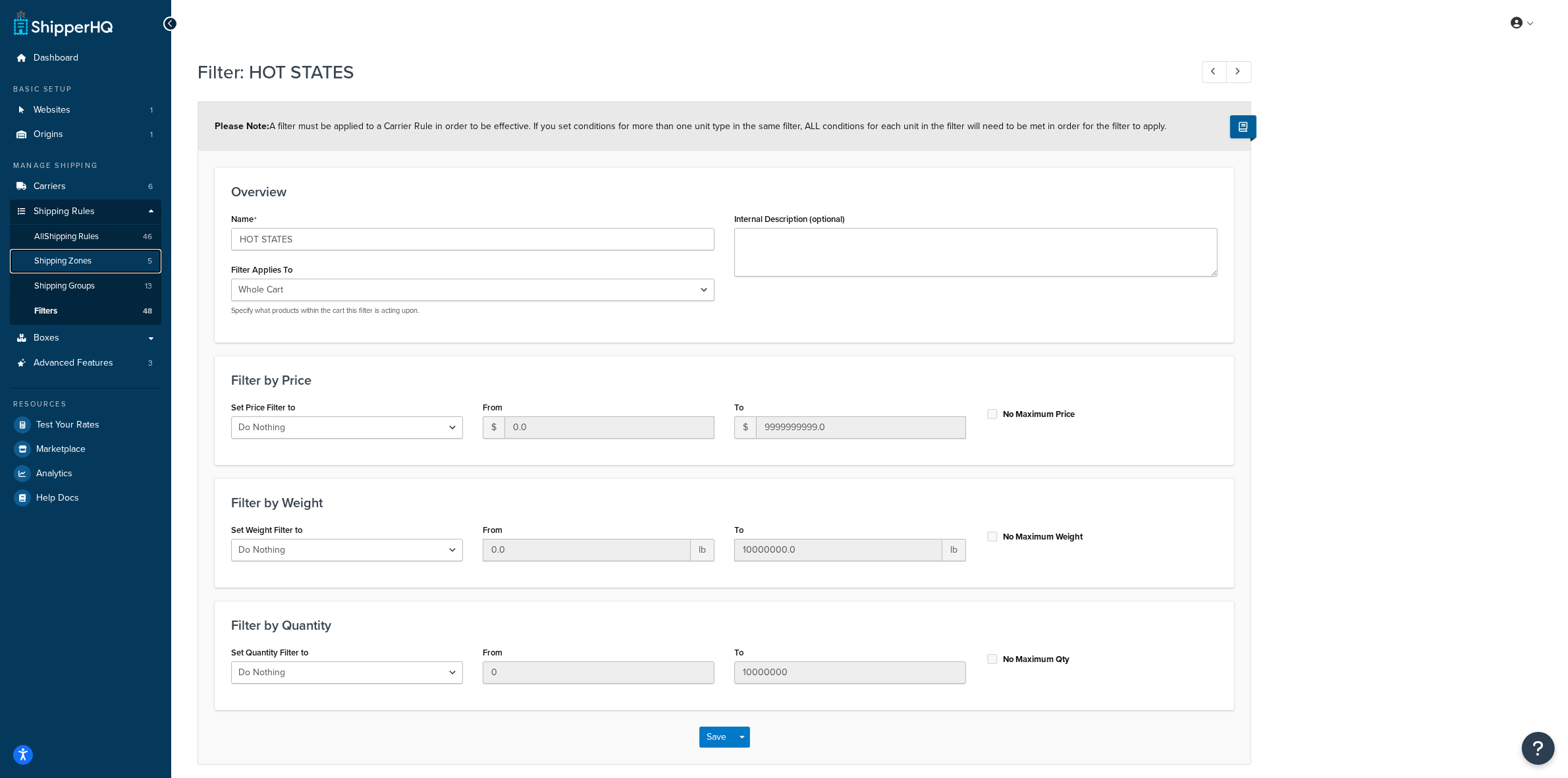
click at [57, 263] on span "Shipping Zones" at bounding box center [63, 261] width 57 height 11
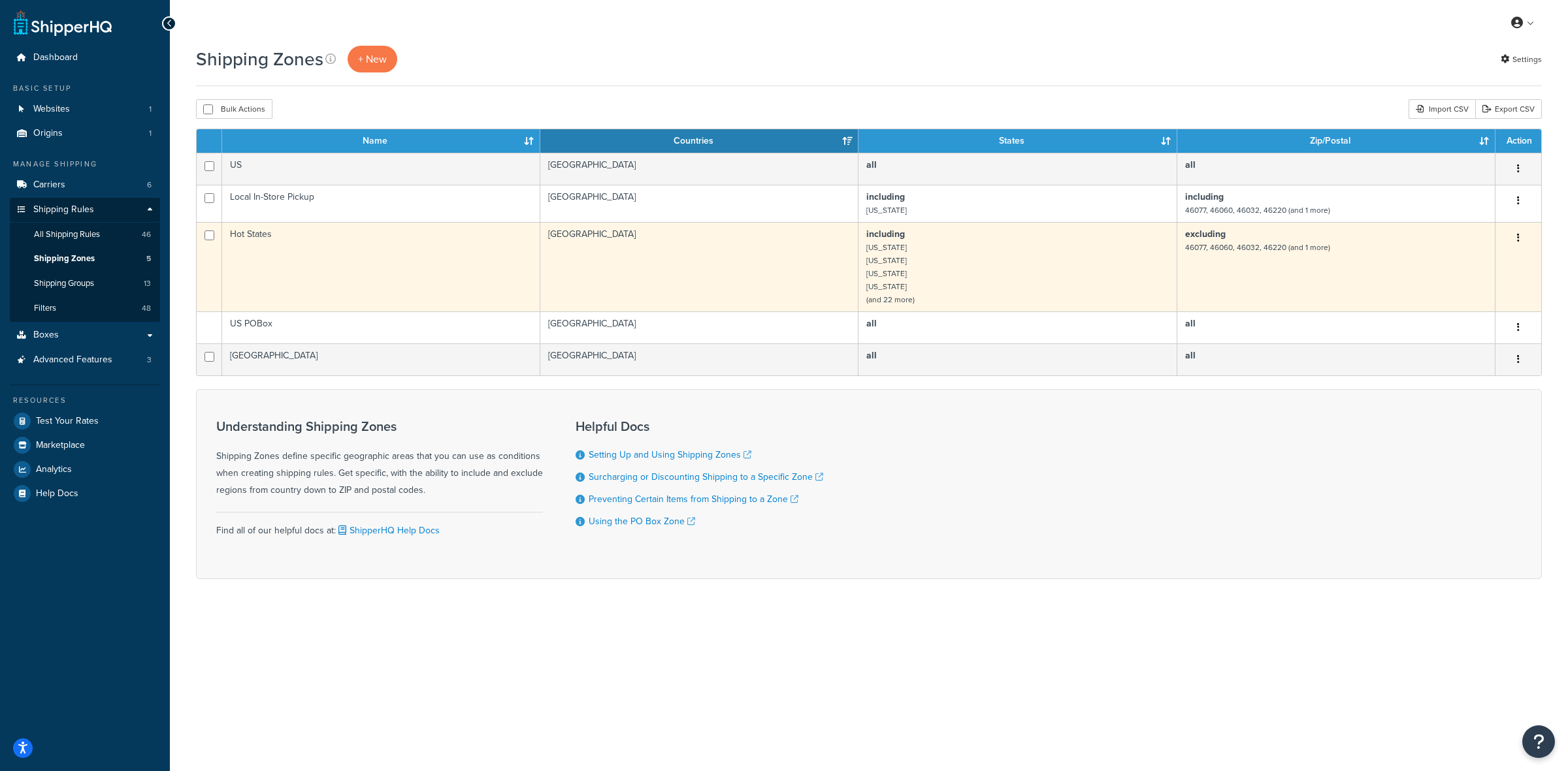
click at [1517, 237] on icon "button" at bounding box center [1518, 237] width 3 height 9
click at [1459, 263] on link "Edit" at bounding box center [1466, 266] width 103 height 26
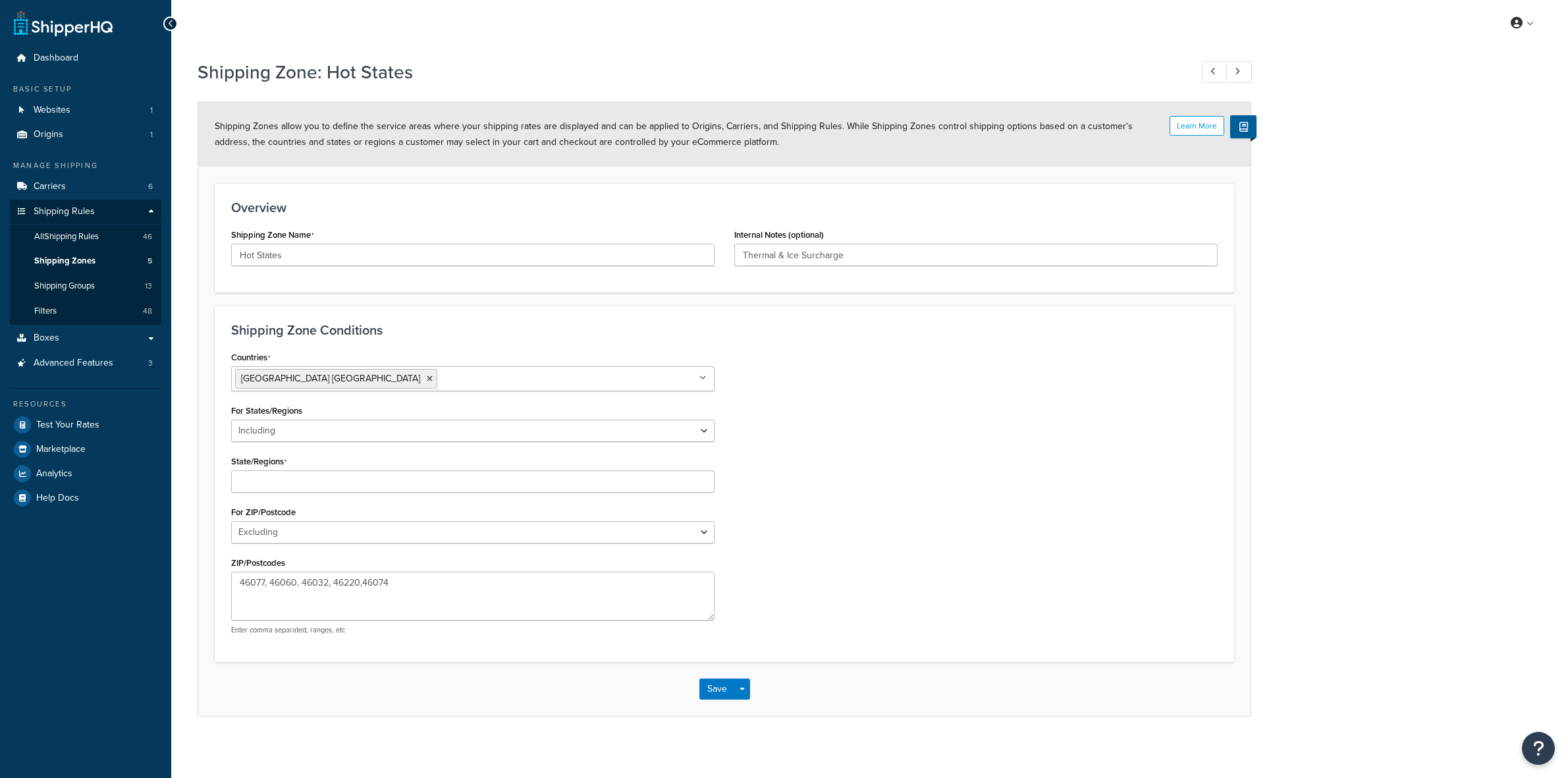
select select "including"
select select "excluding"
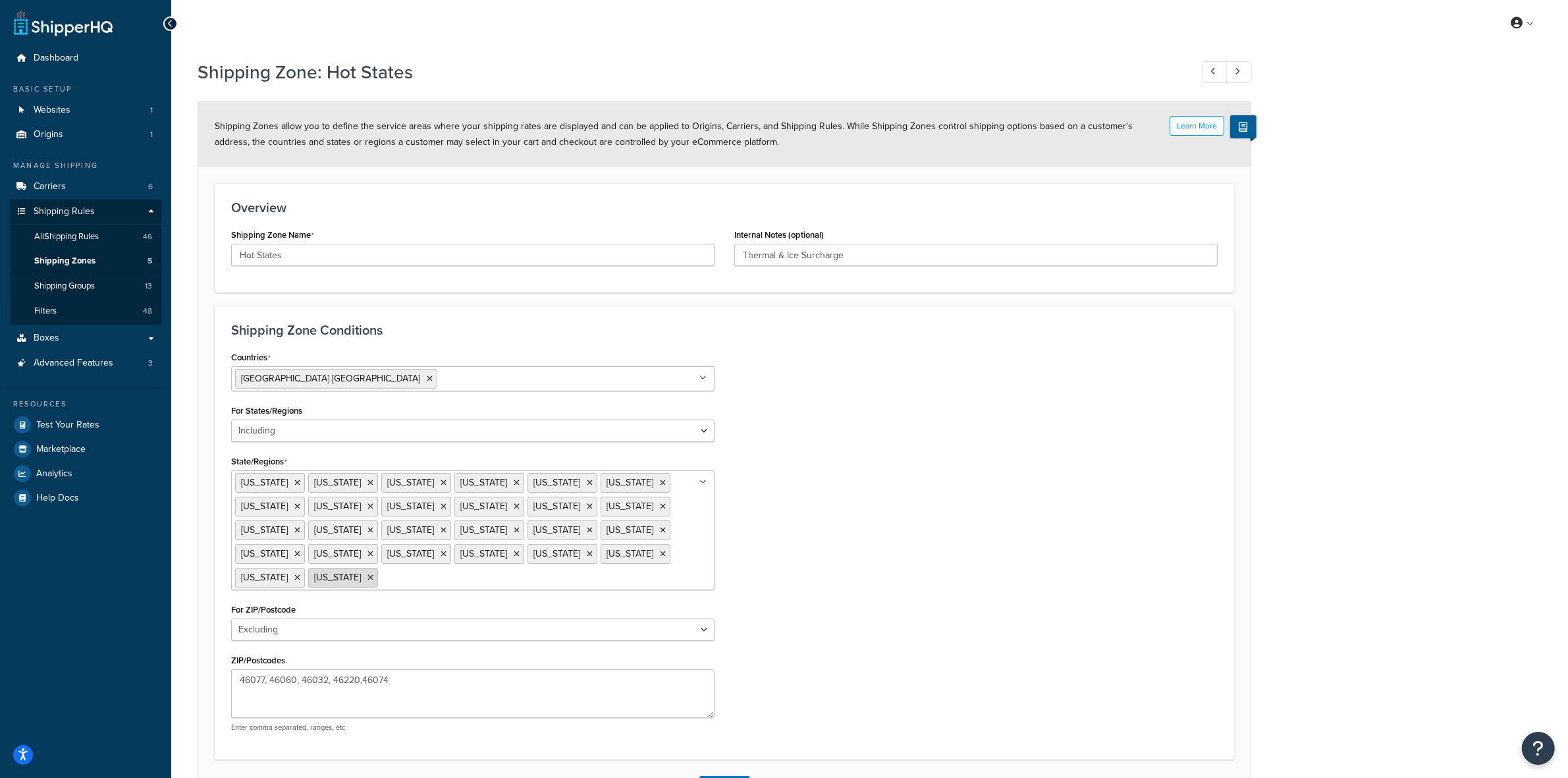
click at [374, 574] on icon at bounding box center [370, 578] width 6 height 8
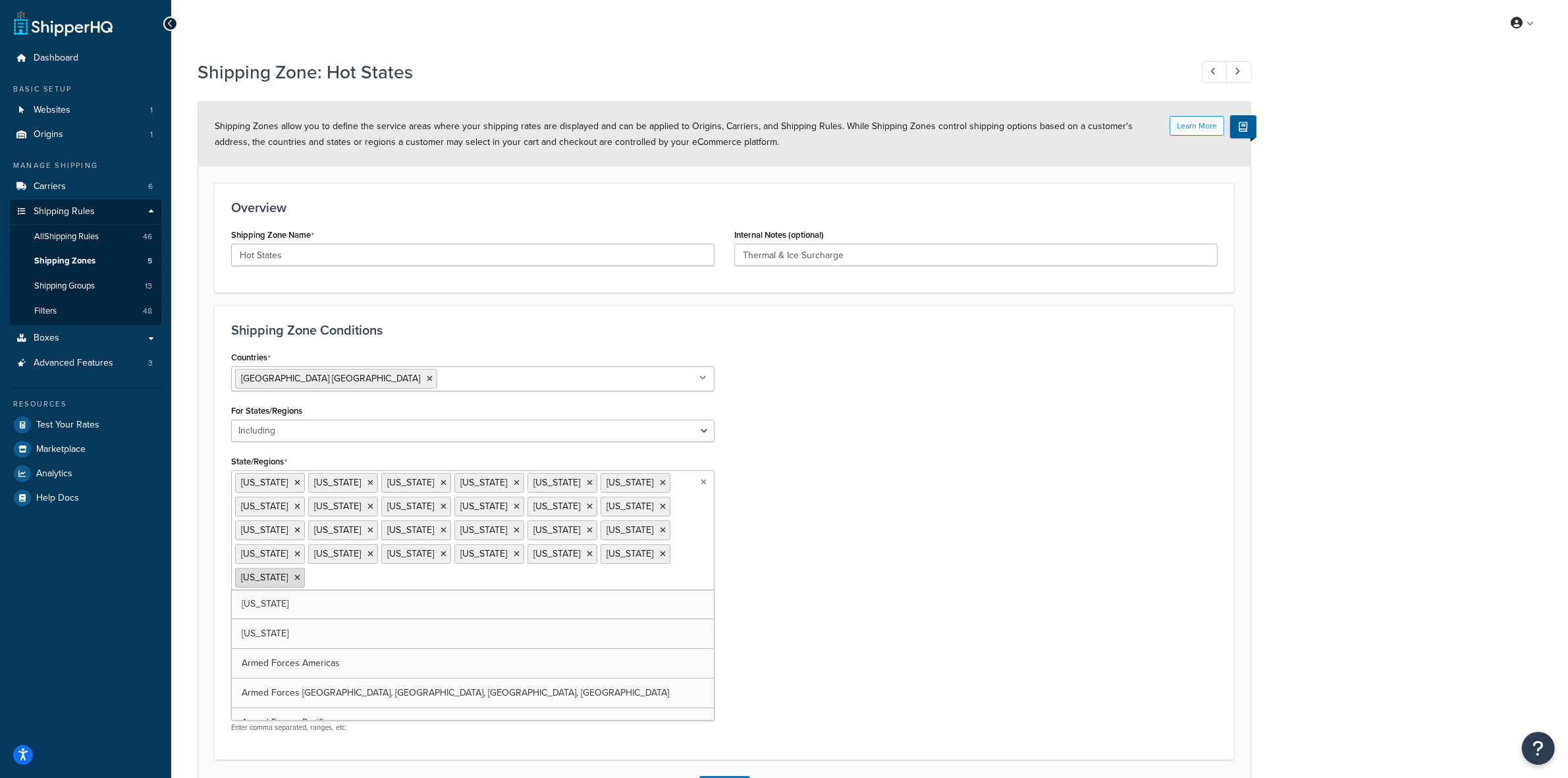
click at [300, 574] on icon at bounding box center [297, 578] width 6 height 8
click at [514, 556] on icon at bounding box center [517, 554] width 6 height 8
click at [447, 550] on icon at bounding box center [443, 554] width 6 height 8
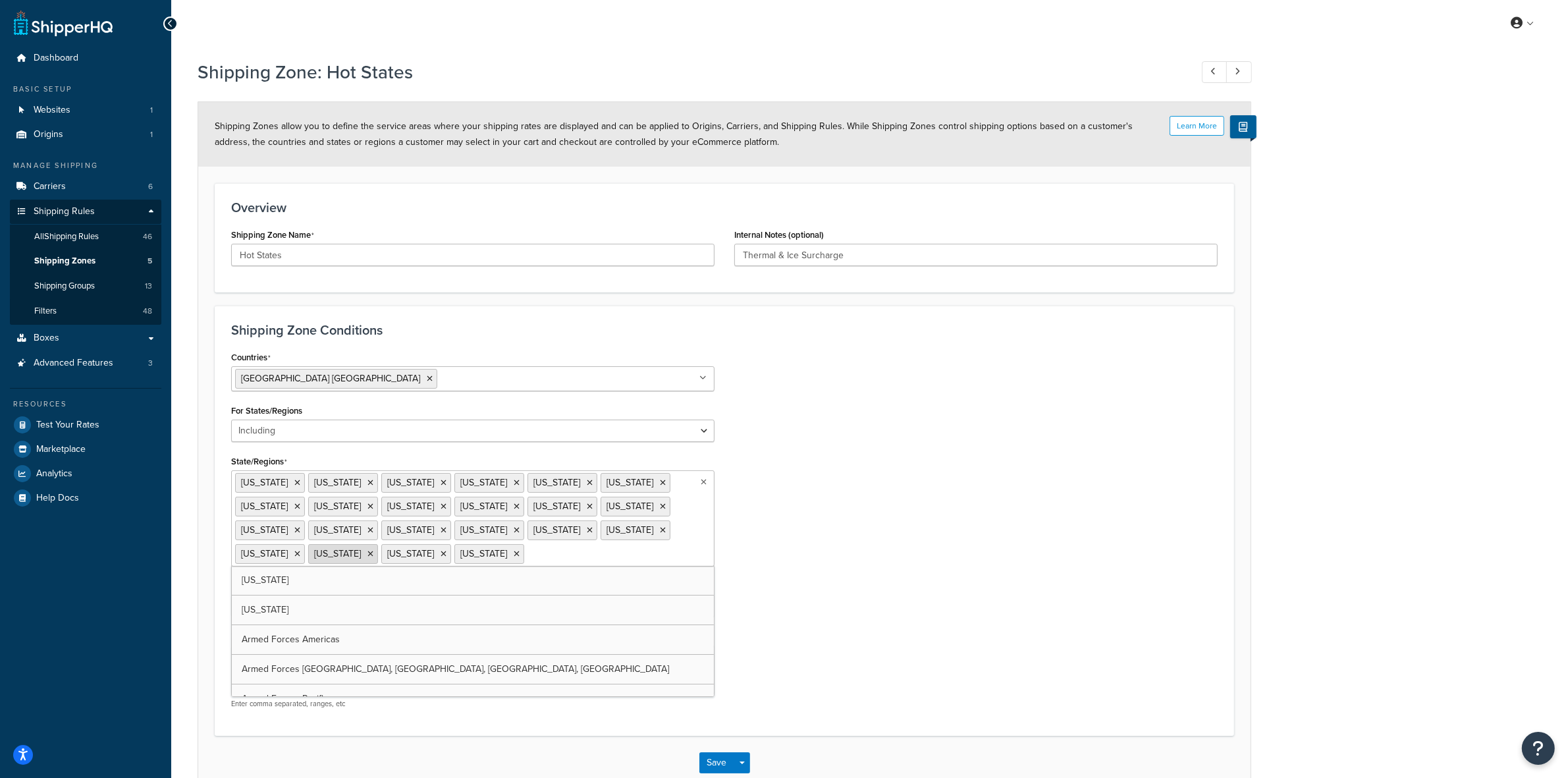
click at [374, 550] on icon at bounding box center [370, 554] width 6 height 8
click at [660, 530] on icon at bounding box center [663, 530] width 6 height 8
click at [447, 526] on icon at bounding box center [443, 530] width 6 height 8
click at [374, 526] on icon at bounding box center [370, 530] width 6 height 8
click at [587, 509] on icon at bounding box center [590, 507] width 6 height 8
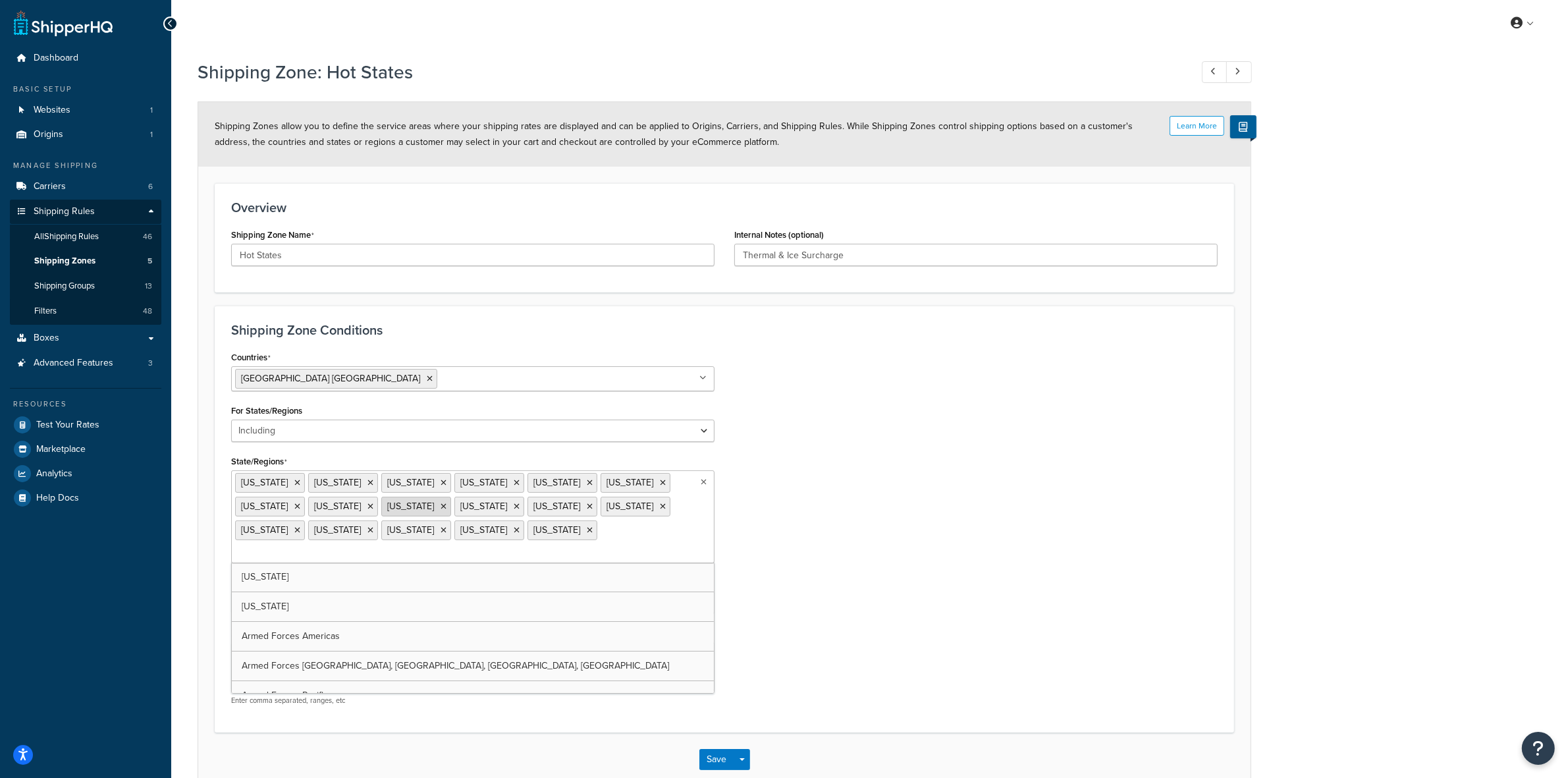
click at [441, 510] on icon at bounding box center [443, 507] width 6 height 8
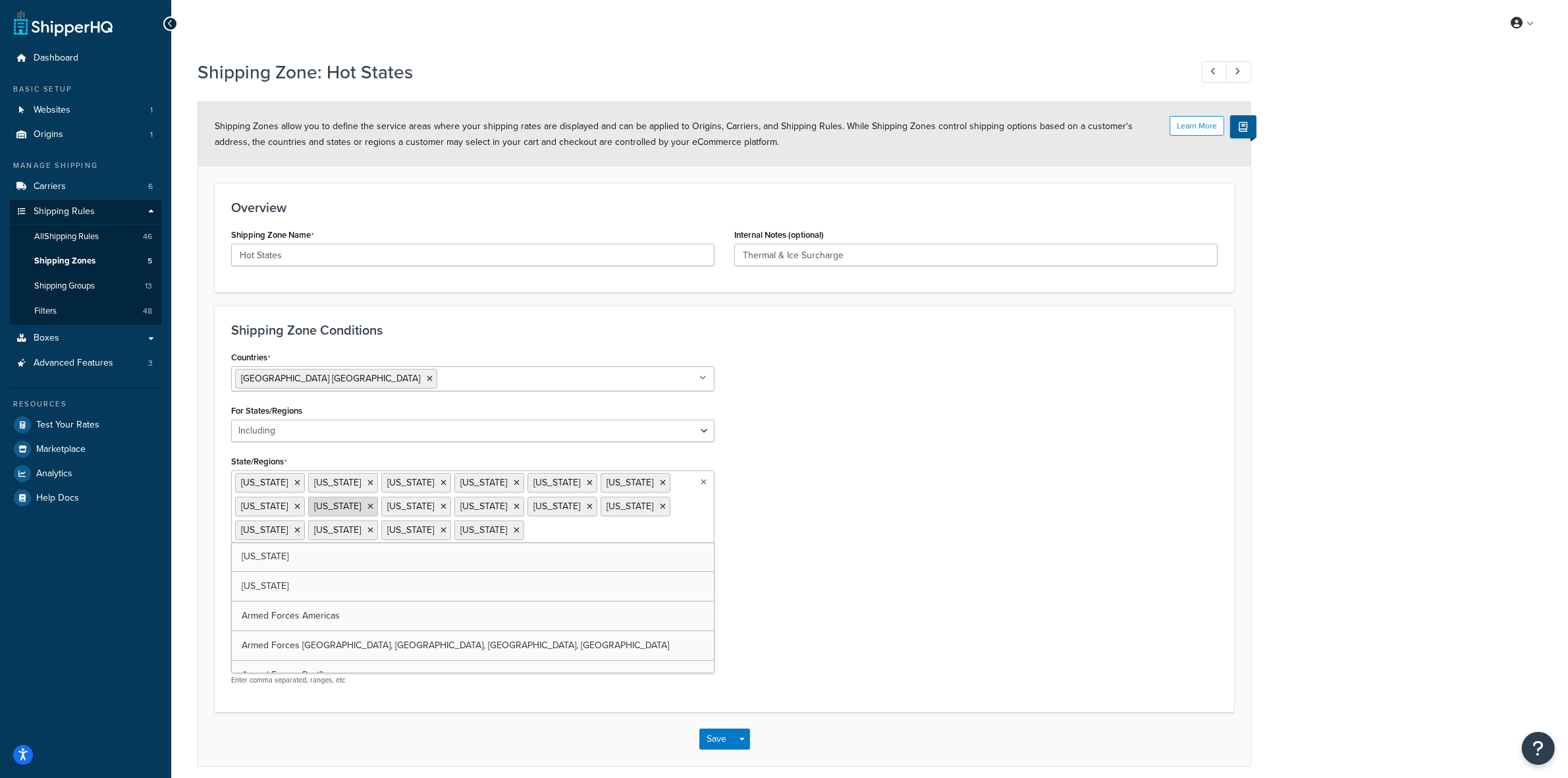
click at [374, 503] on icon at bounding box center [370, 507] width 6 height 8
click at [300, 503] on icon at bounding box center [297, 507] width 6 height 8
click at [660, 482] on icon at bounding box center [663, 483] width 6 height 8
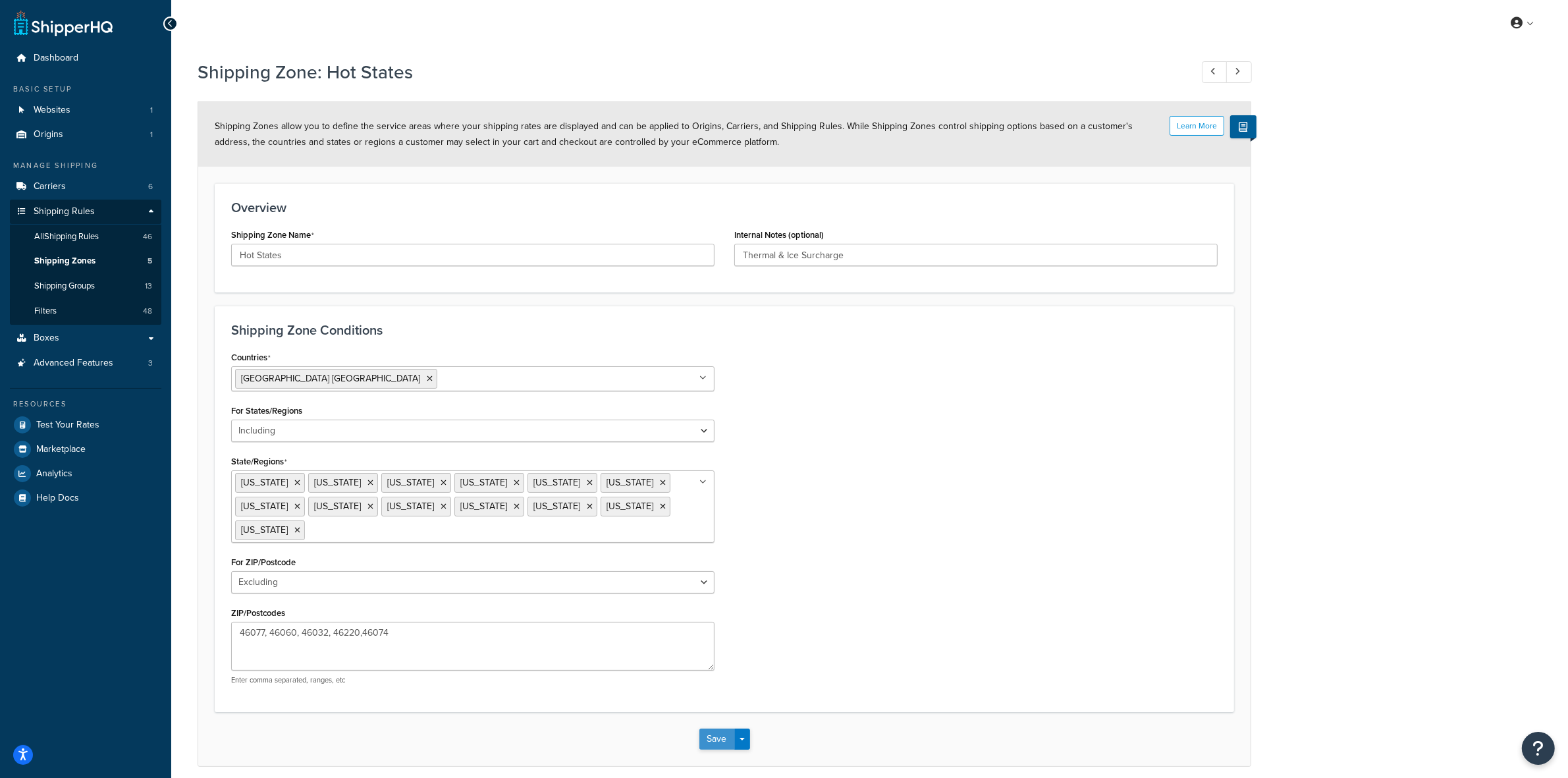
click at [707, 733] on button "Save" at bounding box center [718, 739] width 36 height 21
